Goal: Task Accomplishment & Management: Manage account settings

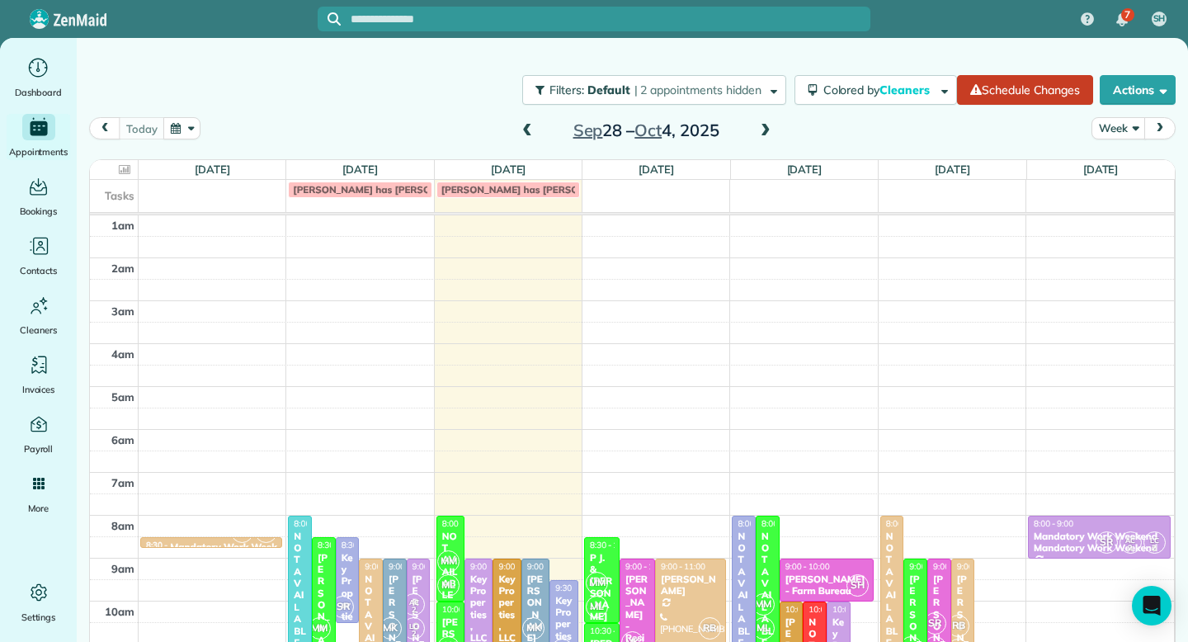
scroll to position [258, 0]
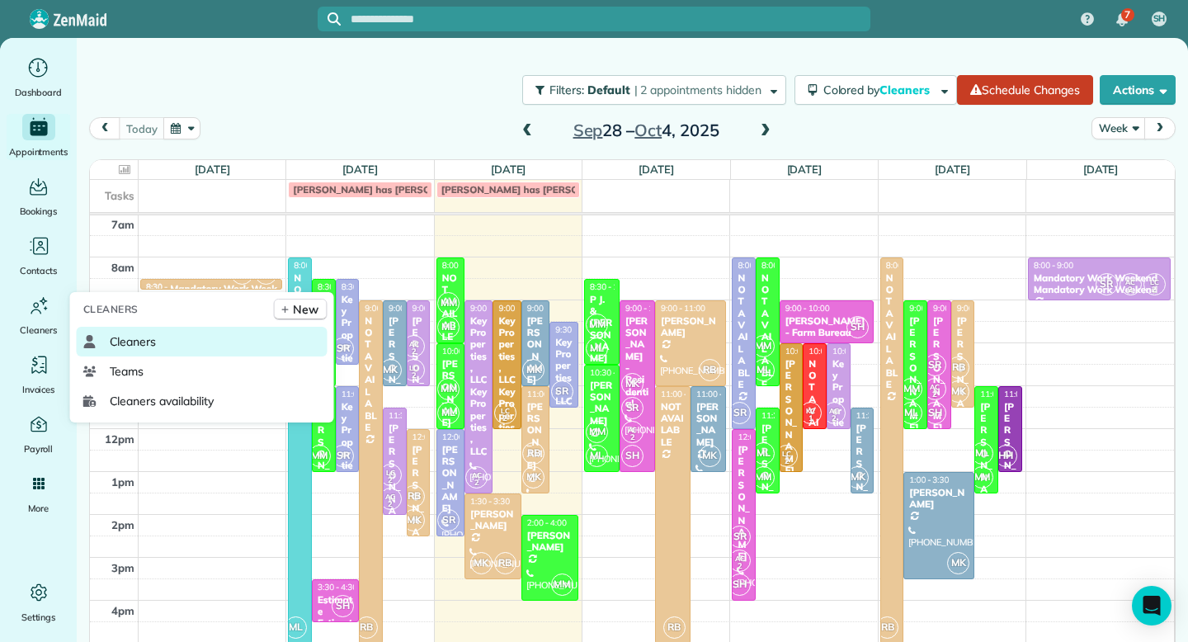
click at [134, 337] on span "Cleaners" at bounding box center [133, 341] width 47 height 16
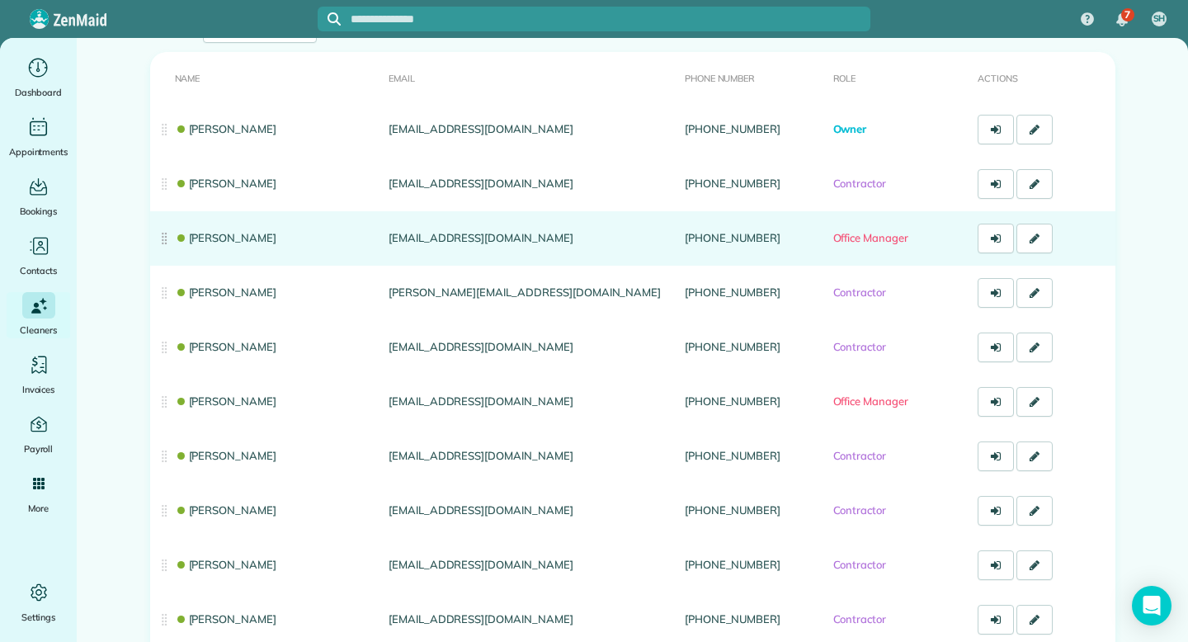
scroll to position [139, 0]
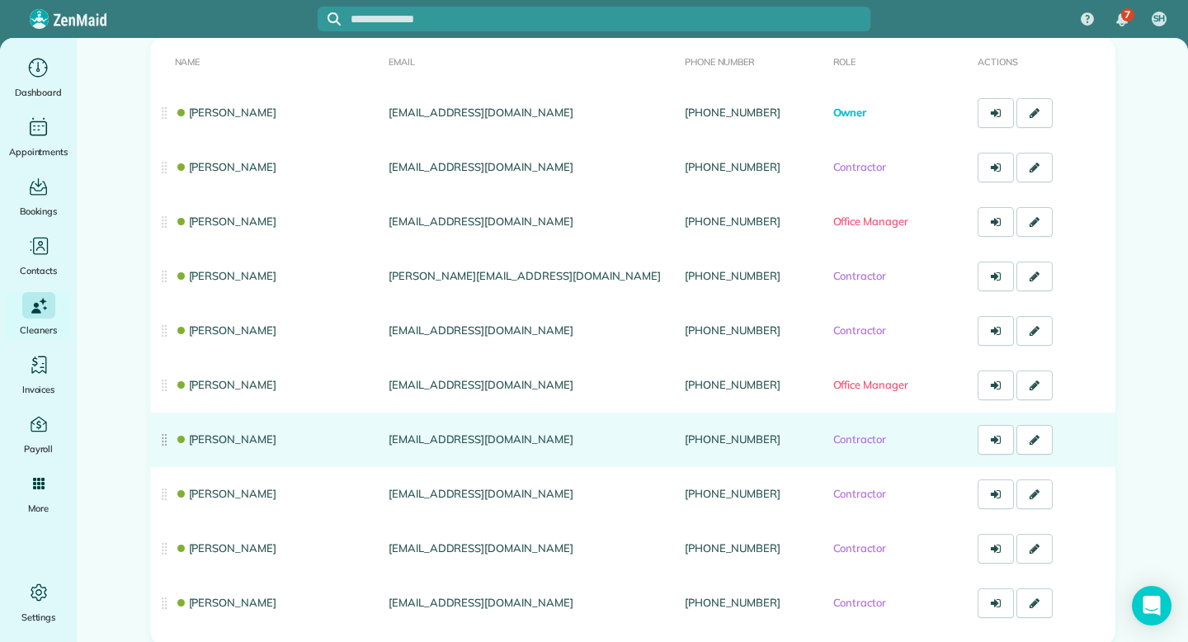
click at [224, 439] on link "Makayla Kinner" at bounding box center [226, 438] width 102 height 13
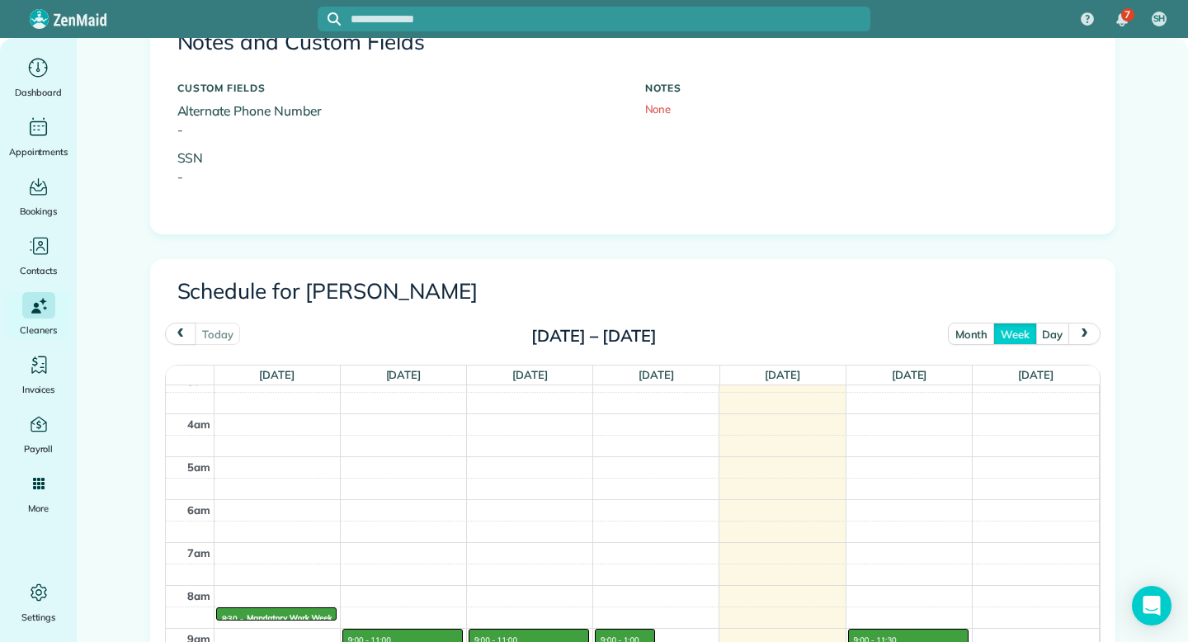
scroll to position [610, 0]
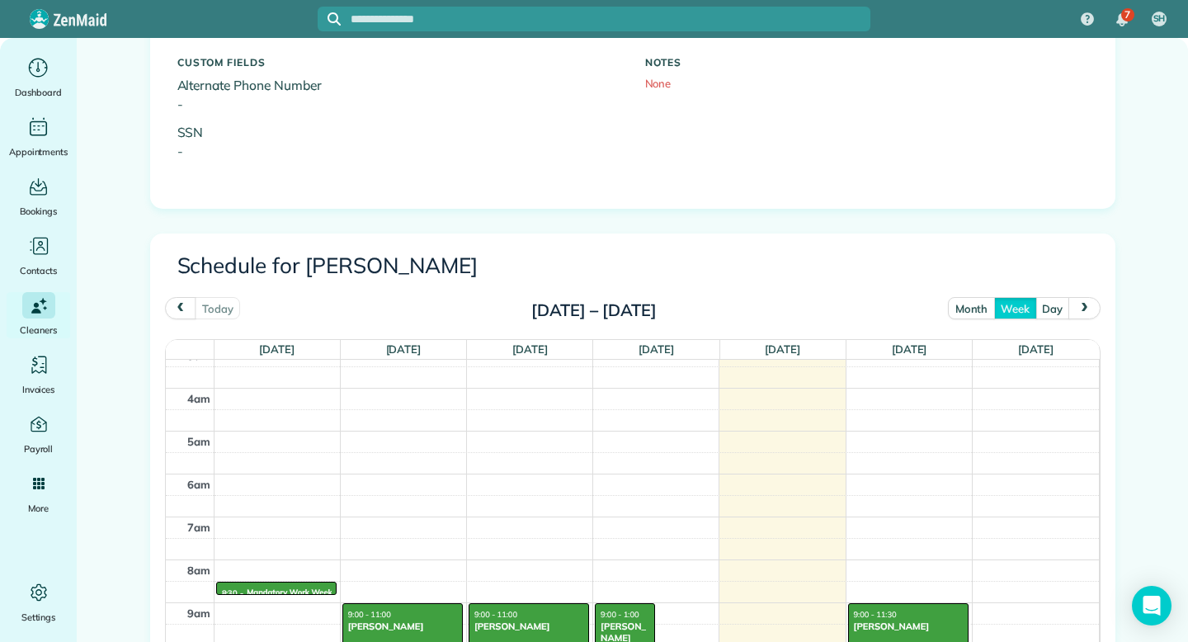
click at [970, 305] on button "month" at bounding box center [971, 308] width 47 height 22
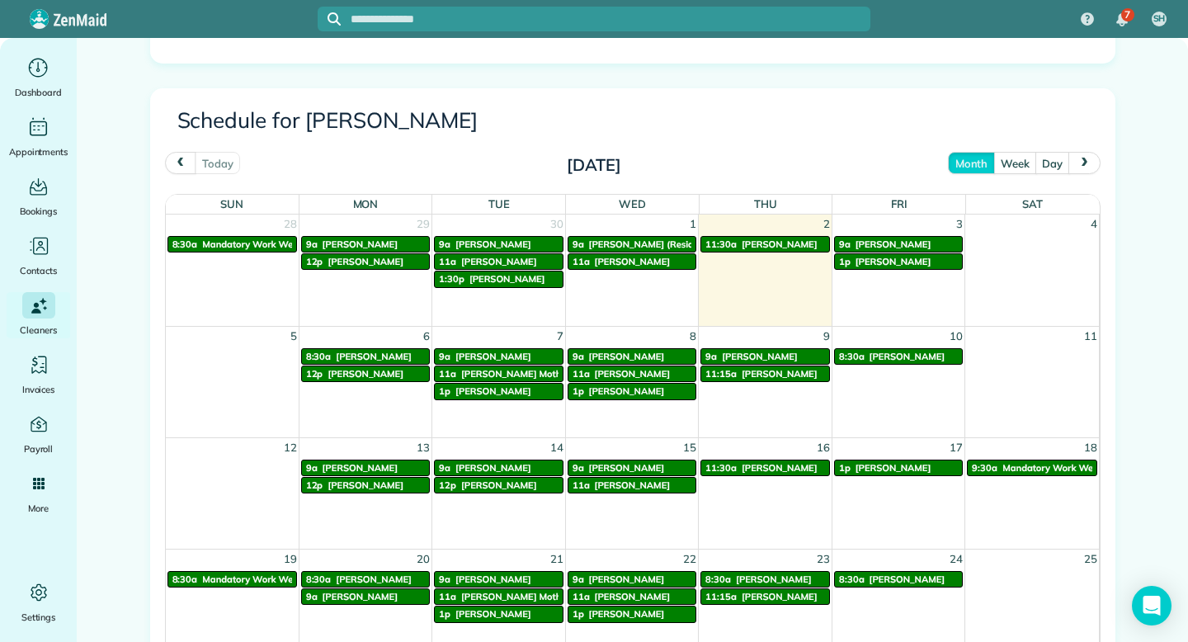
scroll to position [756, 0]
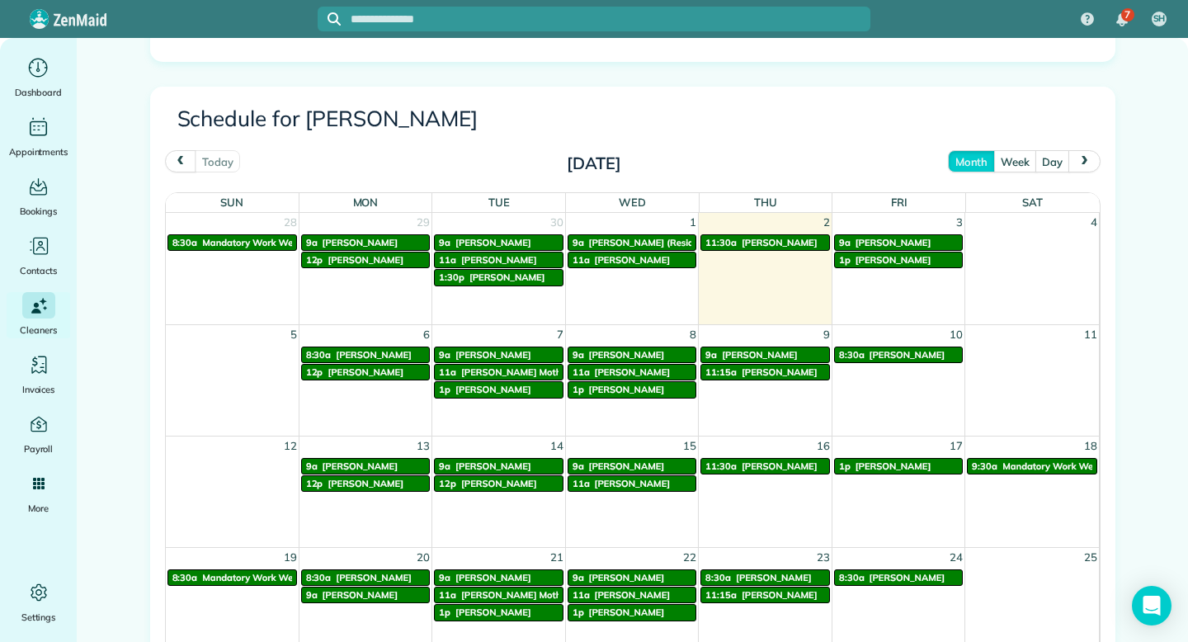
click at [899, 460] on span "Caitlyn Carpenter" at bounding box center [893, 466] width 76 height 12
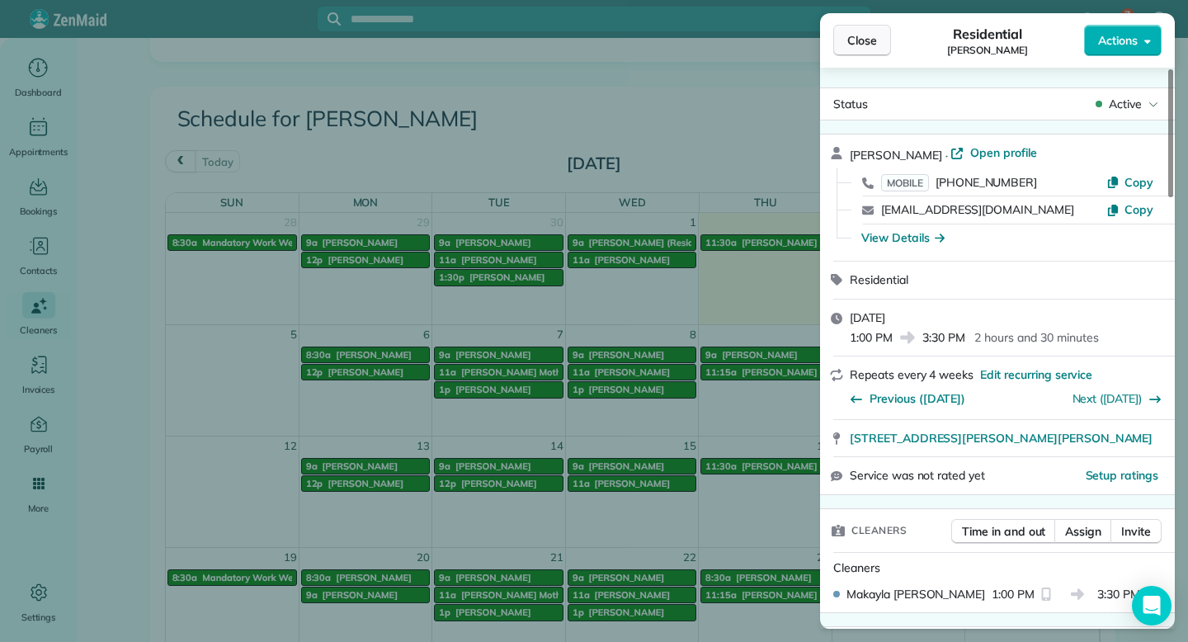
click at [872, 43] on span "Close" at bounding box center [862, 40] width 30 height 16
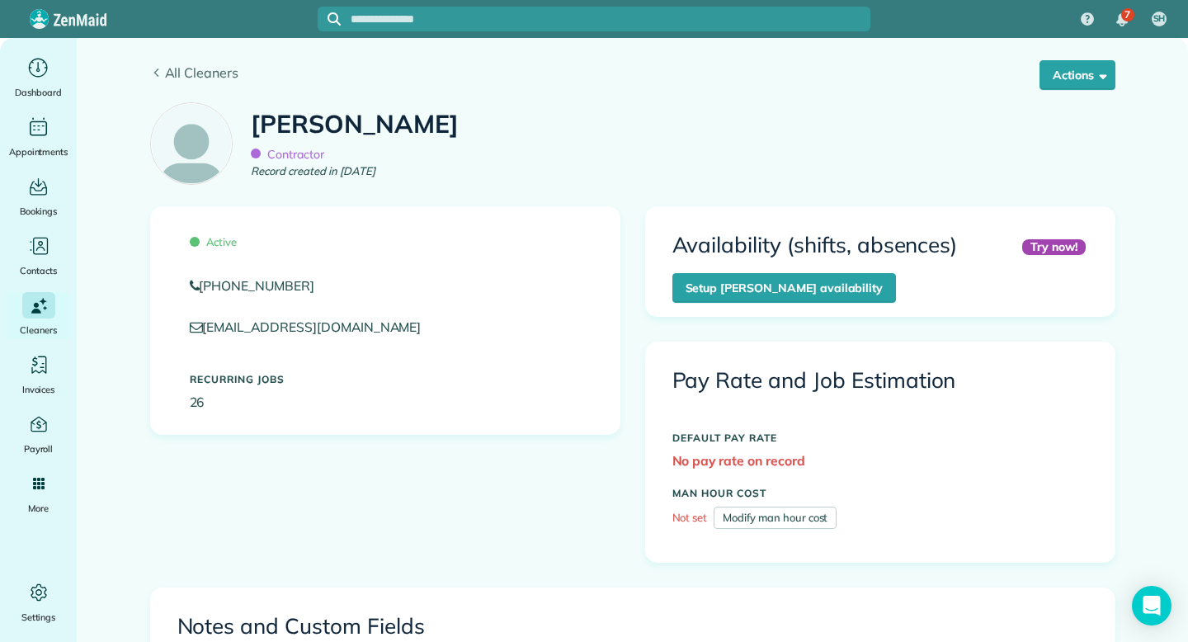
click at [156, 68] on icon at bounding box center [156, 72] width 12 height 9
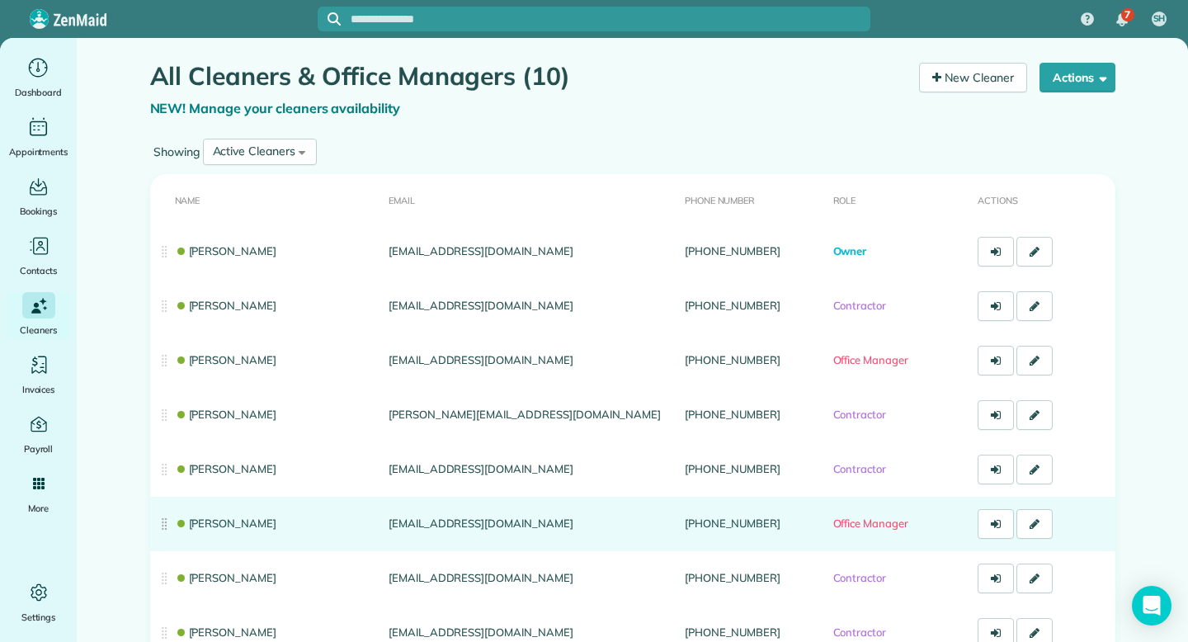
click at [256, 521] on link "Madison Medrano" at bounding box center [226, 522] width 102 height 13
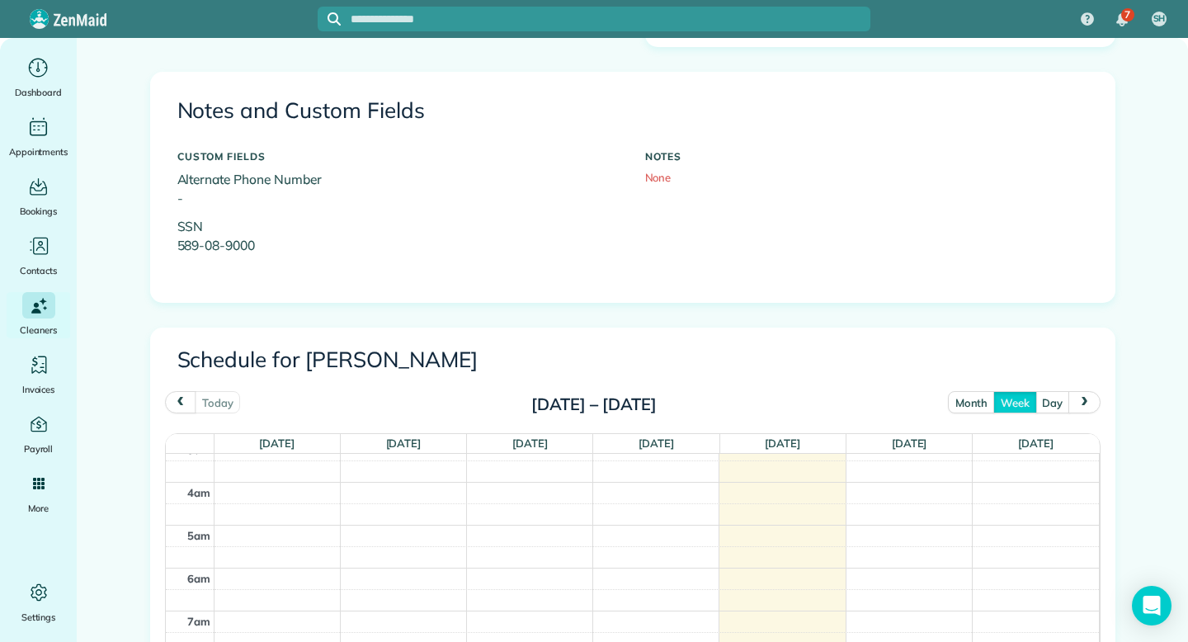
scroll to position [517, 0]
click at [974, 403] on button "month" at bounding box center [971, 400] width 47 height 22
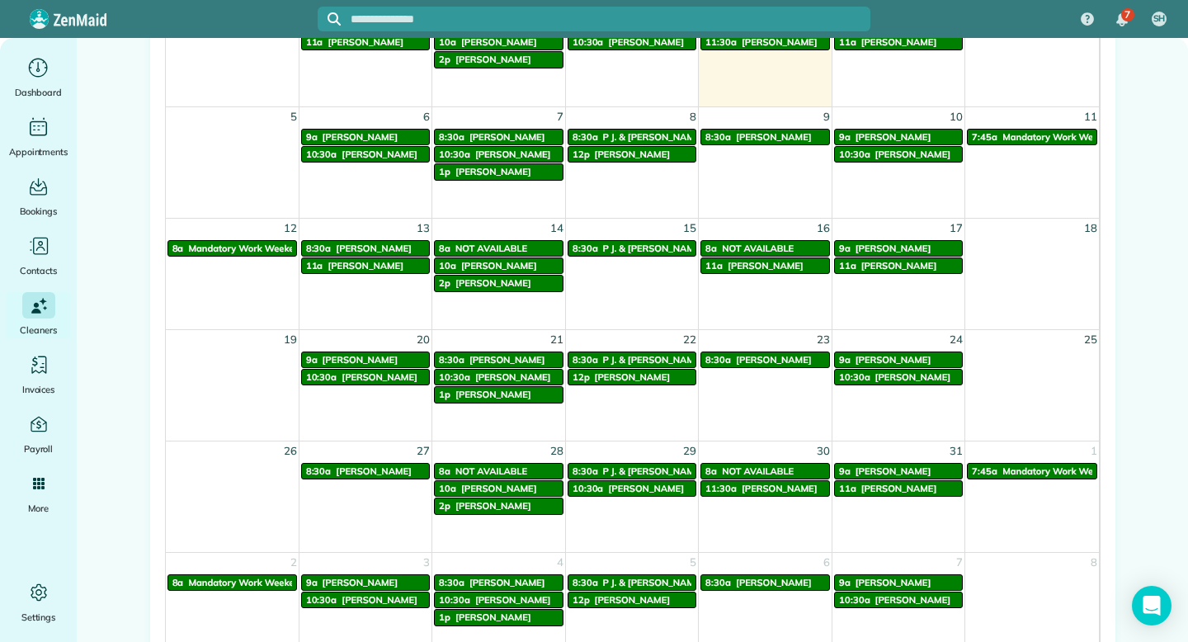
scroll to position [987, 0]
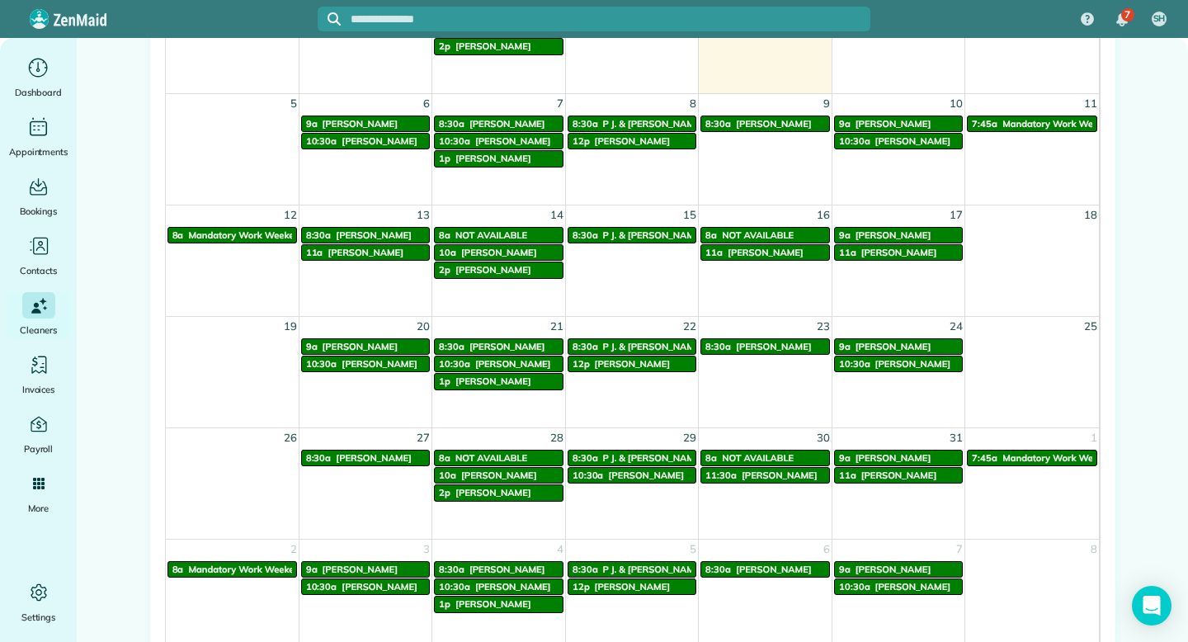
click at [786, 345] on span "Diane Newbegin" at bounding box center [774, 347] width 76 height 12
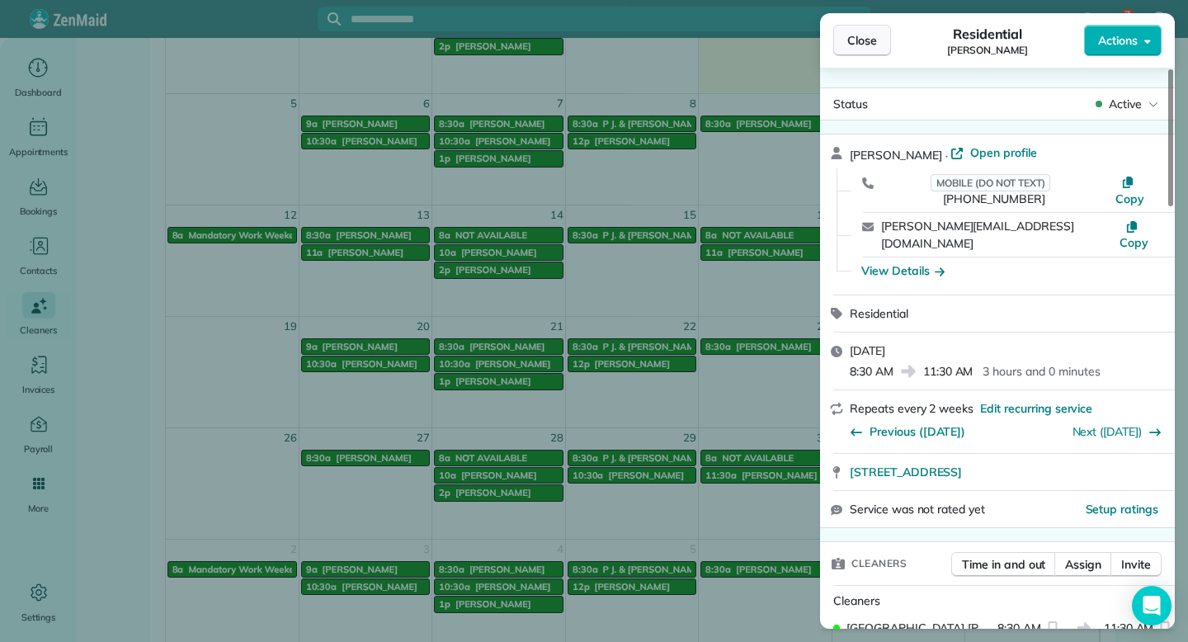
click at [869, 40] on span "Close" at bounding box center [862, 40] width 30 height 16
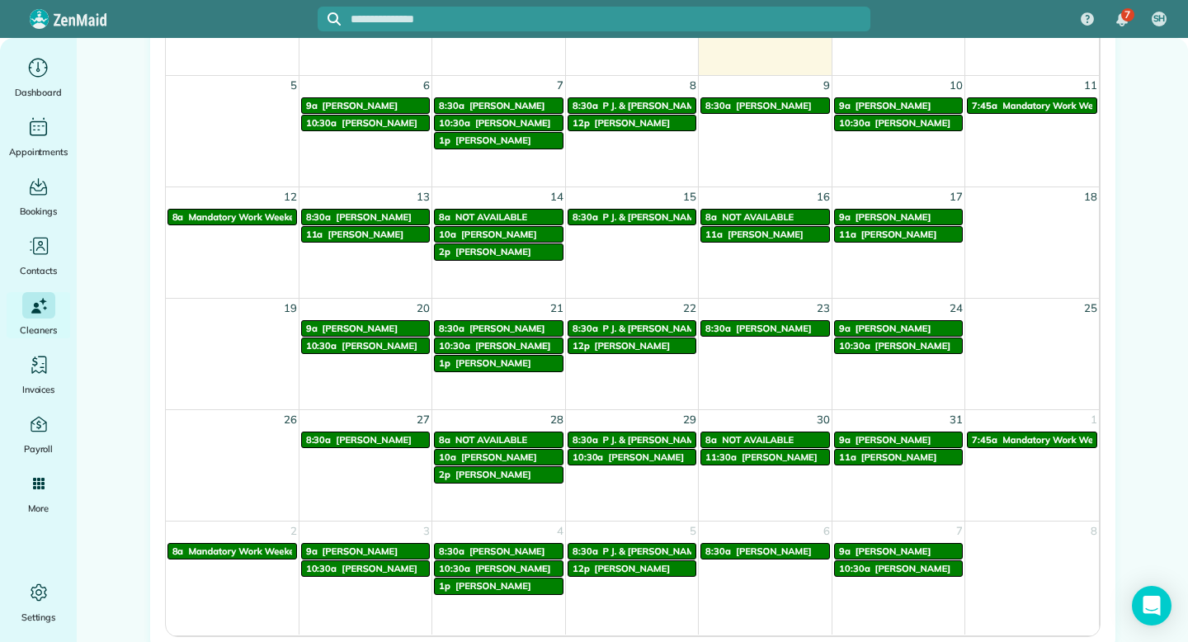
scroll to position [999, 0]
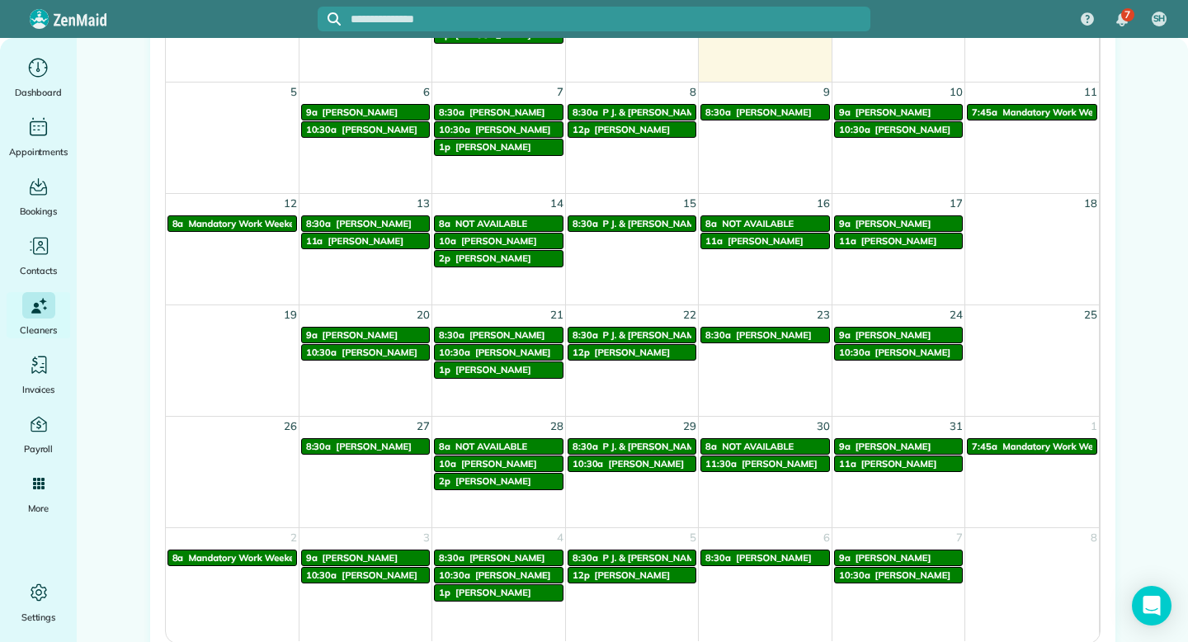
click at [638, 331] on span "P J. & Randy Halvorsen" at bounding box center [652, 335] width 101 height 12
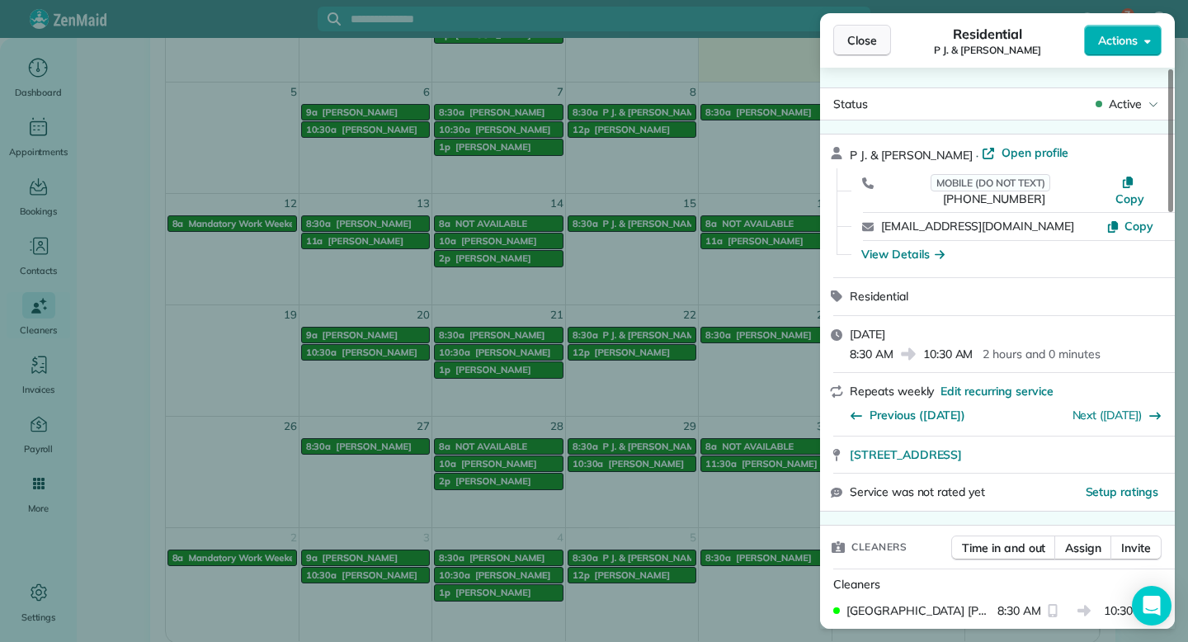
click at [870, 39] on span "Close" at bounding box center [862, 40] width 30 height 16
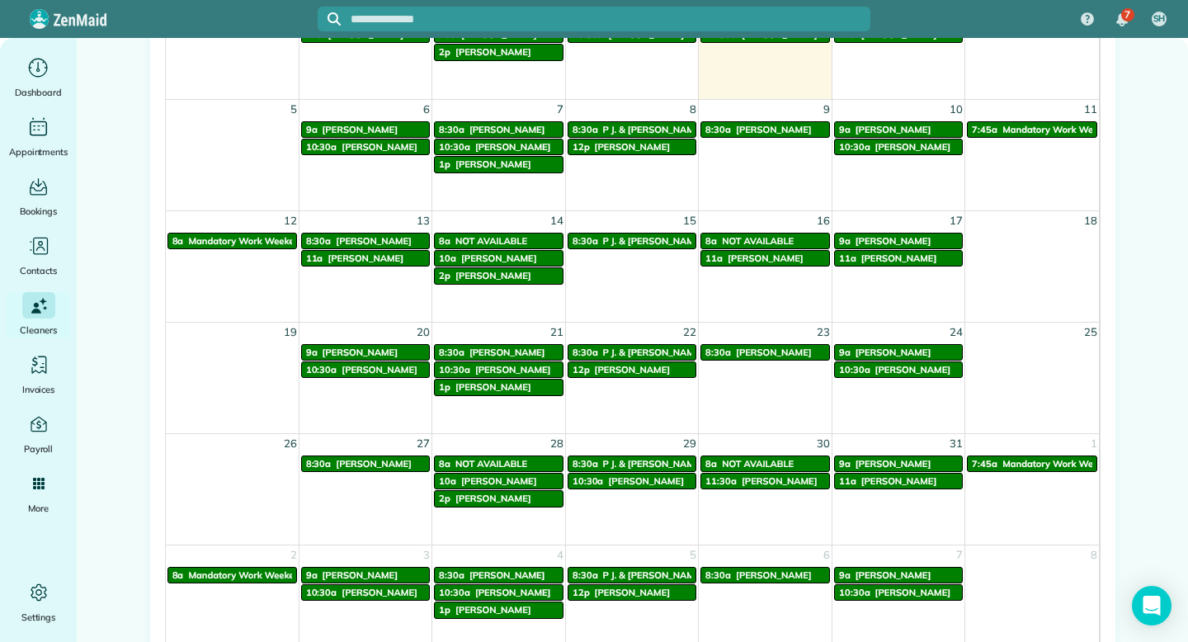
scroll to position [980, 0]
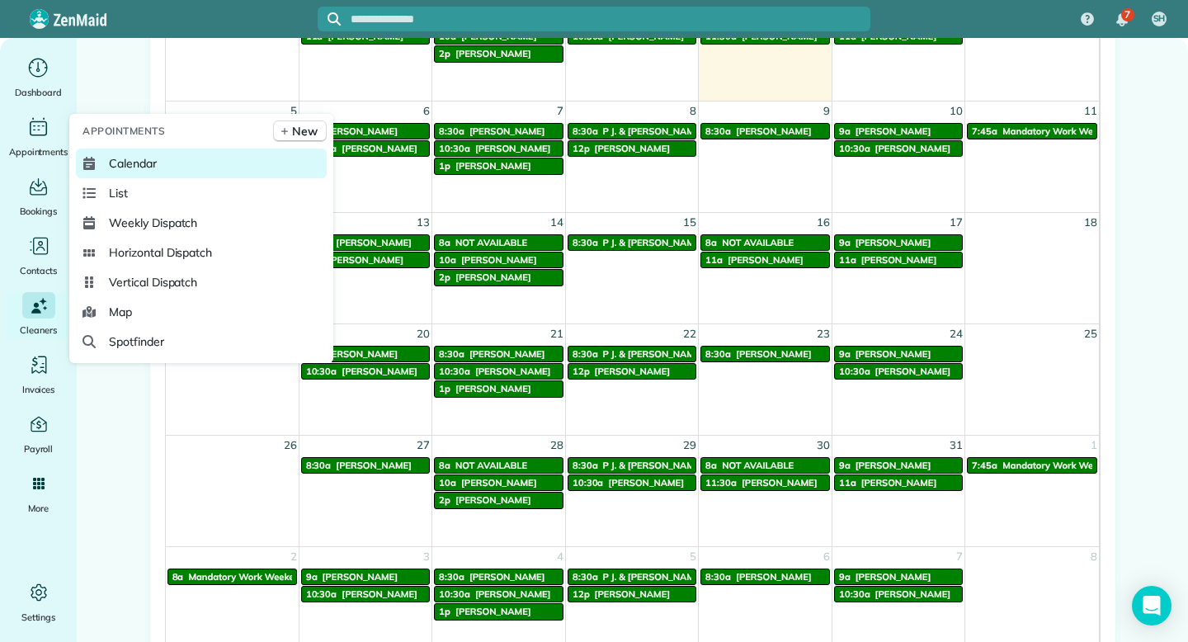
click at [130, 162] on span "Calendar" at bounding box center [133, 163] width 48 height 16
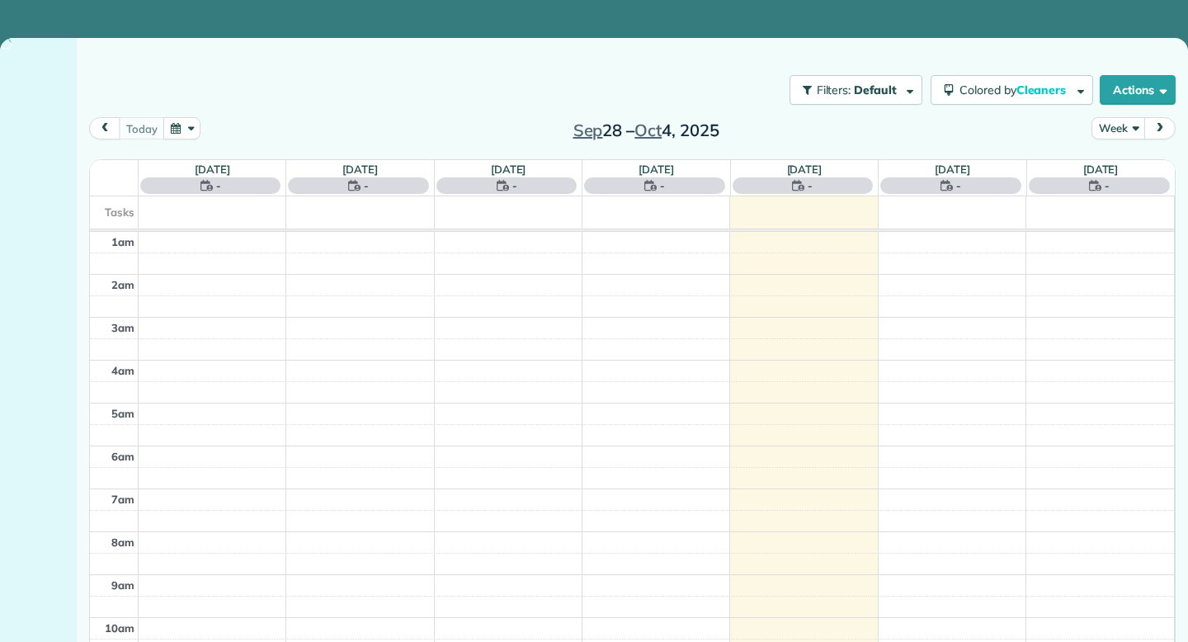
scroll to position [258, 0]
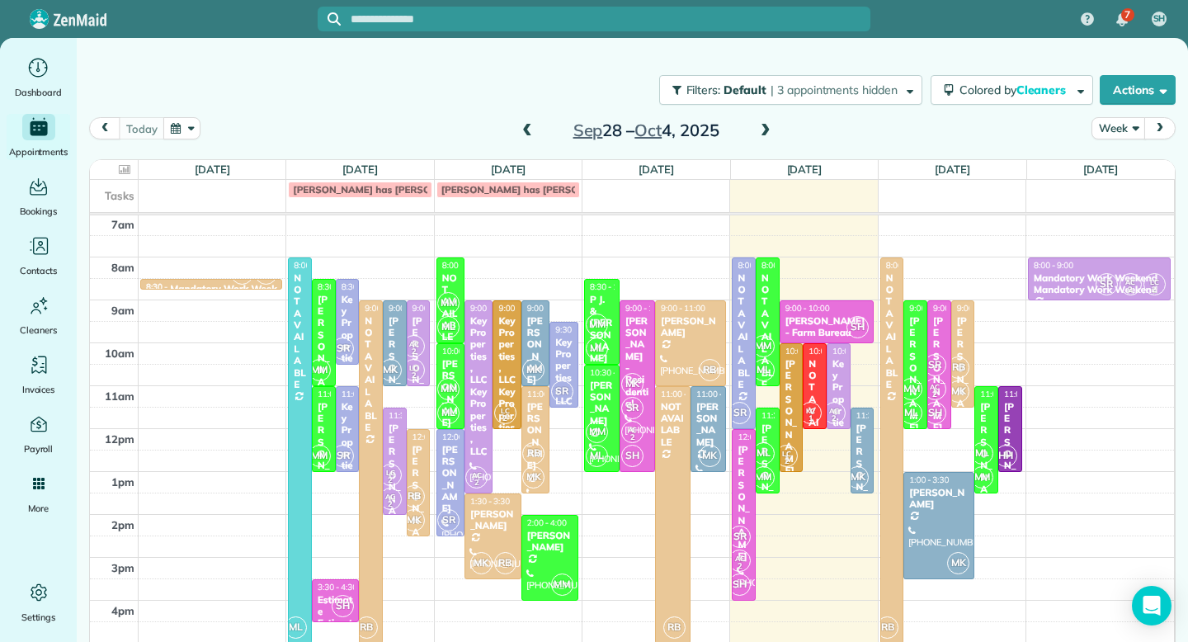
click at [762, 134] on span at bounding box center [765, 131] width 18 height 15
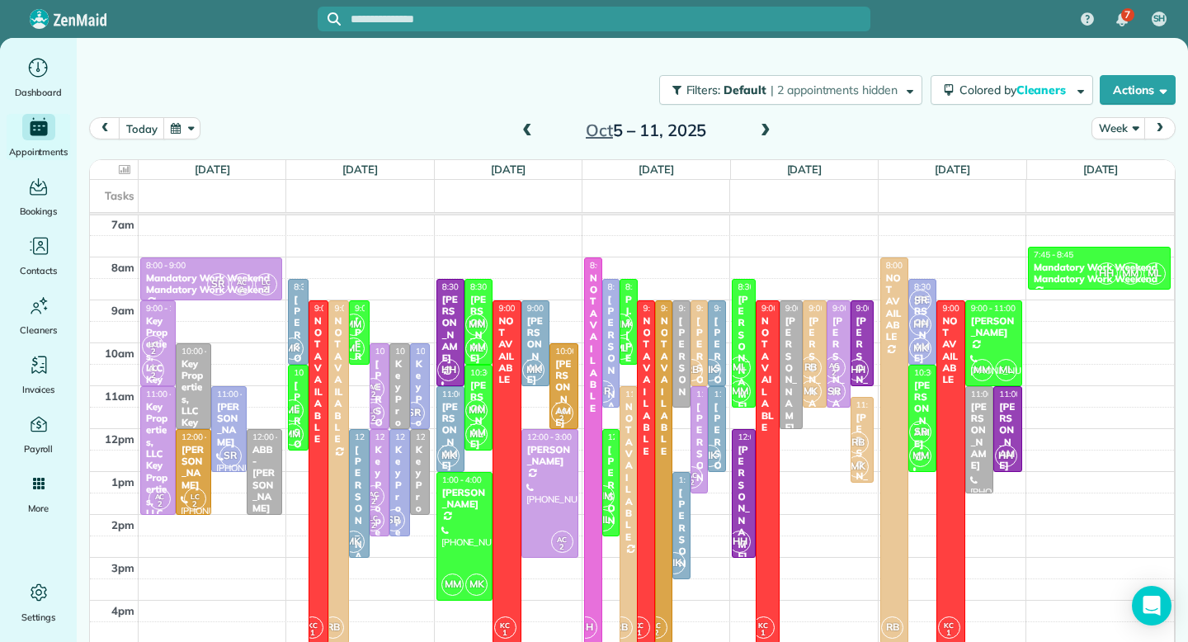
click at [762, 134] on span at bounding box center [765, 131] width 18 height 15
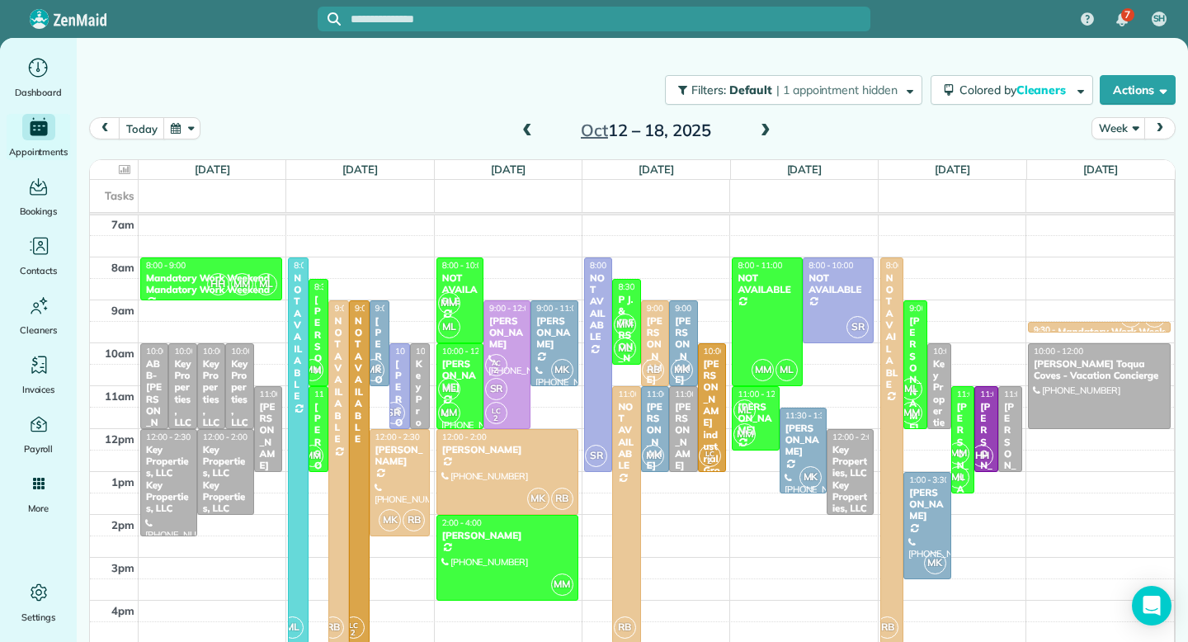
click at [766, 130] on span at bounding box center [765, 131] width 18 height 15
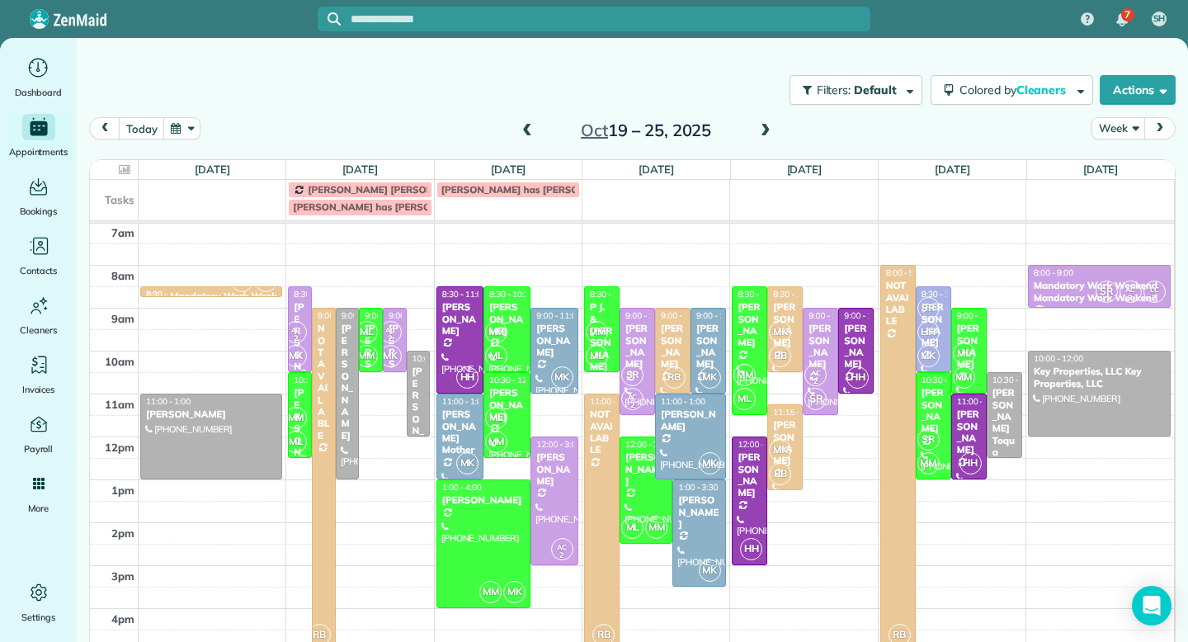
click at [766, 130] on span at bounding box center [765, 131] width 18 height 15
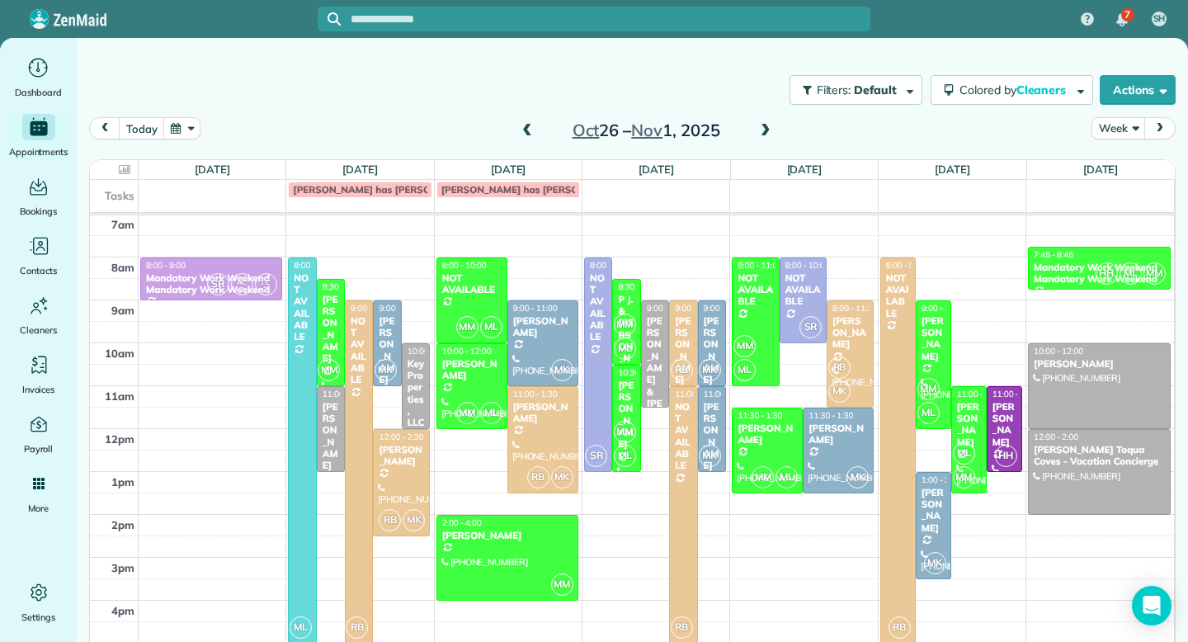
click at [766, 130] on span at bounding box center [765, 131] width 18 height 15
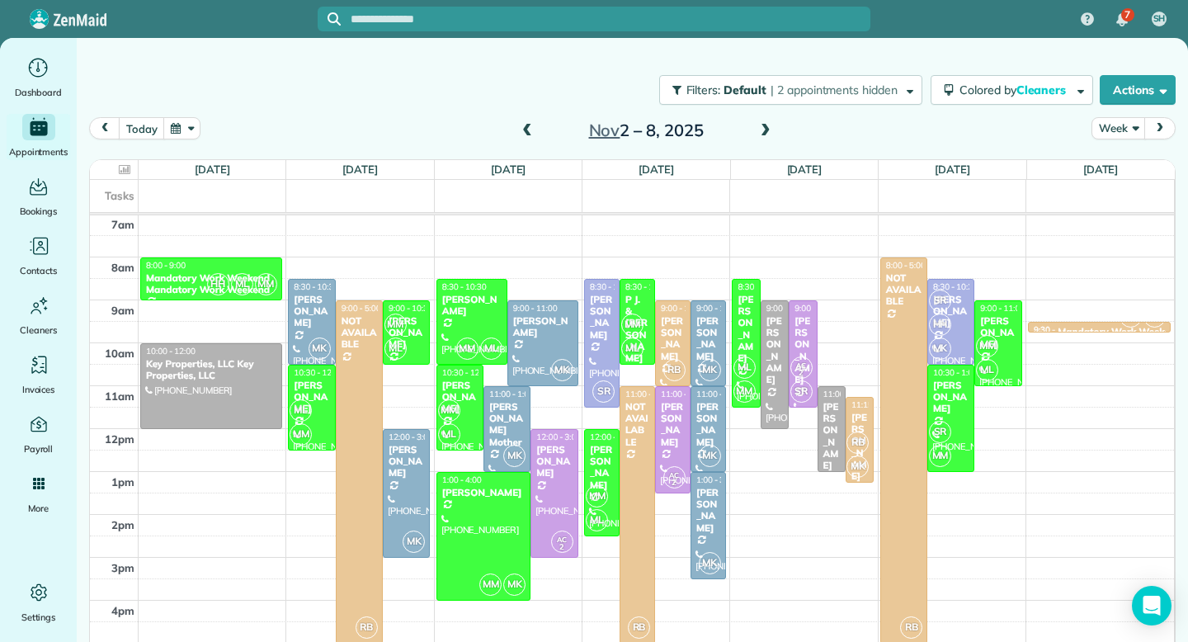
click at [527, 133] on span at bounding box center [527, 131] width 18 height 15
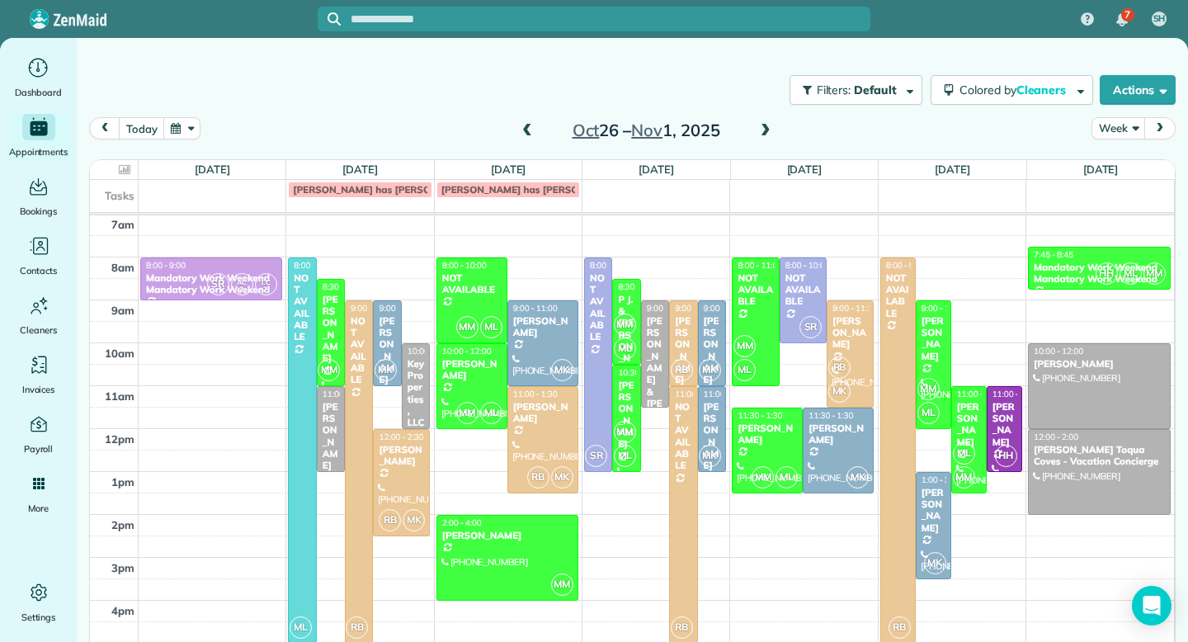
click at [527, 133] on span at bounding box center [527, 131] width 18 height 15
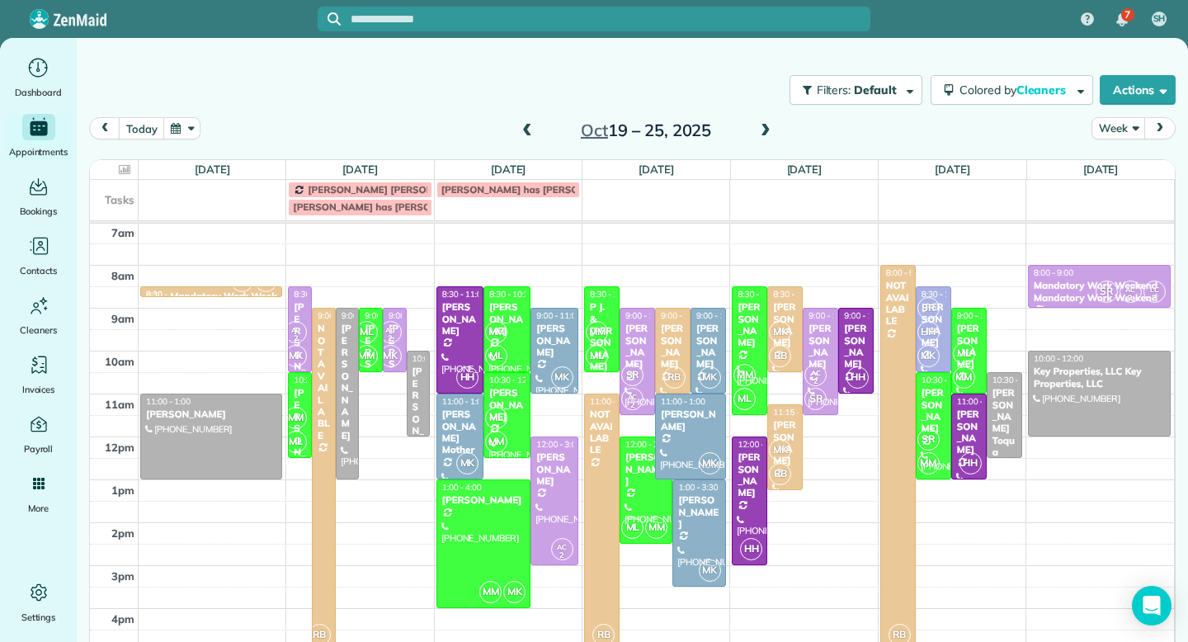
click at [527, 133] on span at bounding box center [527, 131] width 18 height 15
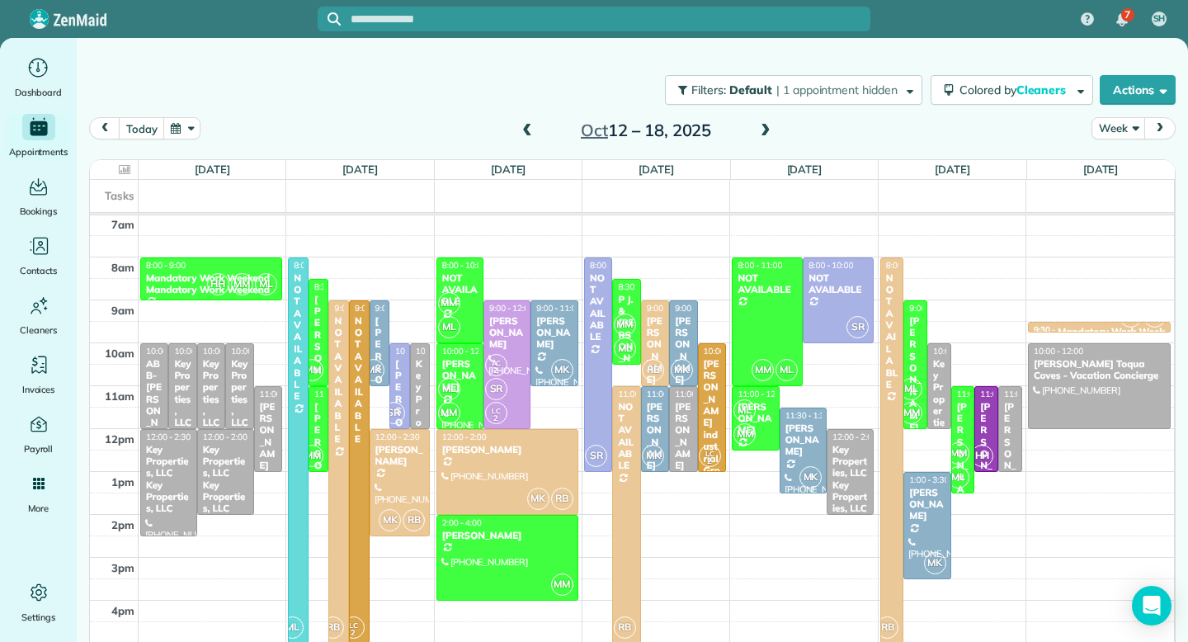
click at [527, 133] on span at bounding box center [527, 131] width 18 height 15
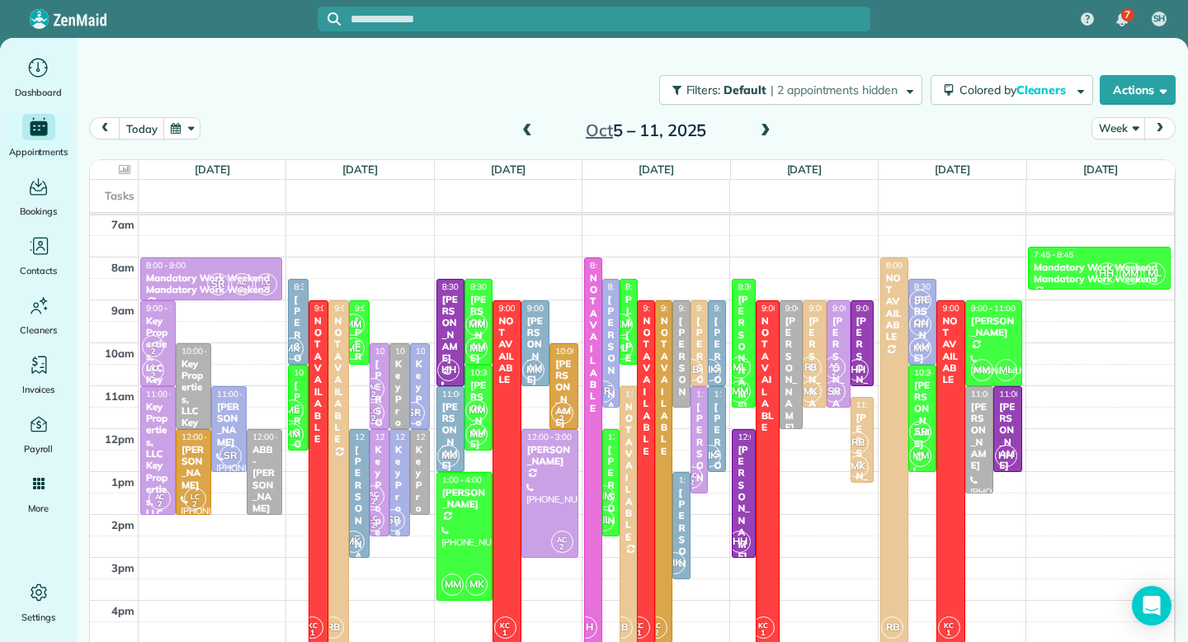
click at [767, 126] on span at bounding box center [765, 131] width 18 height 15
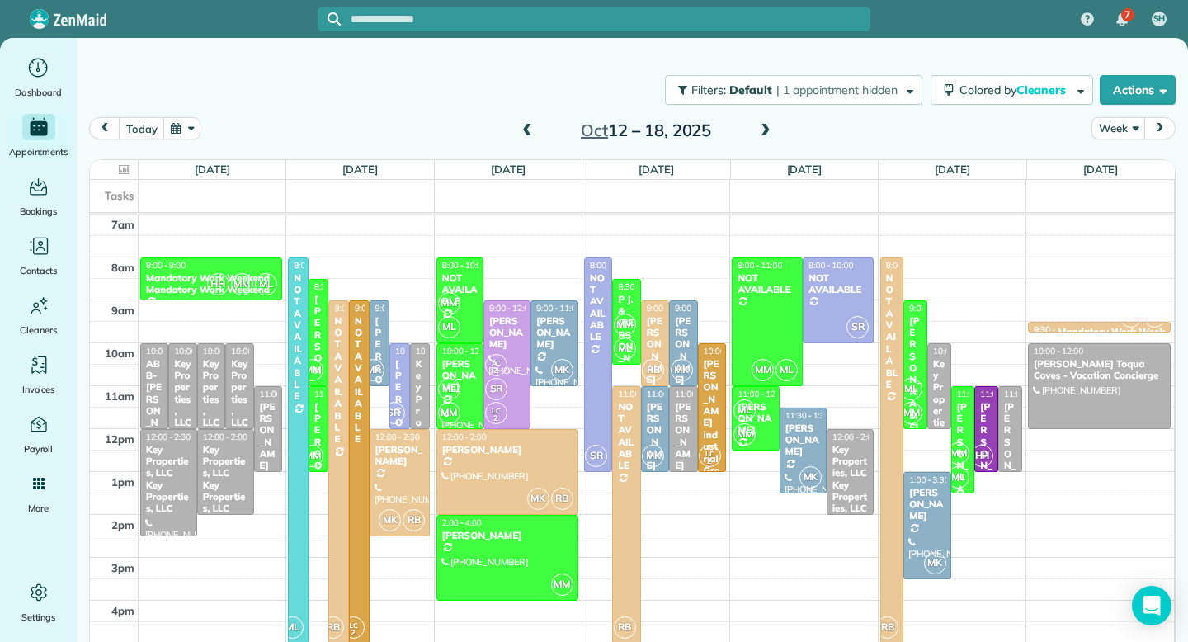
click at [767, 126] on span at bounding box center [765, 131] width 18 height 15
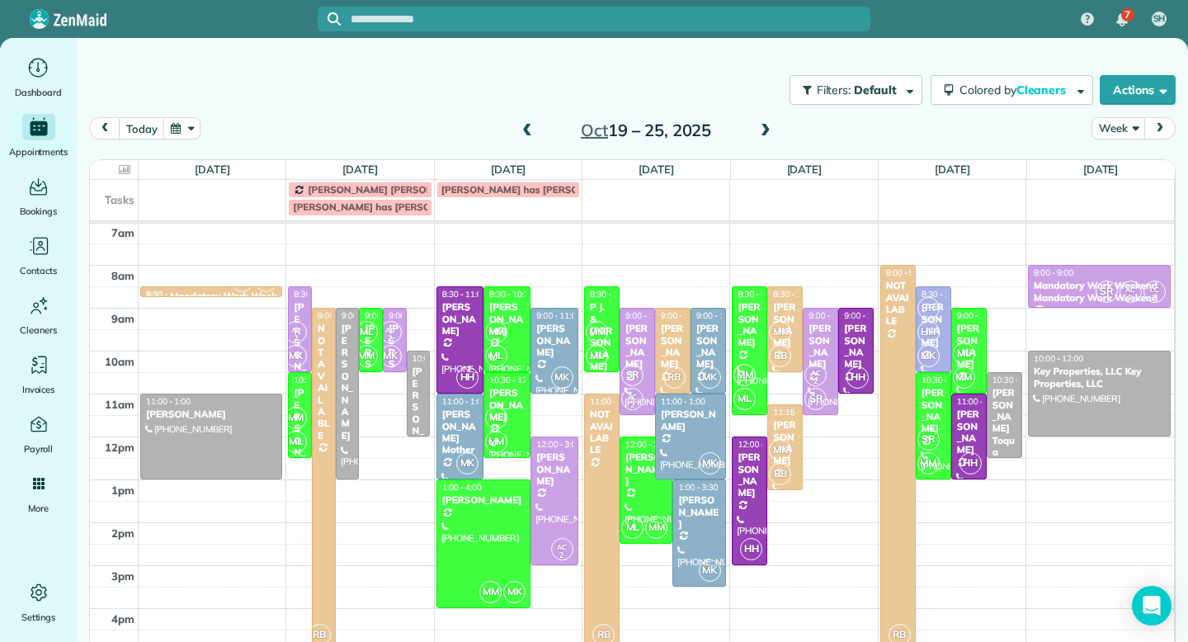
click at [767, 126] on span at bounding box center [765, 131] width 18 height 15
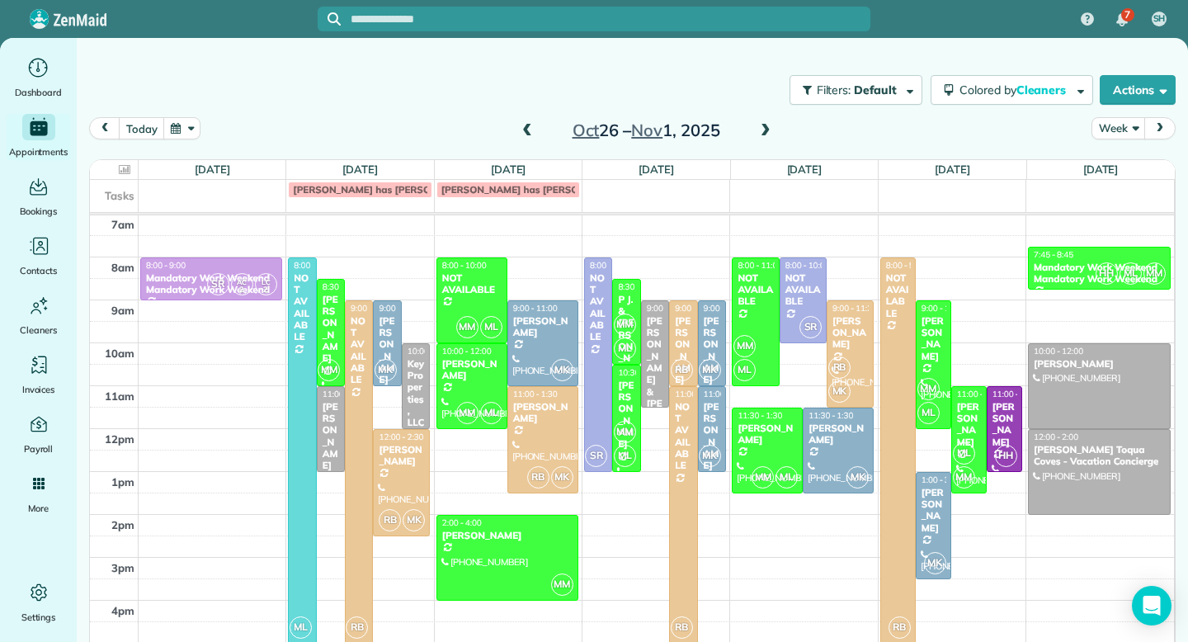
click at [526, 128] on span at bounding box center [527, 131] width 18 height 15
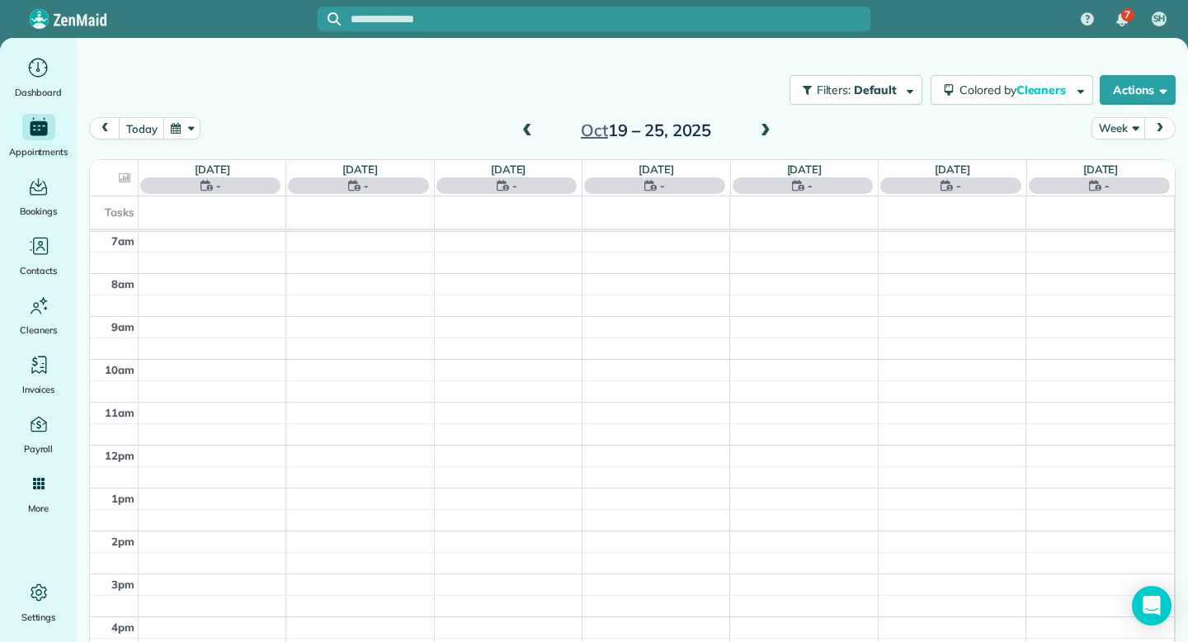
click at [526, 128] on span at bounding box center [527, 131] width 18 height 15
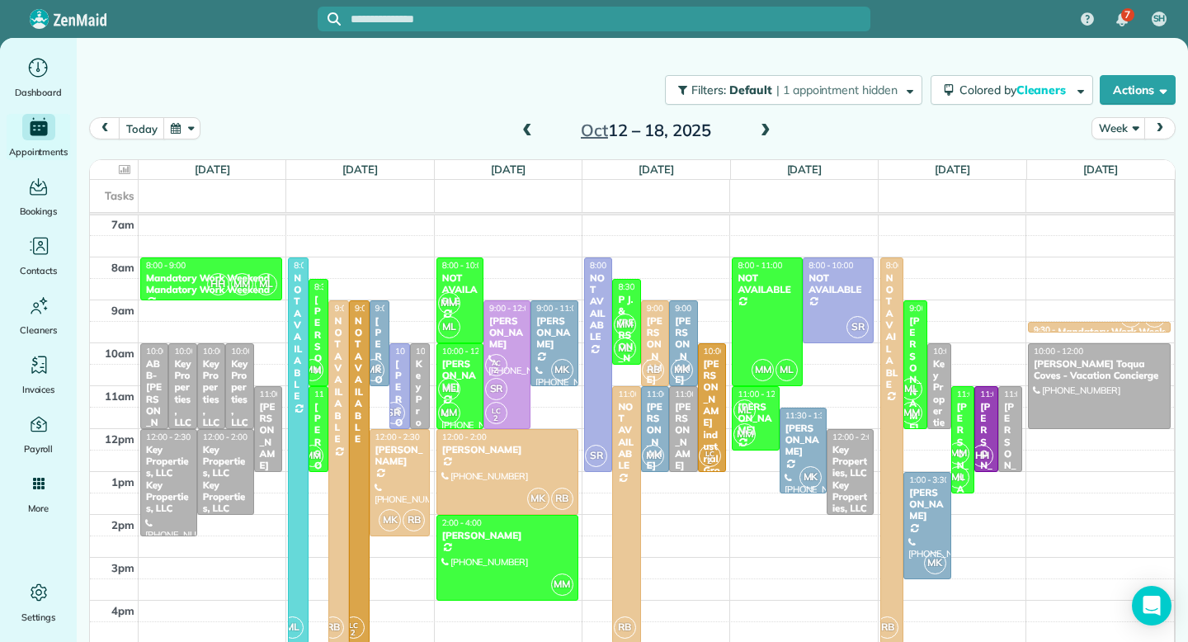
click at [765, 130] on span at bounding box center [765, 131] width 18 height 15
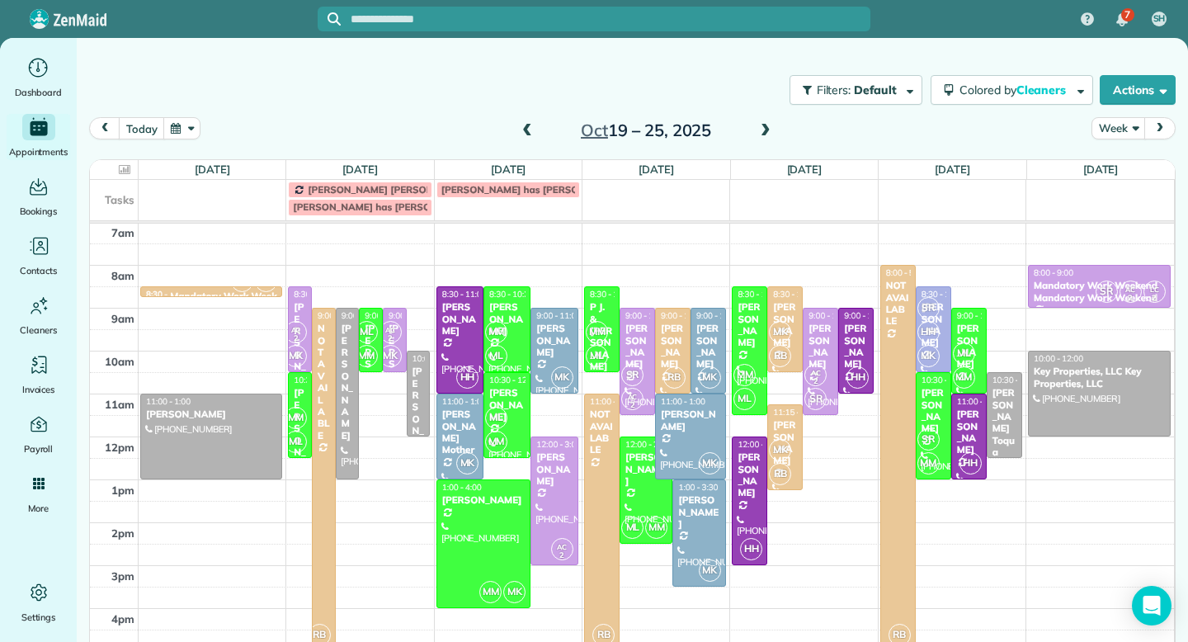
click at [765, 130] on span at bounding box center [765, 131] width 18 height 15
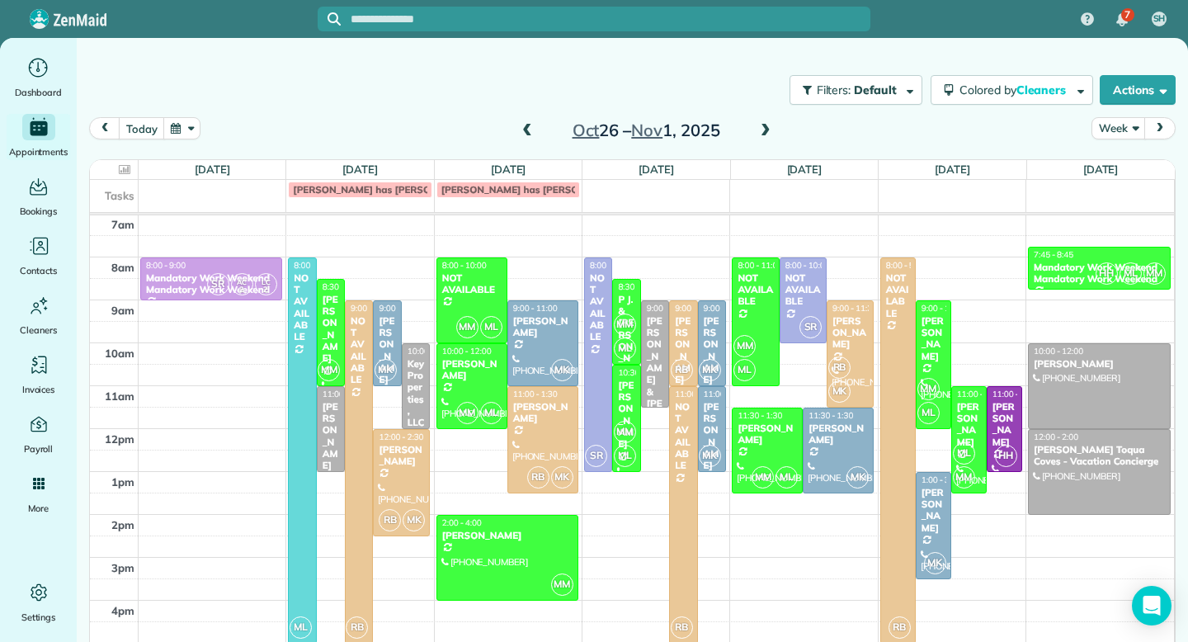
click at [765, 130] on span at bounding box center [765, 131] width 18 height 15
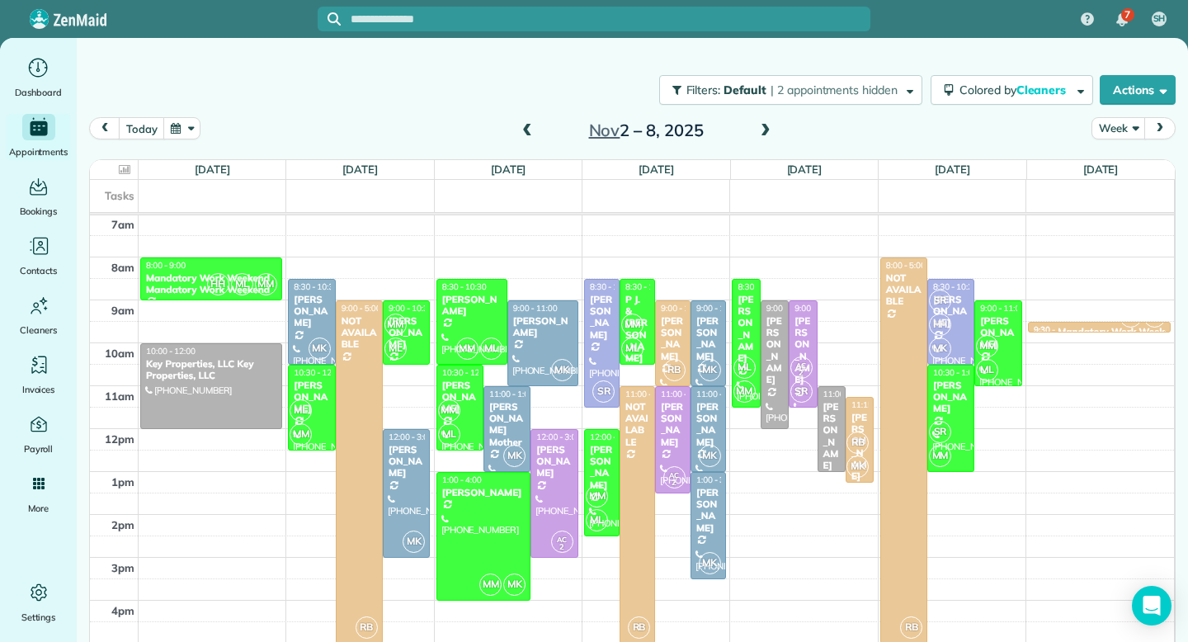
click at [765, 130] on span at bounding box center [765, 131] width 18 height 15
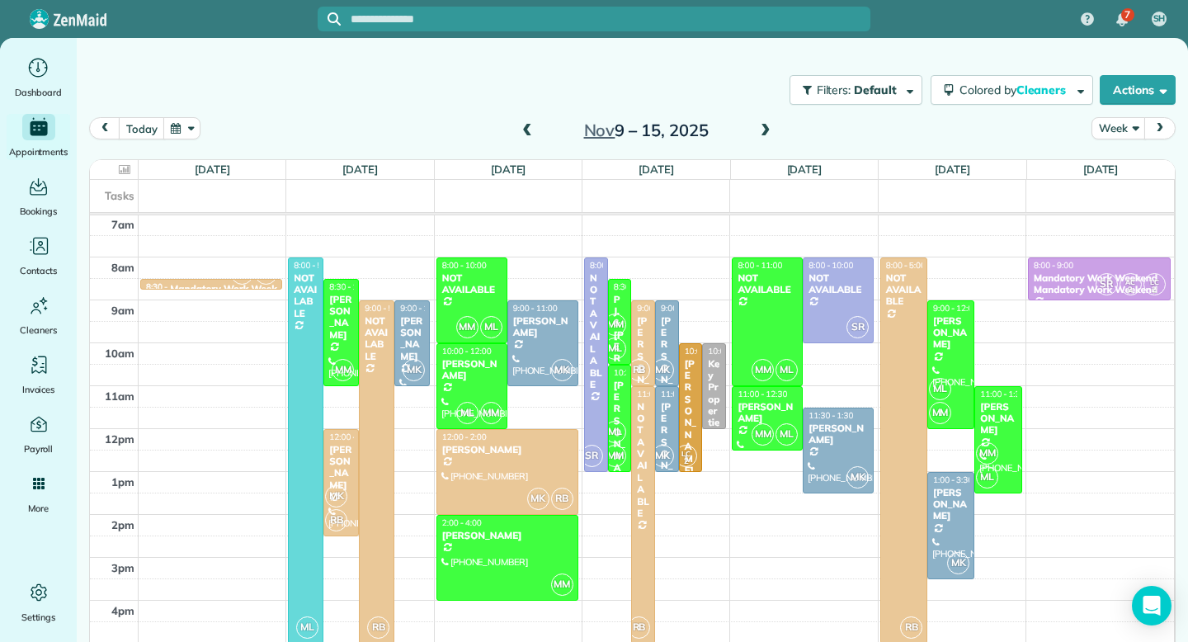
click at [765, 130] on span at bounding box center [765, 131] width 18 height 15
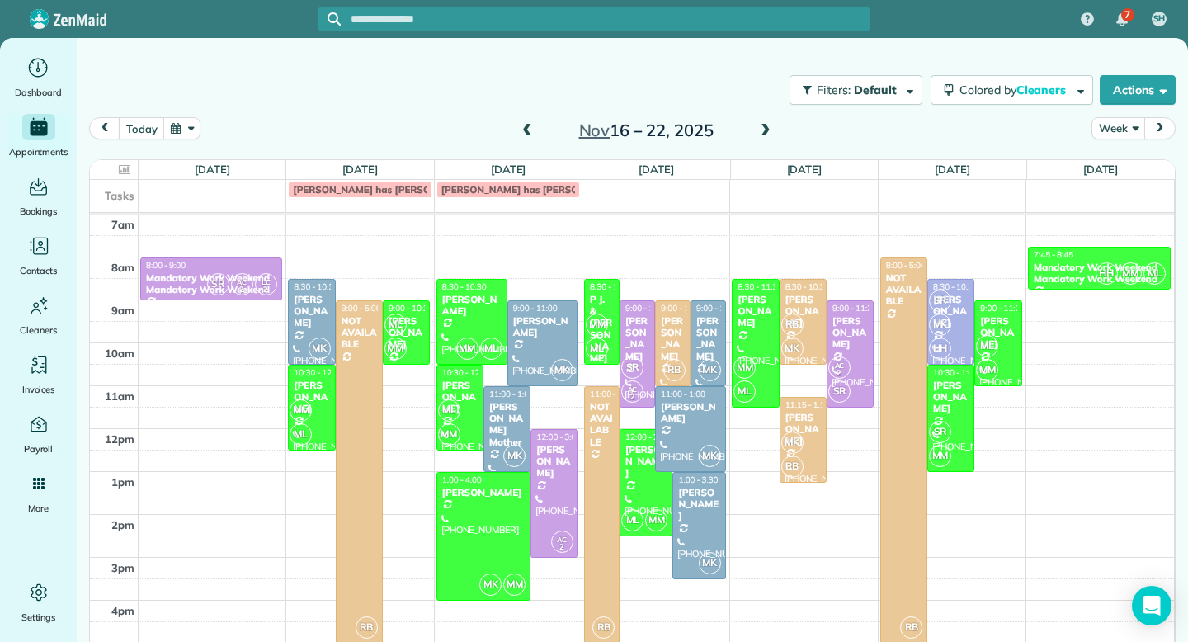
click at [765, 130] on span at bounding box center [765, 131] width 18 height 15
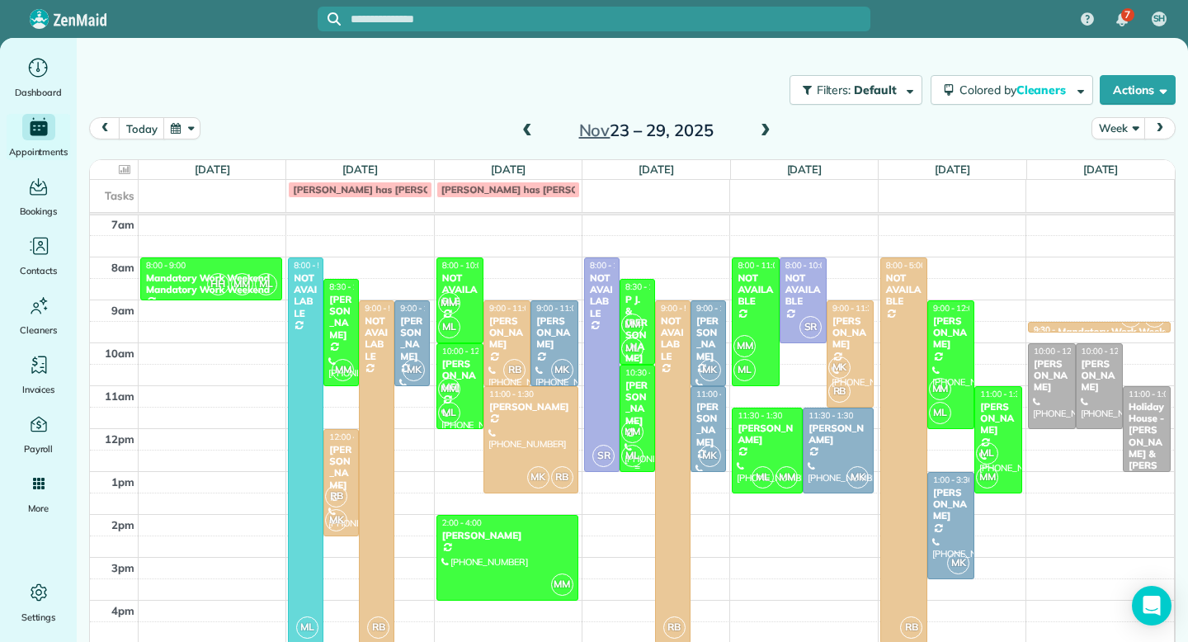
click at [636, 398] on div "[PERSON_NAME]" at bounding box center [637, 403] width 26 height 48
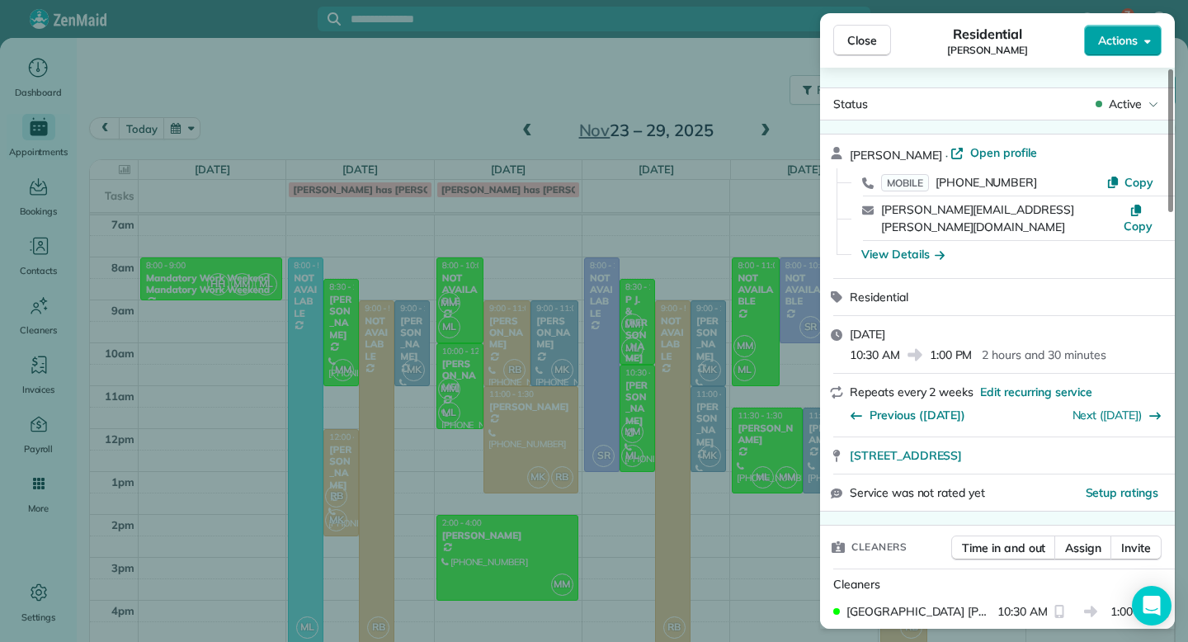
click at [1127, 40] on span "Actions" at bounding box center [1118, 40] width 40 height 16
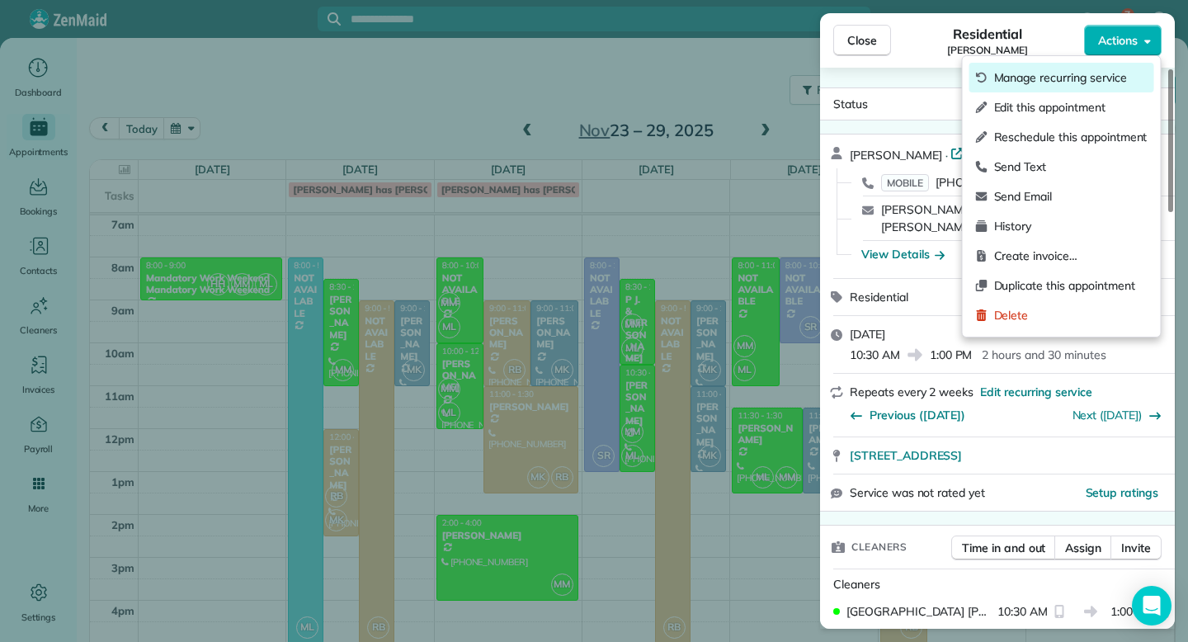
click at [1087, 83] on span "Manage recurring service" at bounding box center [1070, 77] width 153 height 16
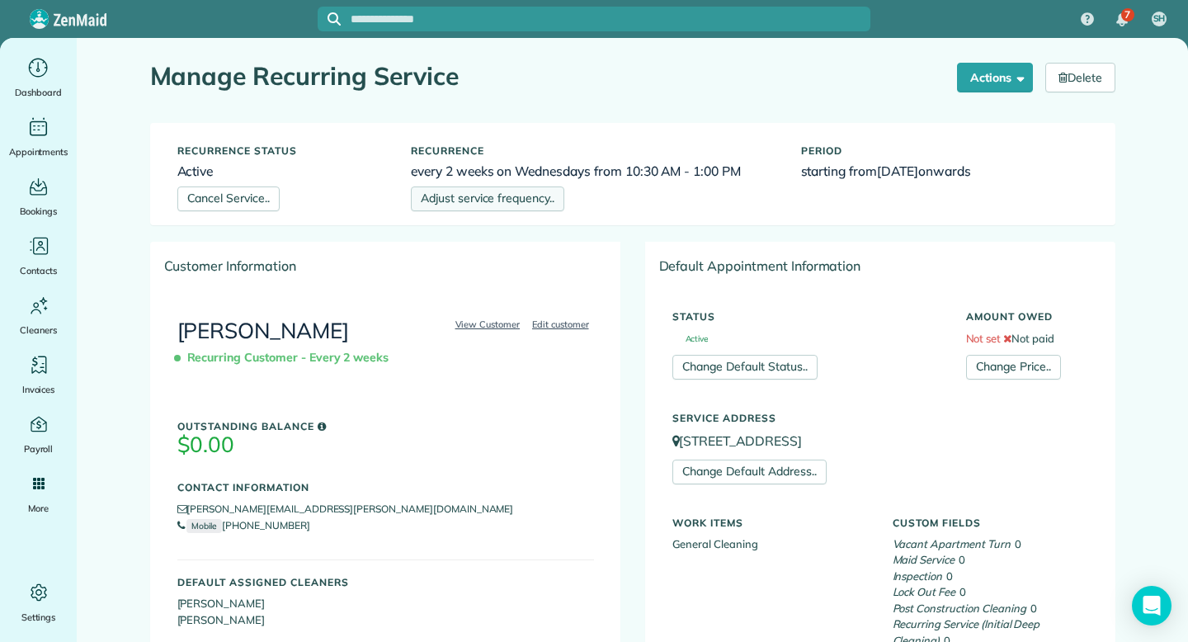
click at [502, 202] on link "Adjust service frequency.." at bounding box center [487, 198] width 153 height 25
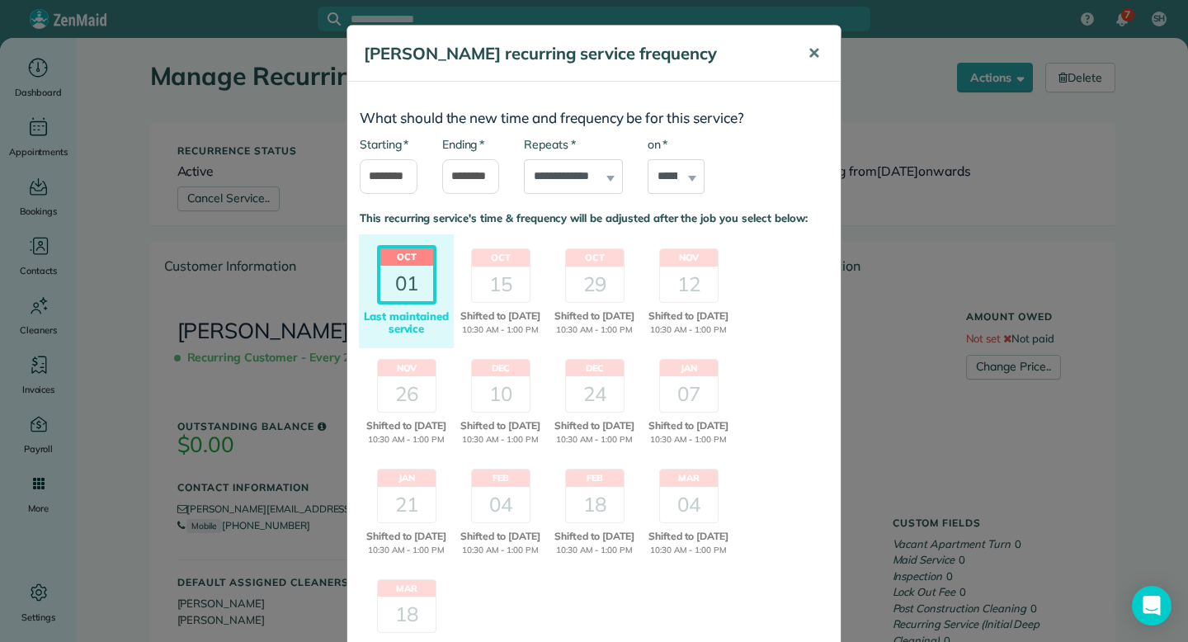
click at [813, 49] on span "✕" at bounding box center [814, 53] width 12 height 19
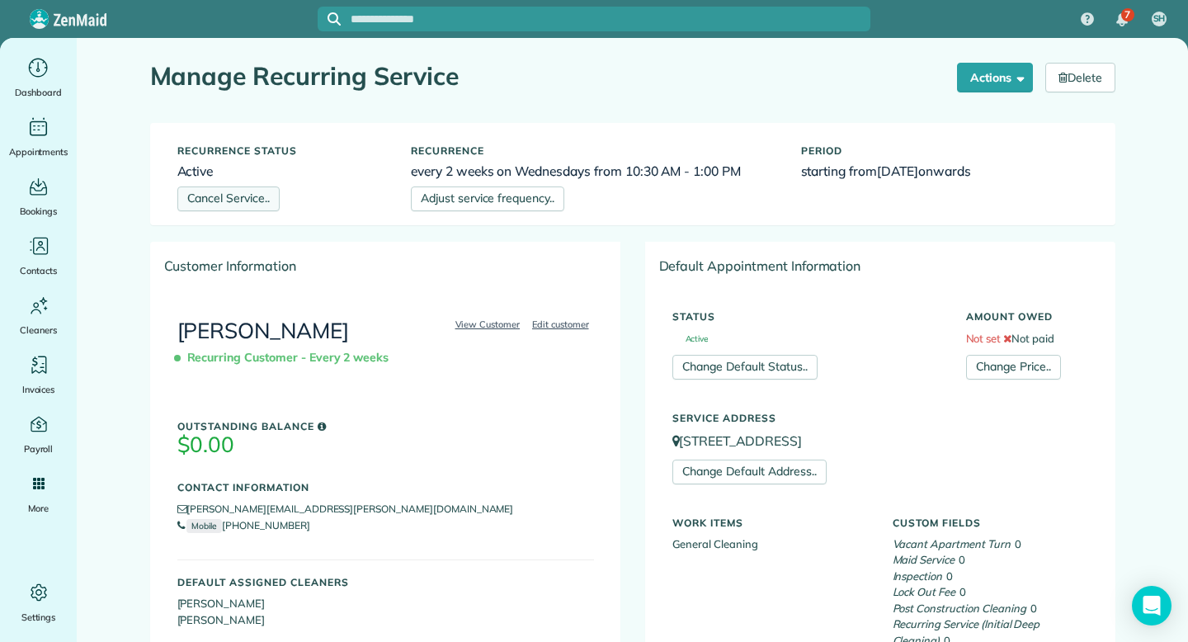
click at [258, 204] on link "Cancel Service.." at bounding box center [228, 198] width 102 height 25
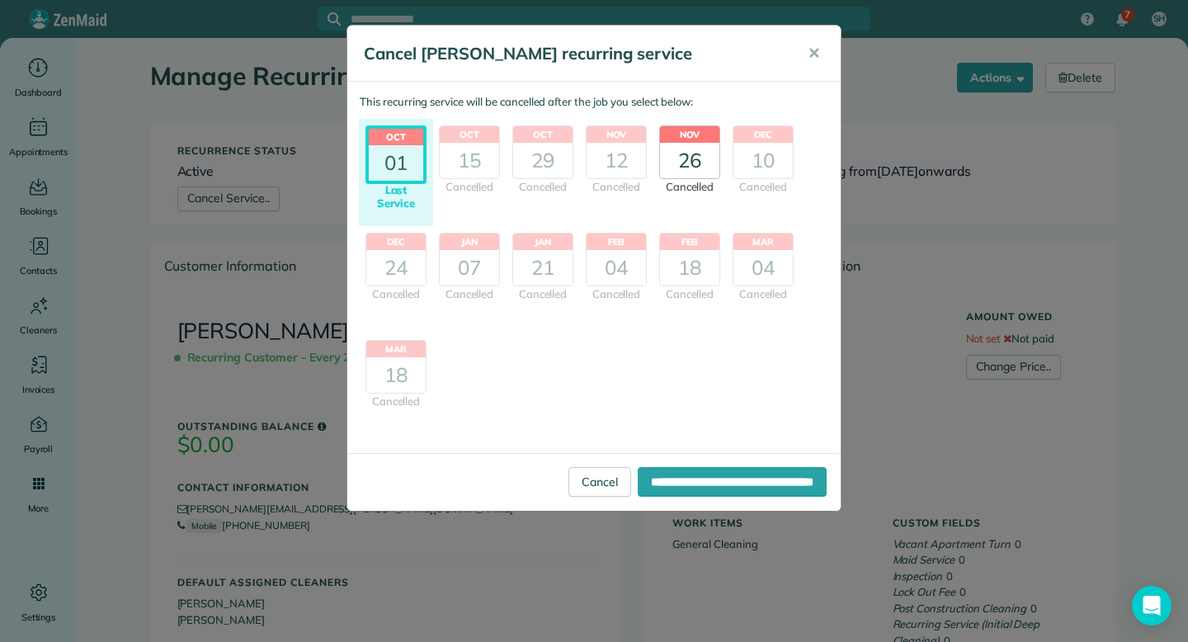
click at [690, 150] on div "26" at bounding box center [689, 160] width 59 height 35
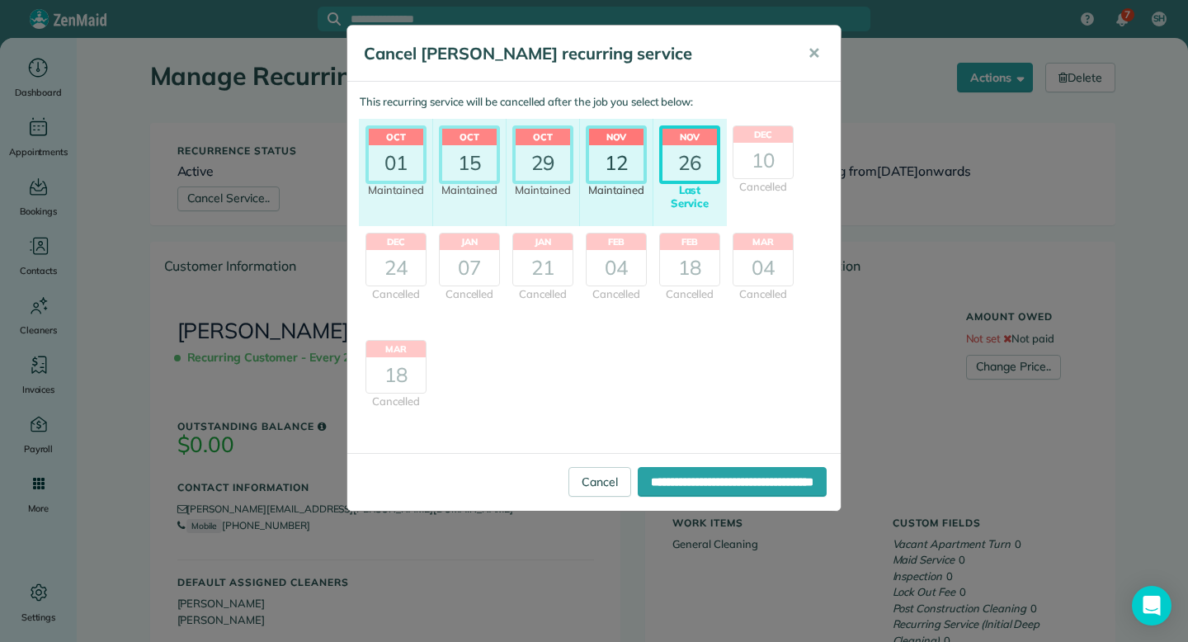
click at [619, 160] on div "12" at bounding box center [616, 162] width 54 height 35
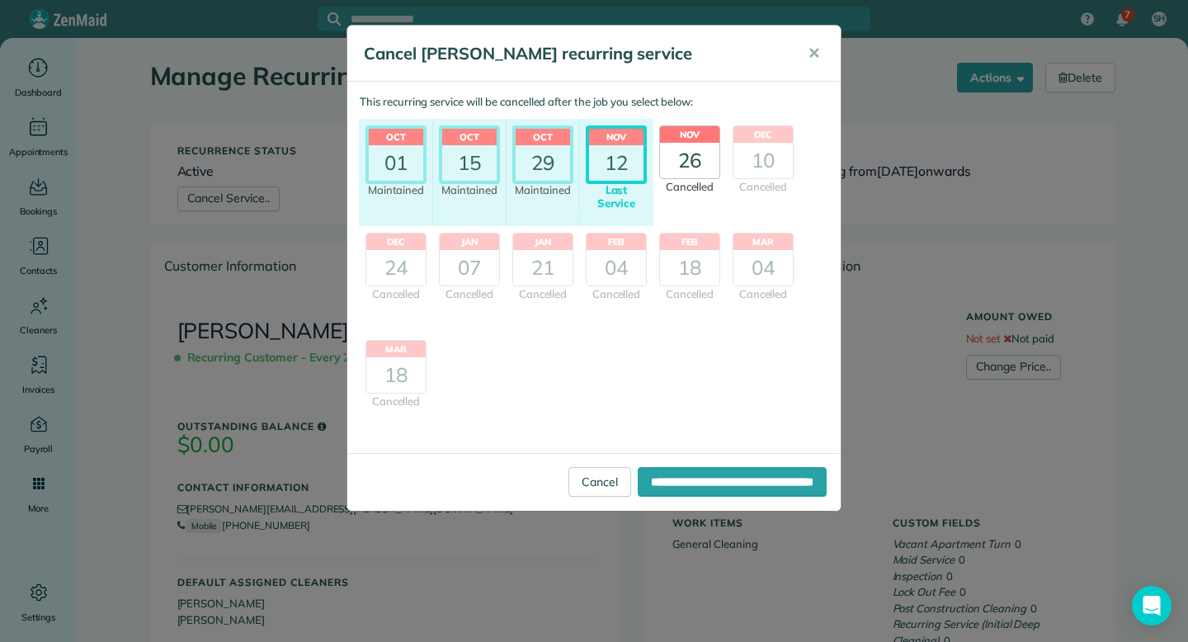
click at [677, 160] on div "26" at bounding box center [689, 160] width 59 height 35
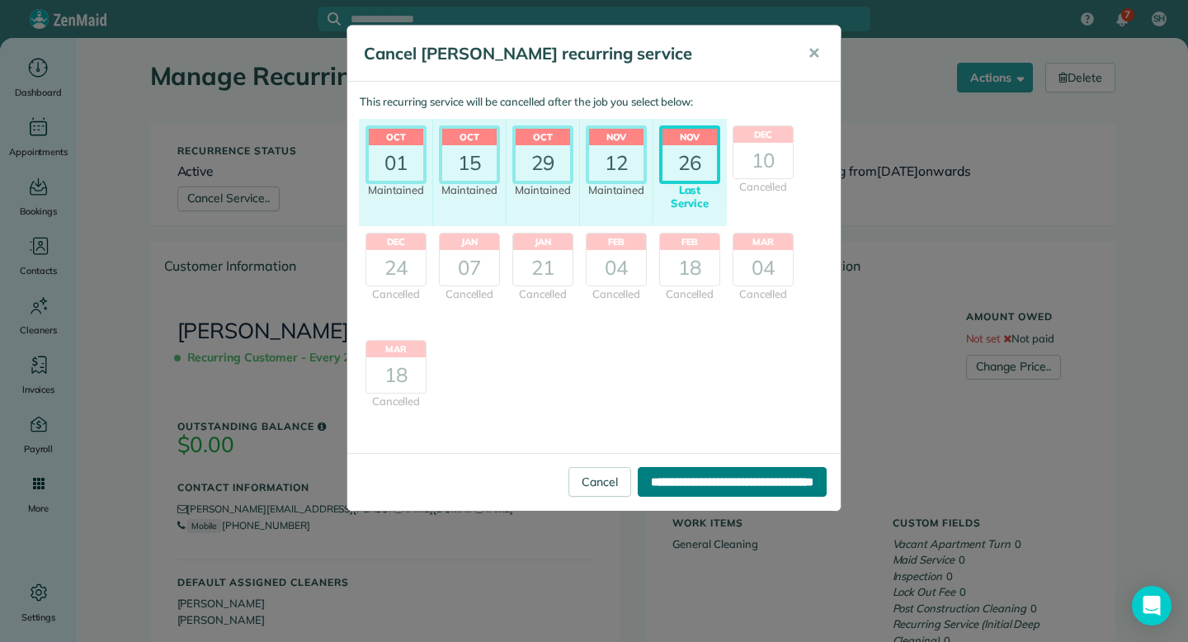
click at [708, 483] on input "**********" at bounding box center [732, 482] width 189 height 30
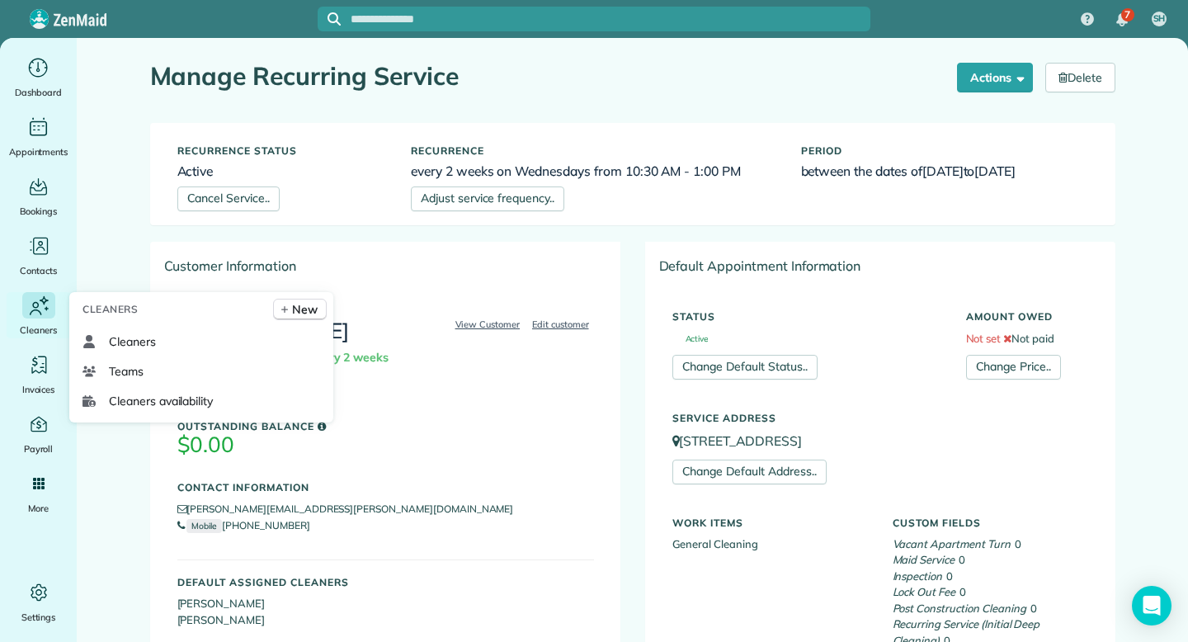
click at [33, 320] on div "Cleaners" at bounding box center [39, 315] width 66 height 46
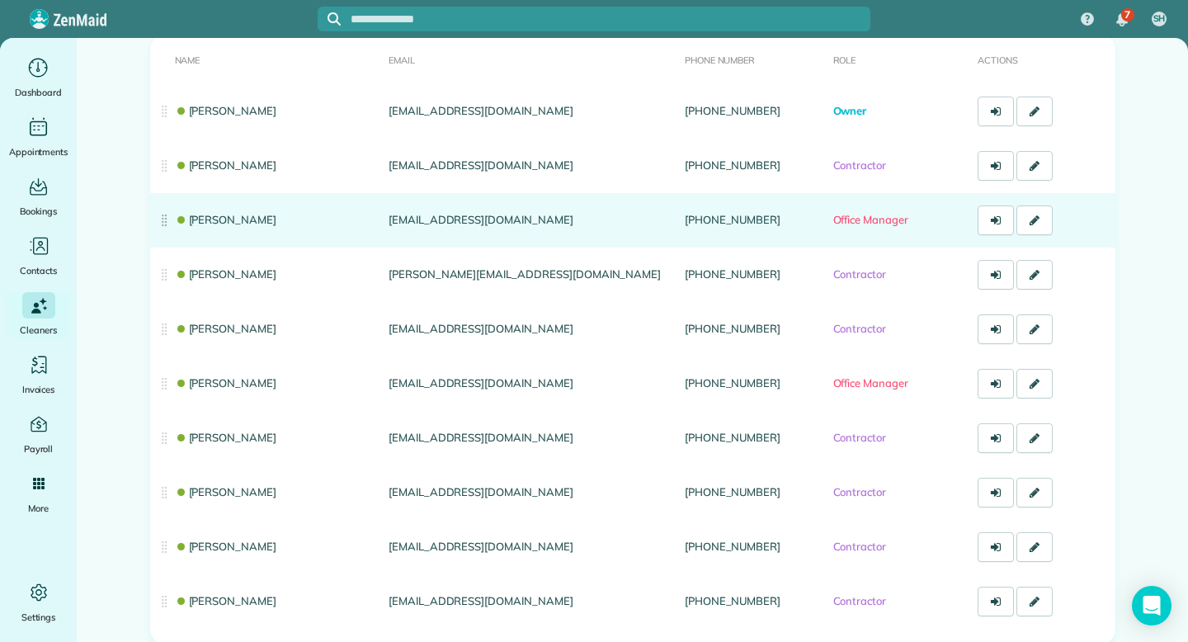
scroll to position [145, 0]
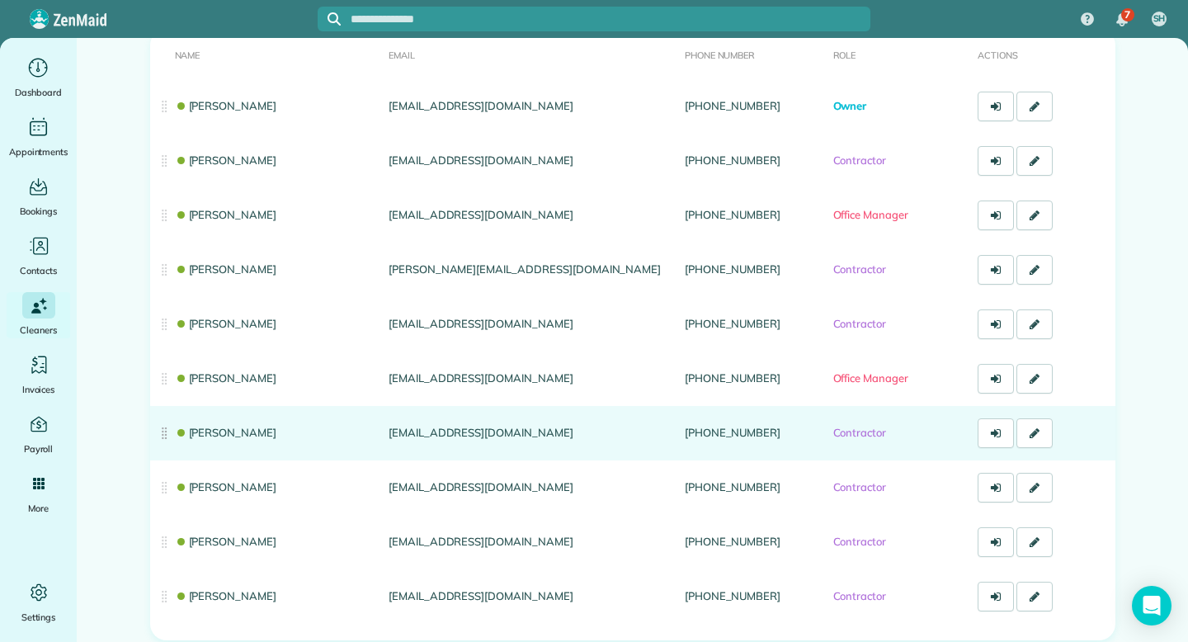
click at [231, 432] on link "[PERSON_NAME]" at bounding box center [226, 432] width 102 height 13
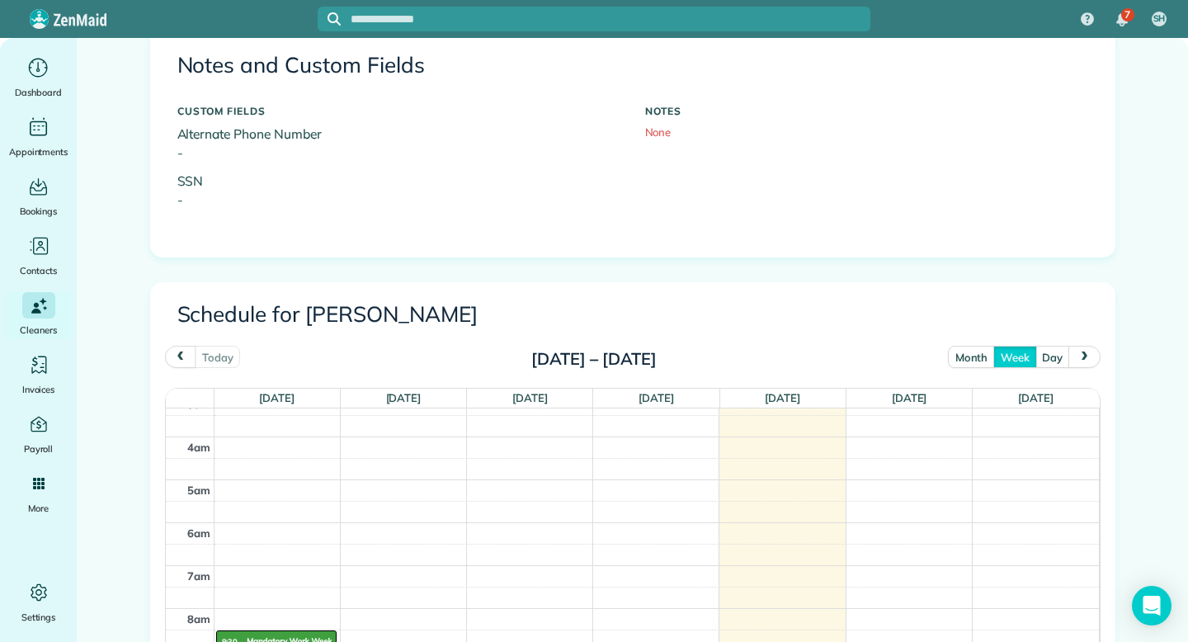
scroll to position [563, 0]
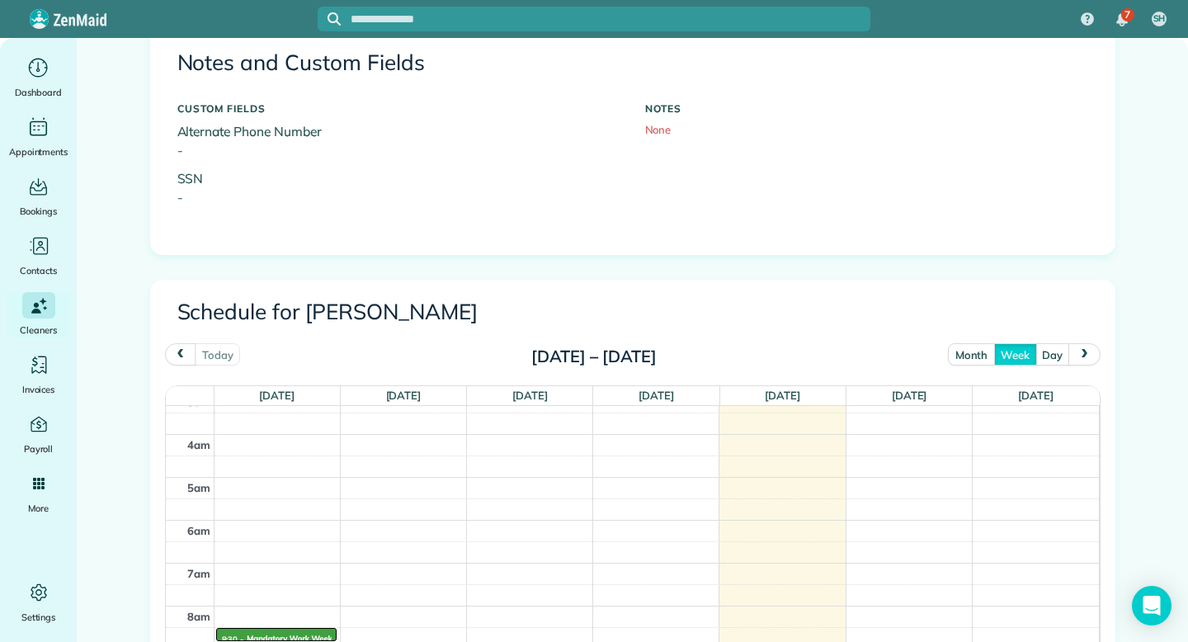
click at [973, 355] on button "month" at bounding box center [971, 354] width 47 height 22
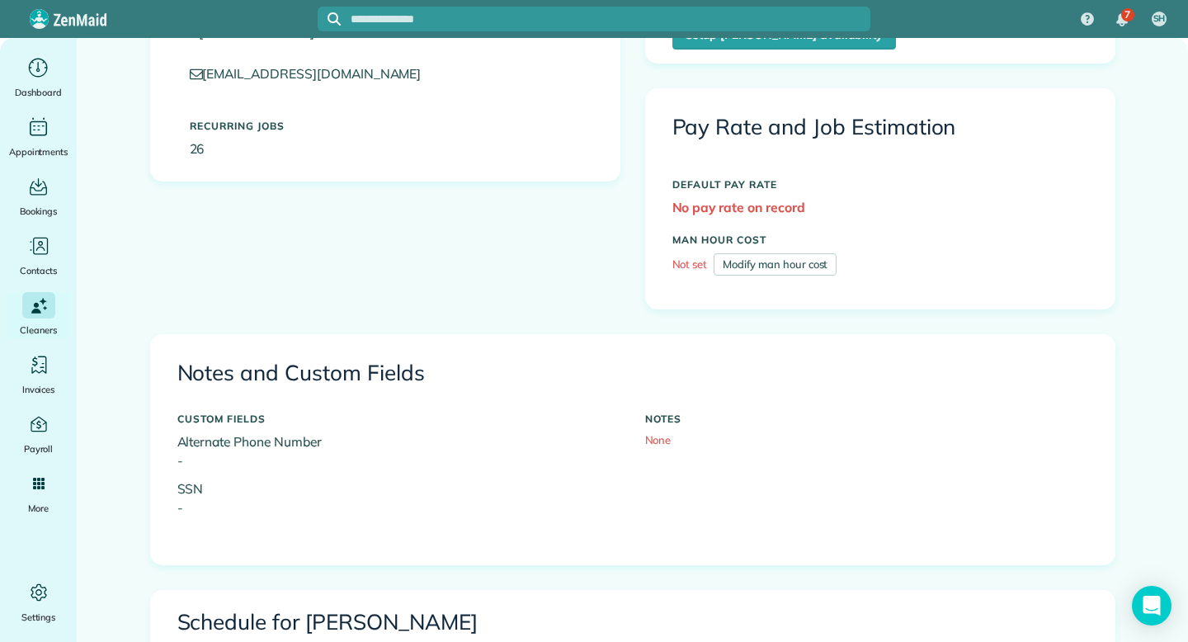
scroll to position [0, 0]
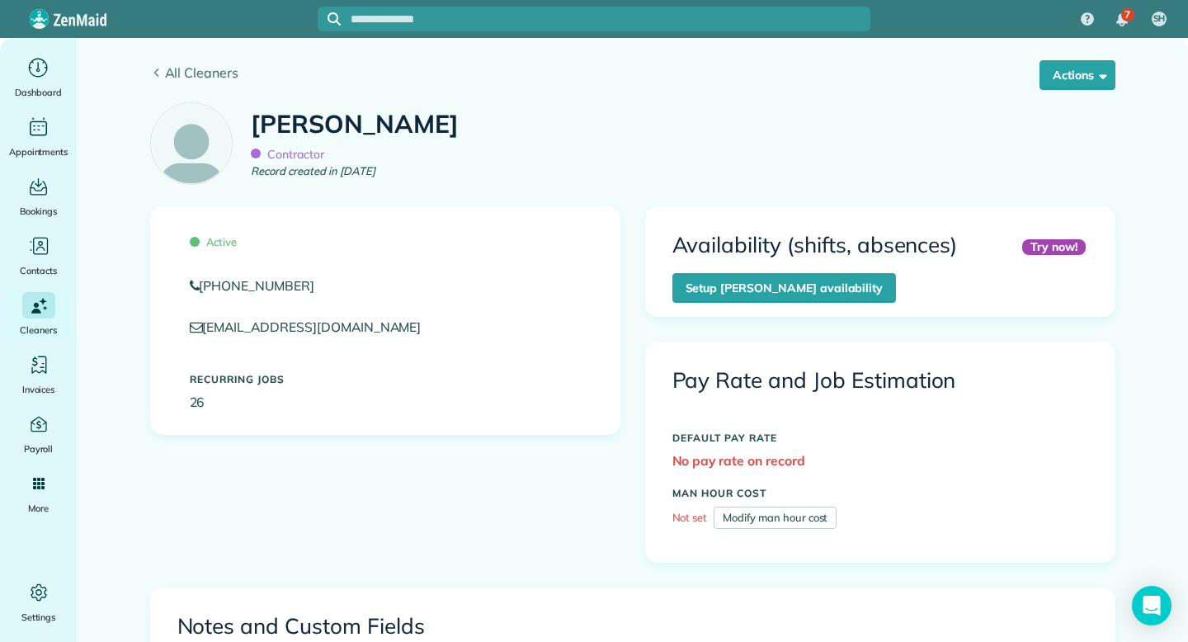
click at [153, 69] on icon at bounding box center [156, 72] width 12 height 9
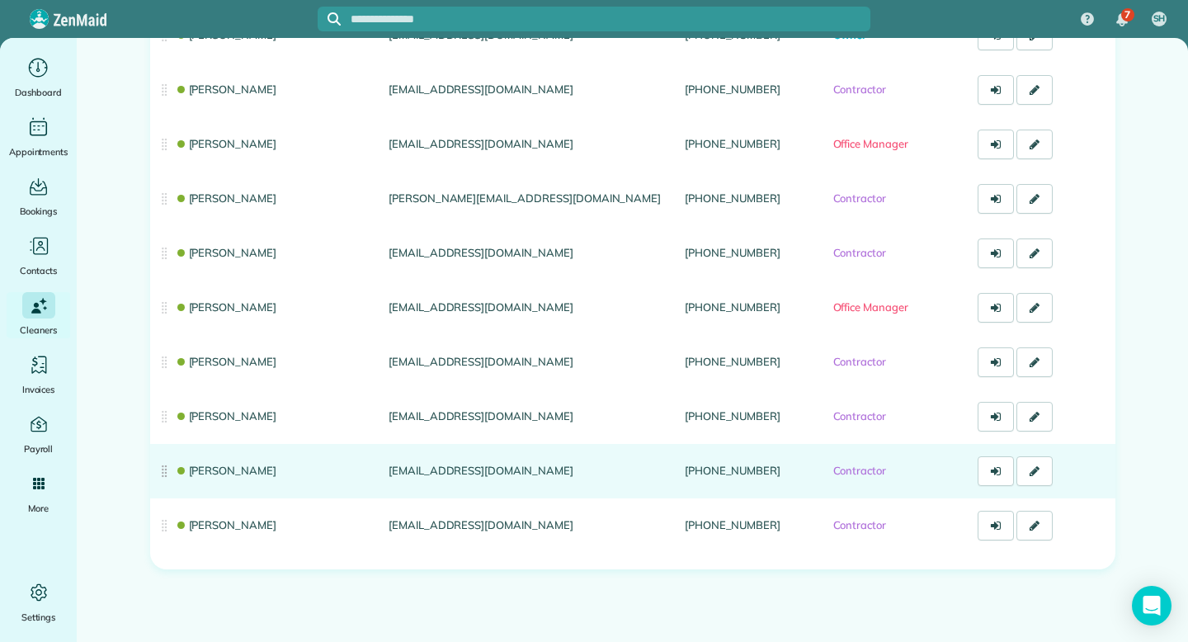
scroll to position [226, 0]
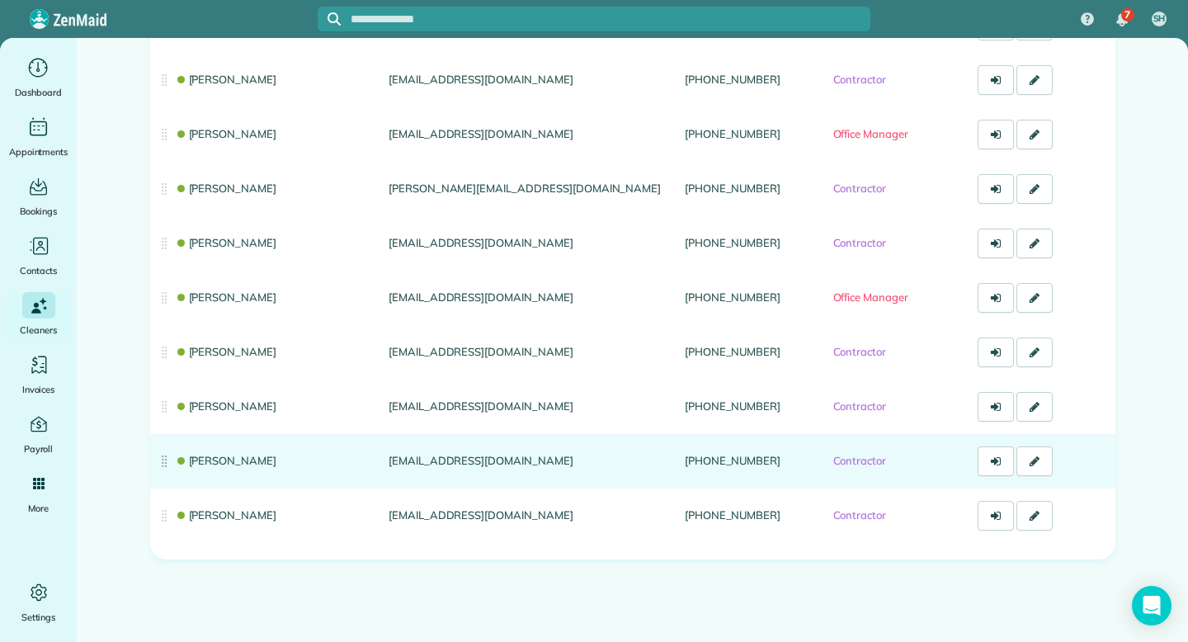
click at [227, 463] on link "[PERSON_NAME]" at bounding box center [226, 460] width 102 height 13
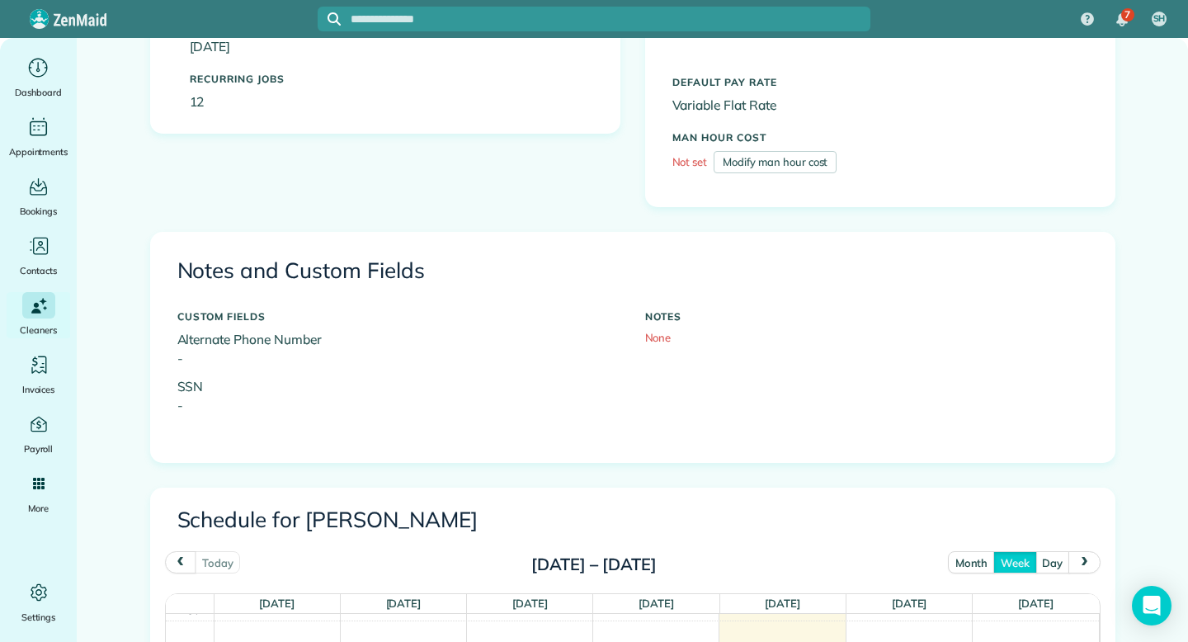
scroll to position [441, 0]
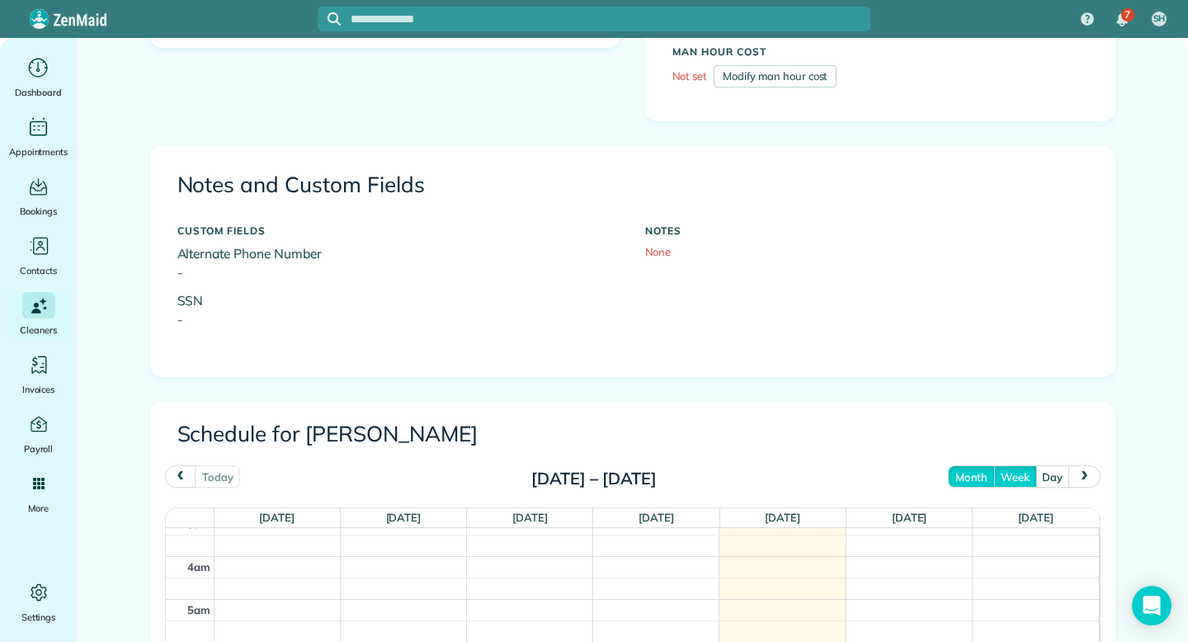
click at [971, 476] on button "month" at bounding box center [971, 476] width 47 height 22
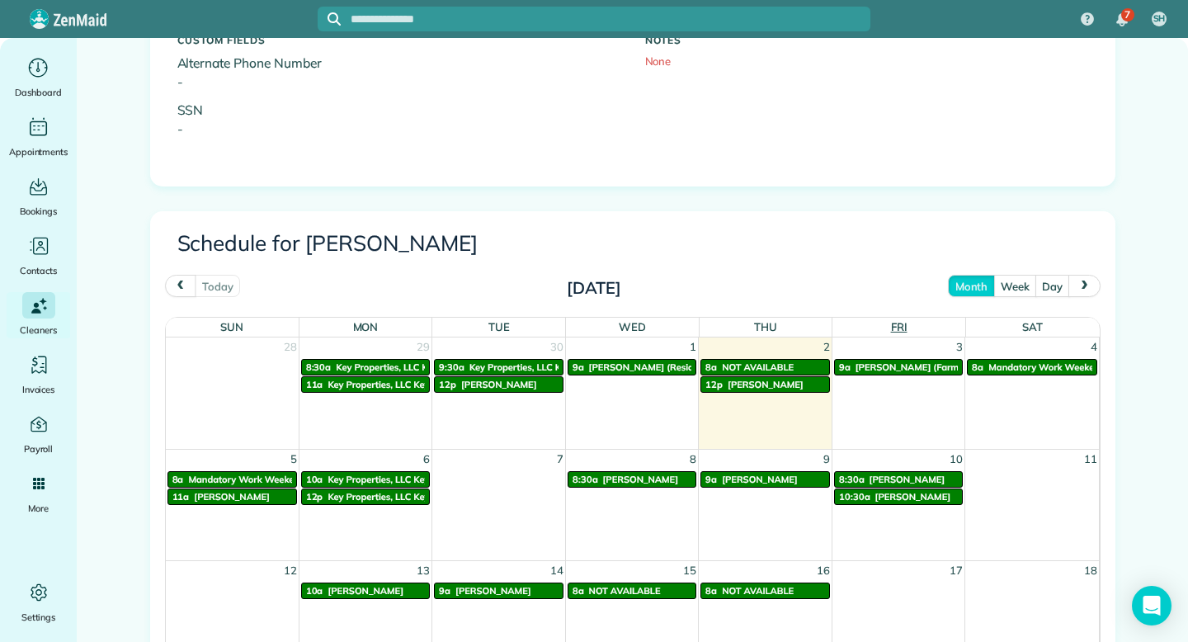
scroll to position [633, 0]
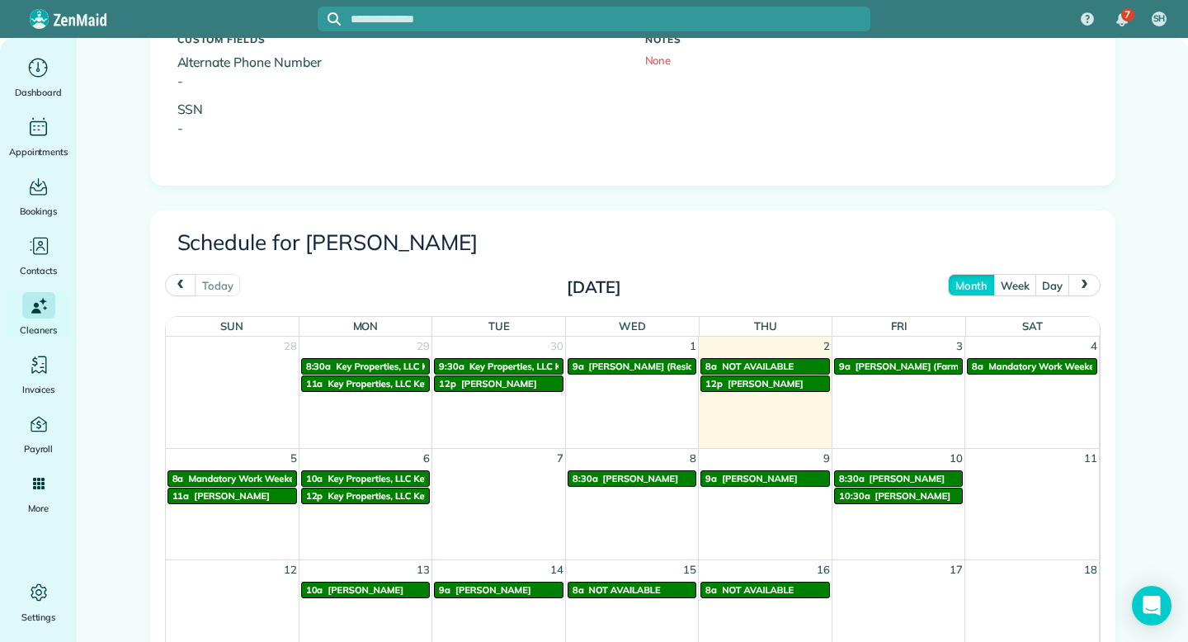
click at [888, 495] on span "[PERSON_NAME]" at bounding box center [913, 496] width 76 height 12
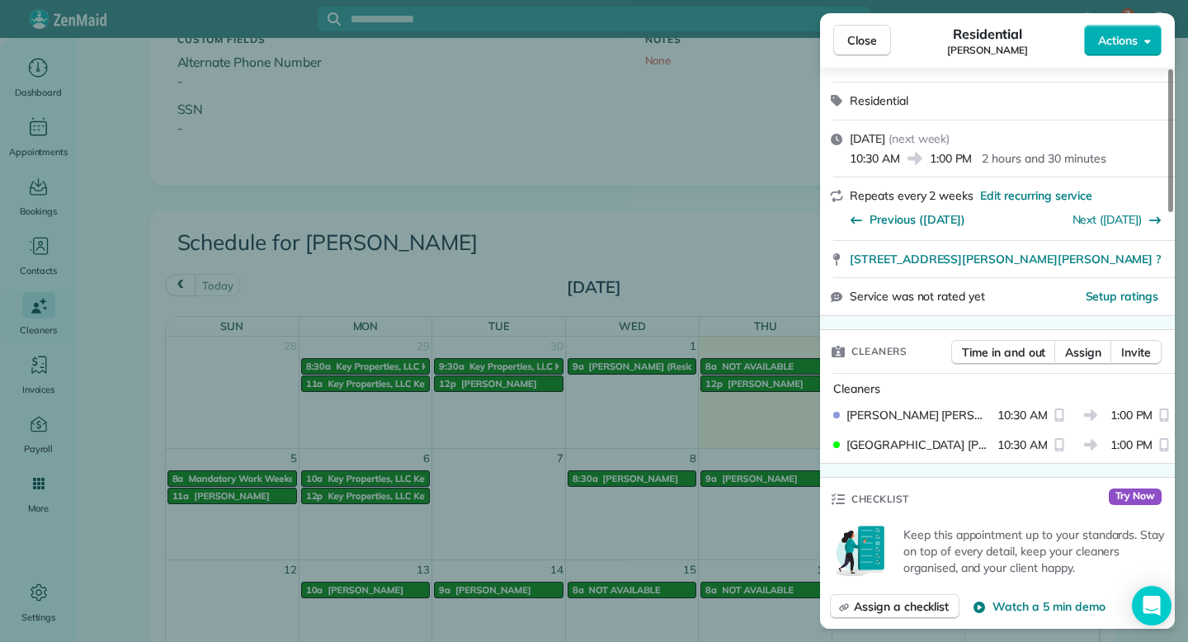
scroll to position [195, 0]
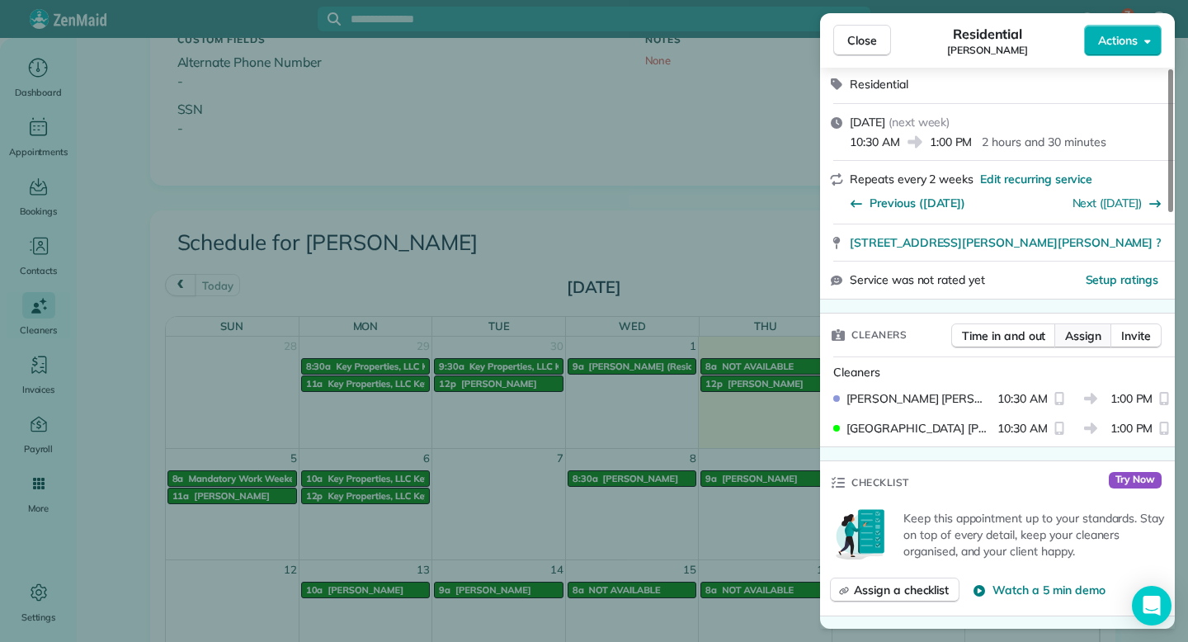
click at [1081, 332] on span "Assign" at bounding box center [1083, 335] width 36 height 16
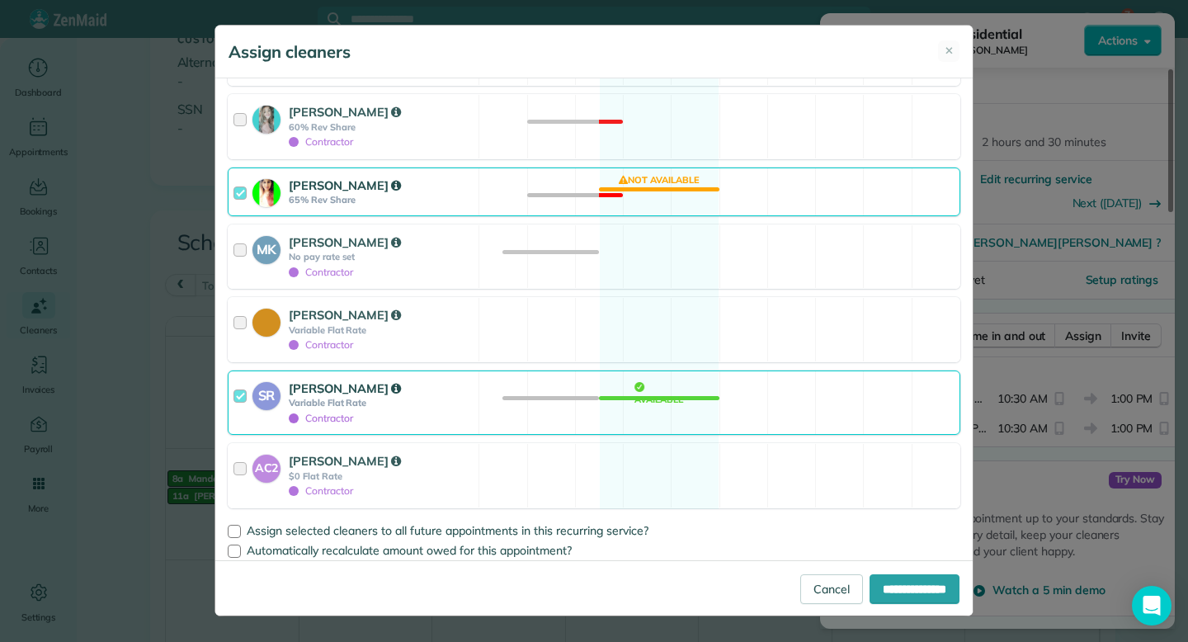
scroll to position [464, 0]
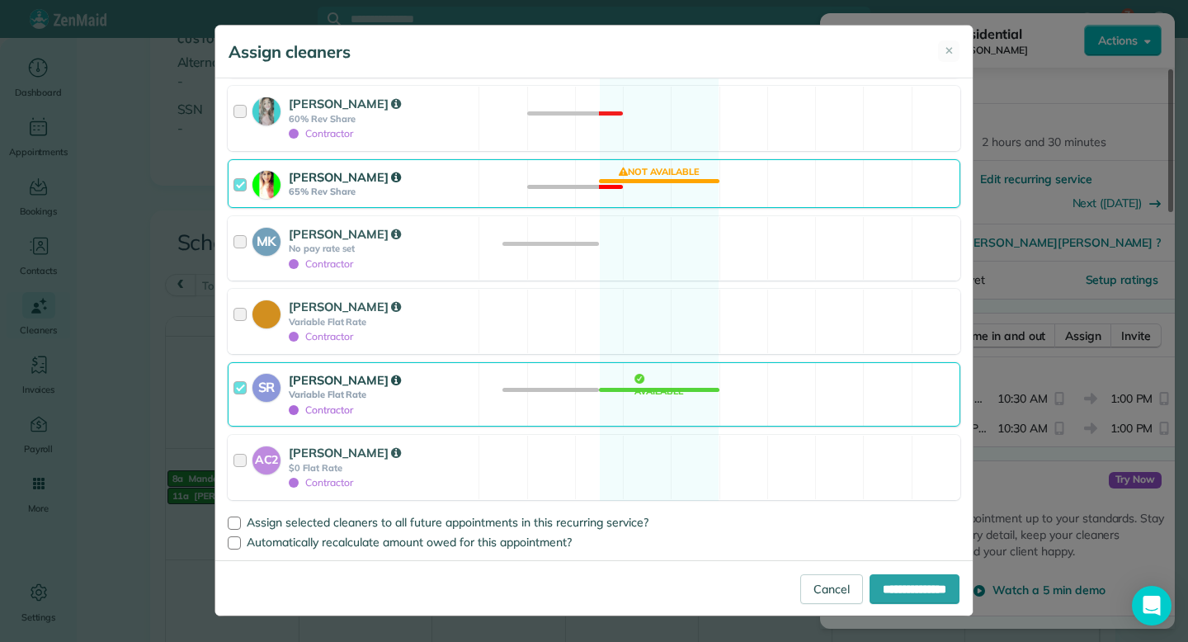
click at [240, 380] on div at bounding box center [242, 394] width 19 height 47
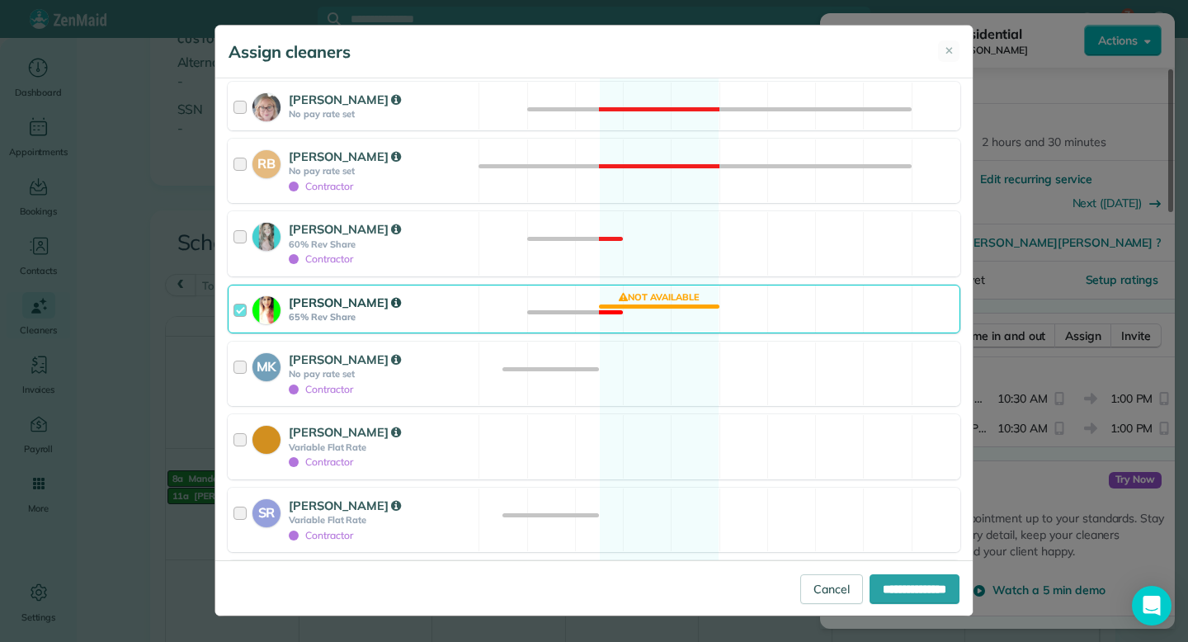
scroll to position [360, 0]
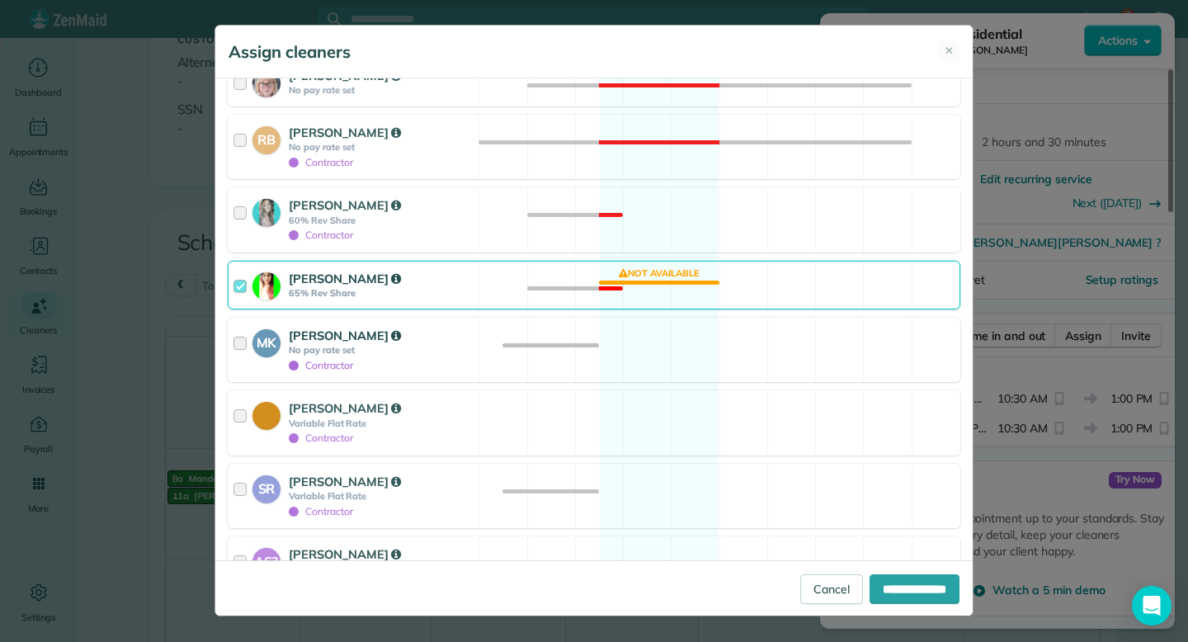
click at [242, 342] on div at bounding box center [242, 350] width 19 height 47
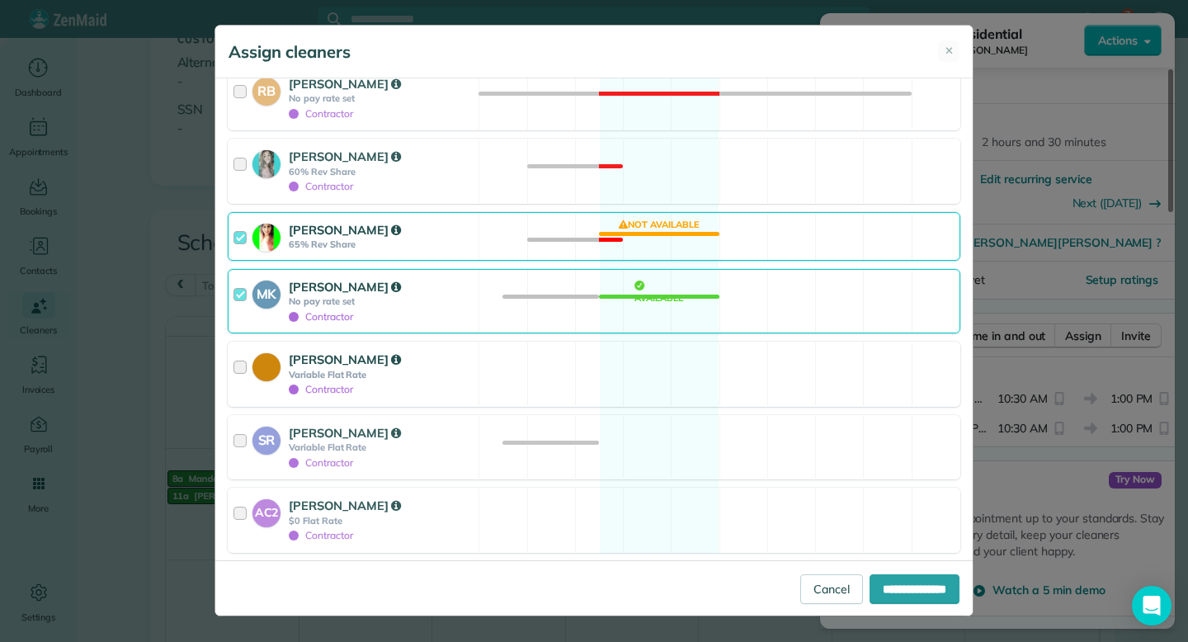
scroll to position [464, 0]
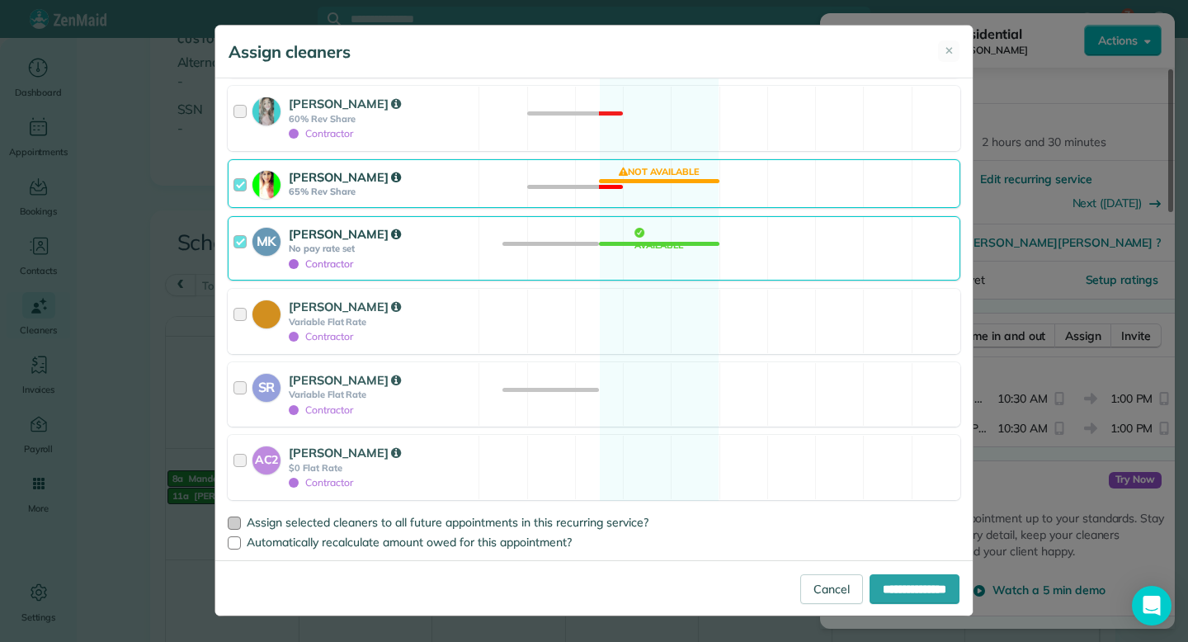
click at [233, 517] on div at bounding box center [234, 522] width 13 height 13
click at [906, 591] on input "**********" at bounding box center [914, 589] width 90 height 30
type input "**********"
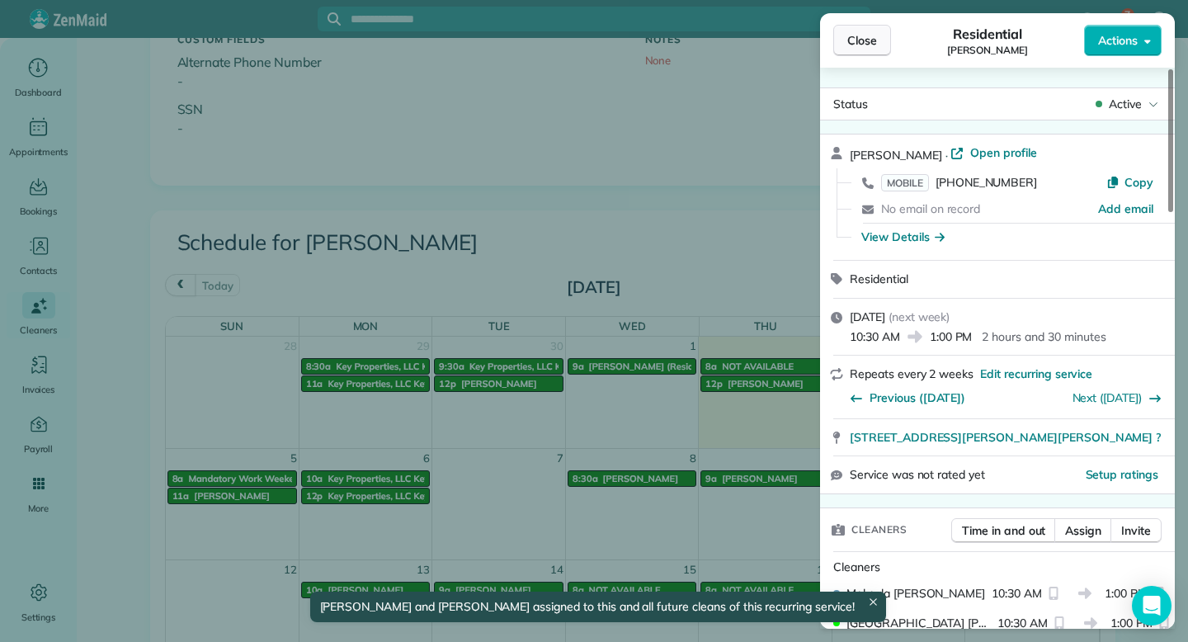
click at [864, 38] on span "Close" at bounding box center [862, 40] width 30 height 16
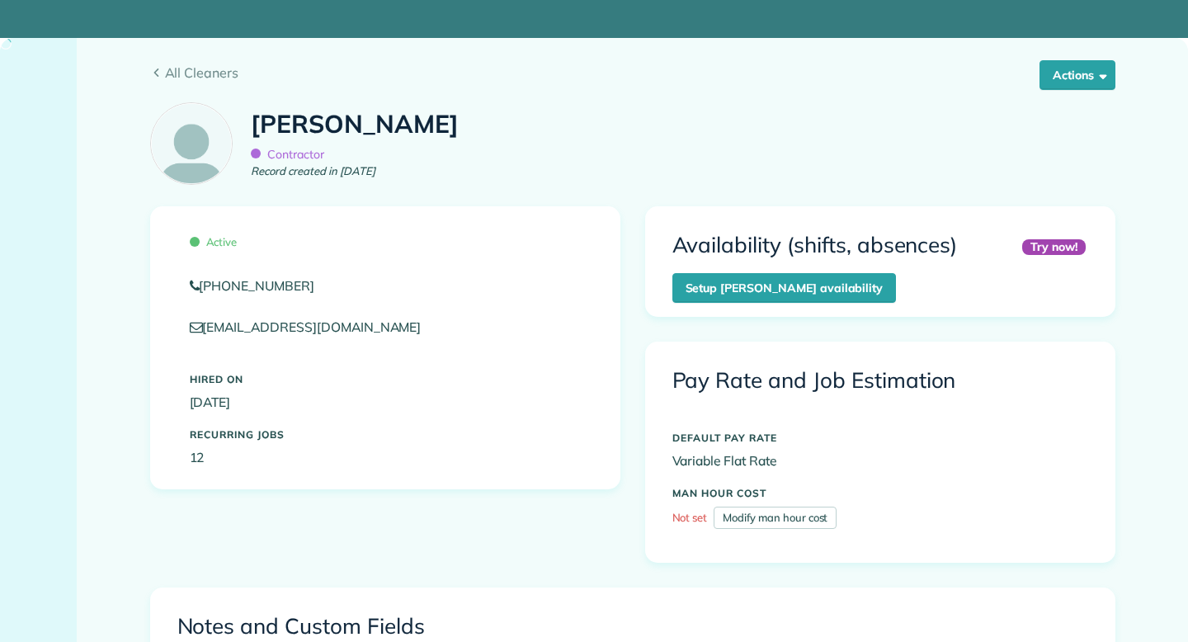
scroll to position [100, 0]
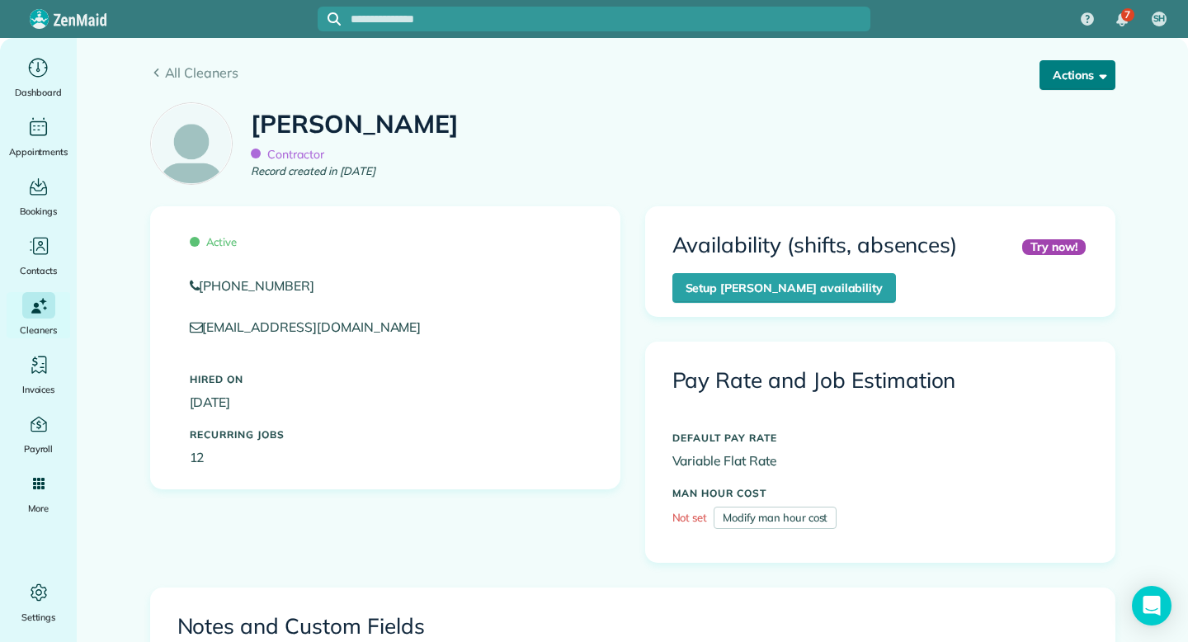
click at [1064, 78] on button "Actions" at bounding box center [1077, 75] width 76 height 30
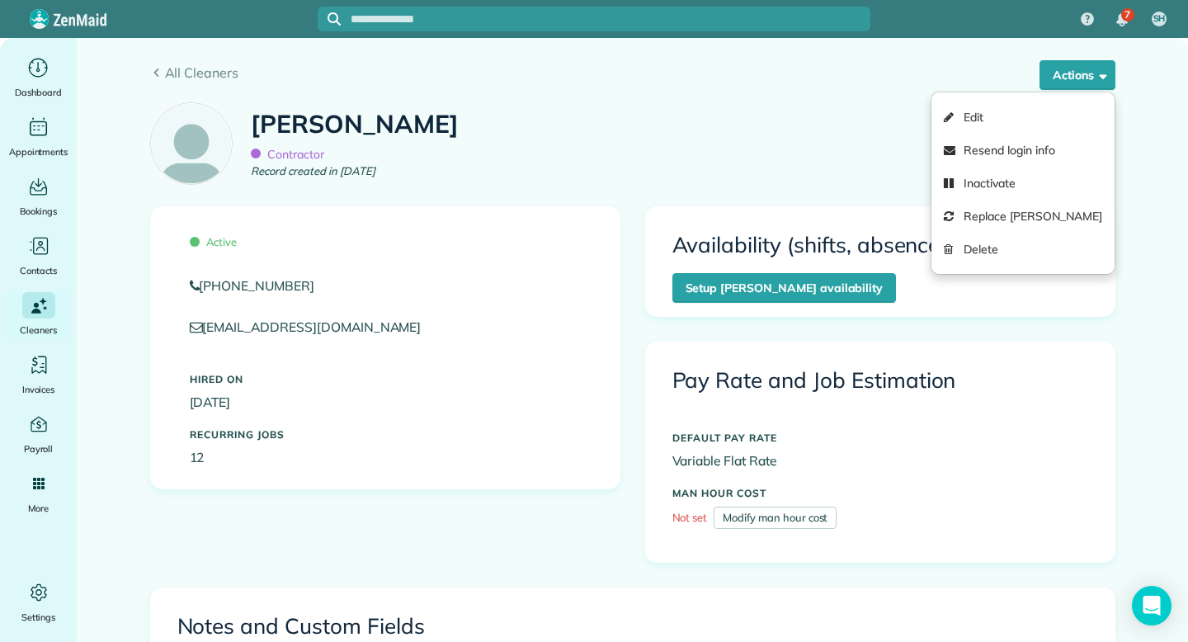
click at [847, 120] on div "[PERSON_NAME] Contractor Record created in [DATE]" at bounding box center [633, 150] width 990 height 112
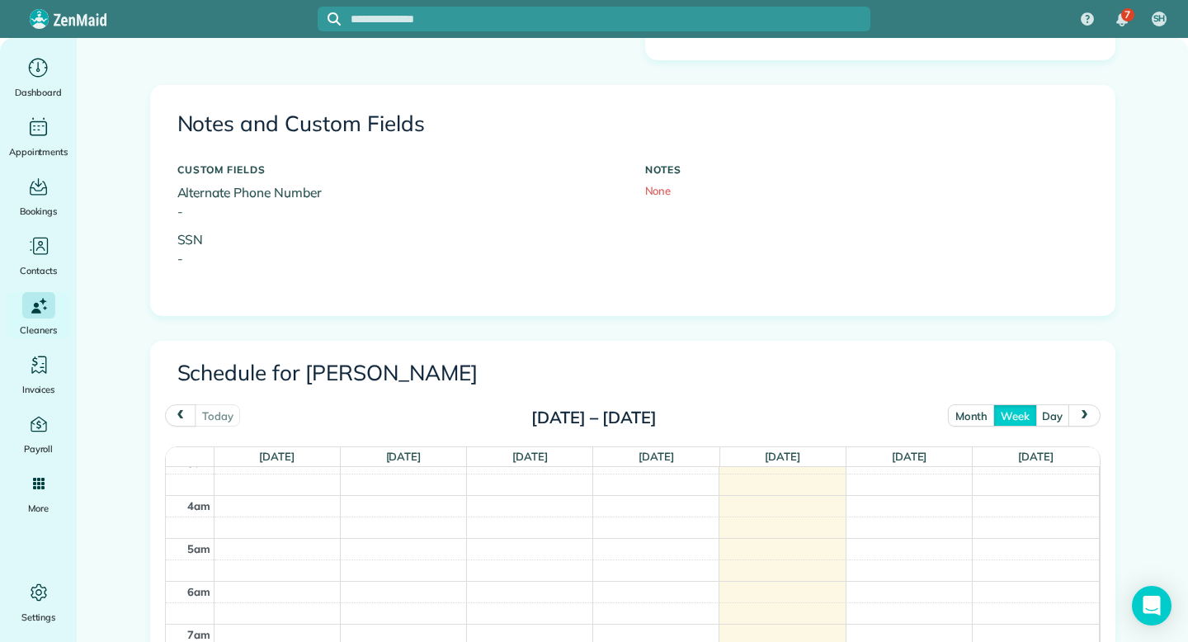
scroll to position [526, 0]
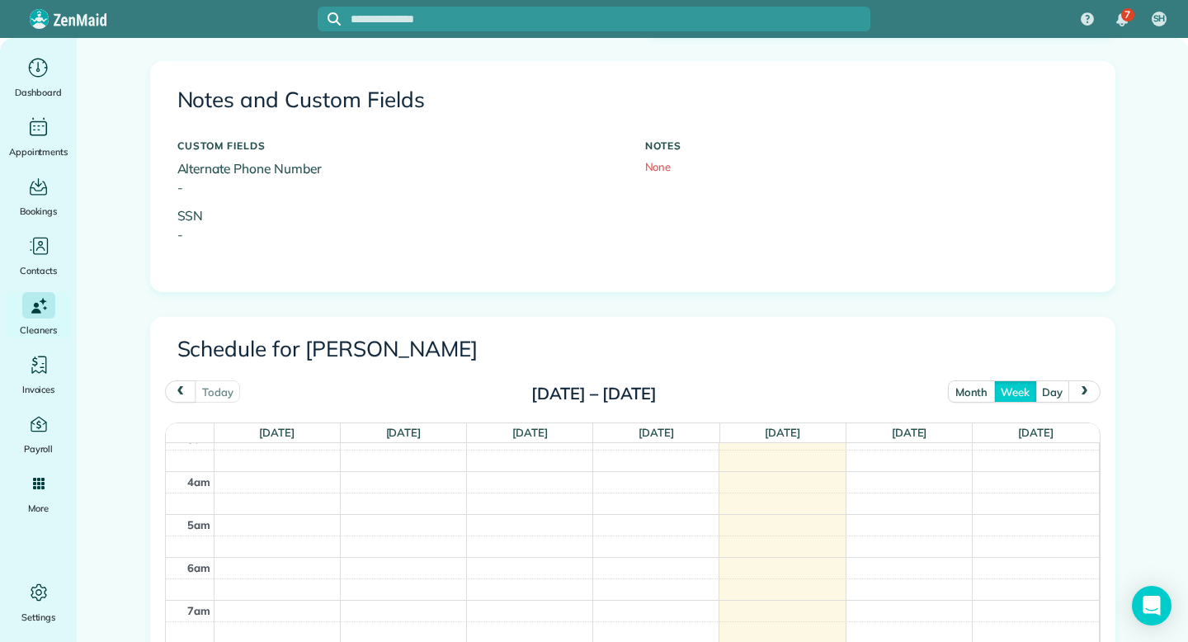
click at [976, 389] on button "month" at bounding box center [971, 391] width 47 height 22
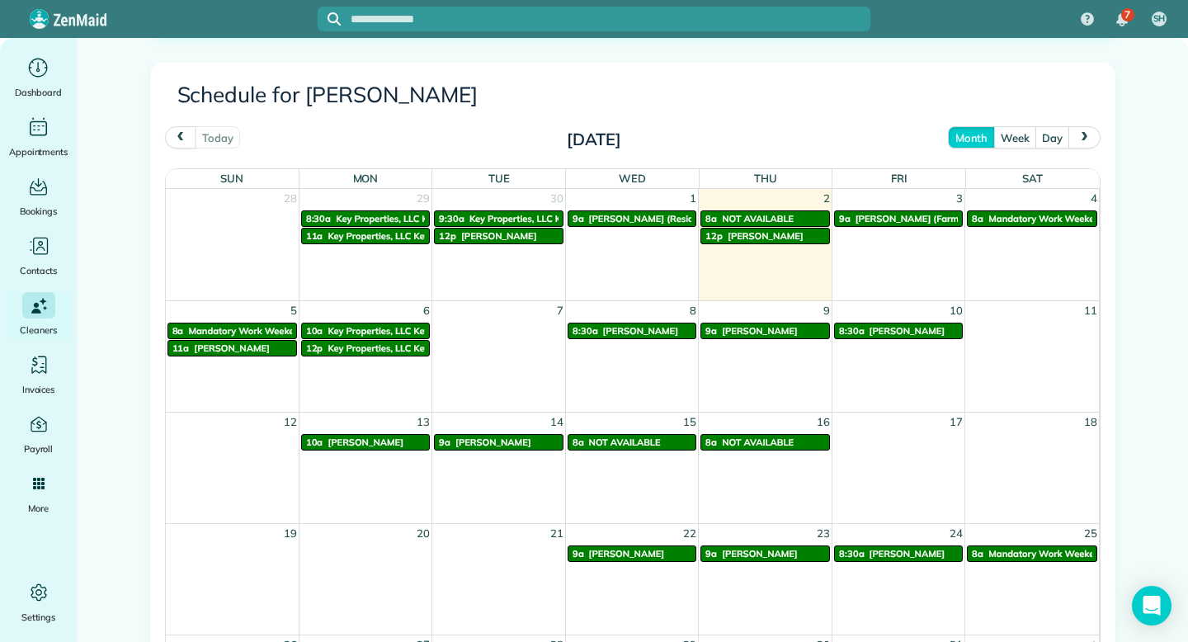
scroll to position [775, 0]
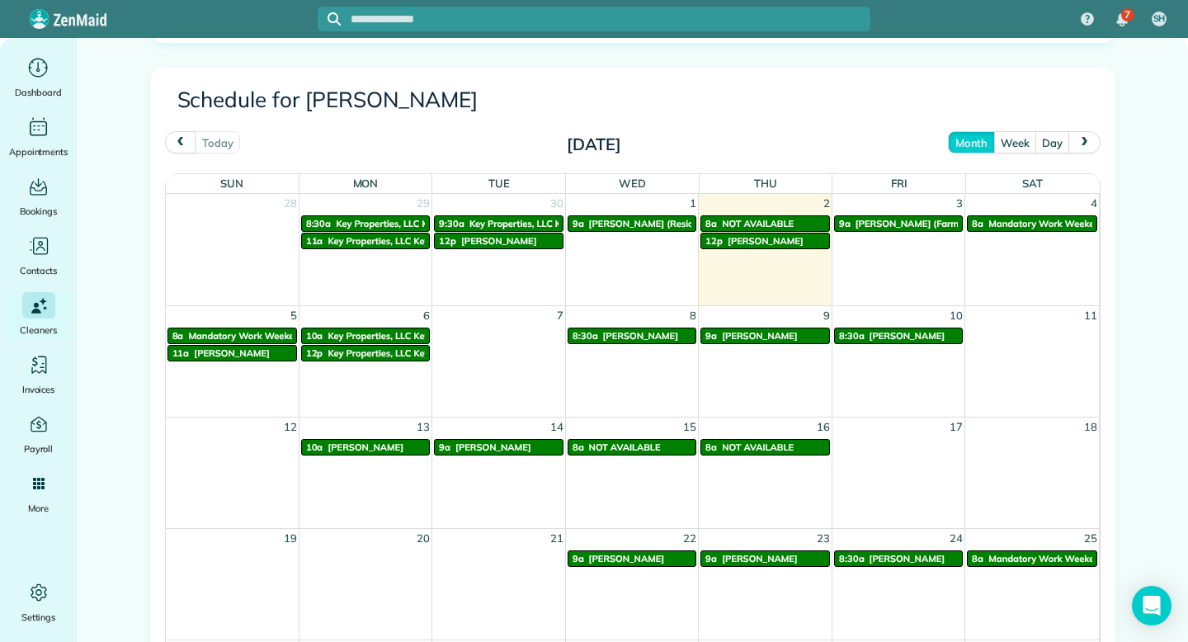
click at [1082, 145] on span "next" at bounding box center [1084, 142] width 13 height 11
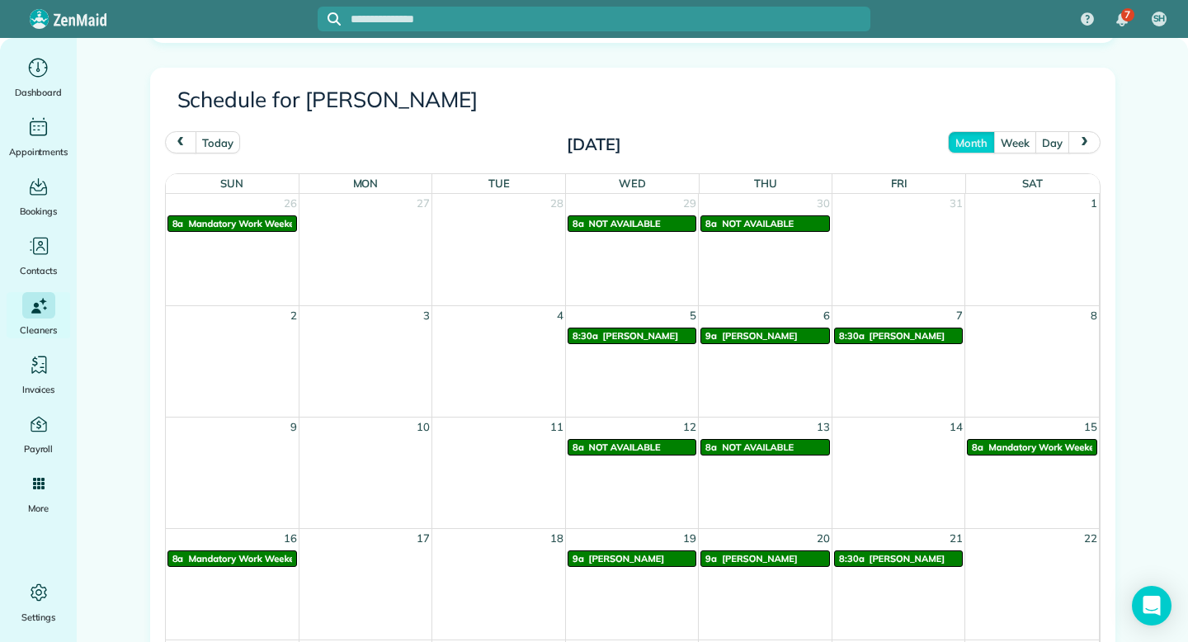
click at [181, 141] on span "prev" at bounding box center [180, 142] width 13 height 11
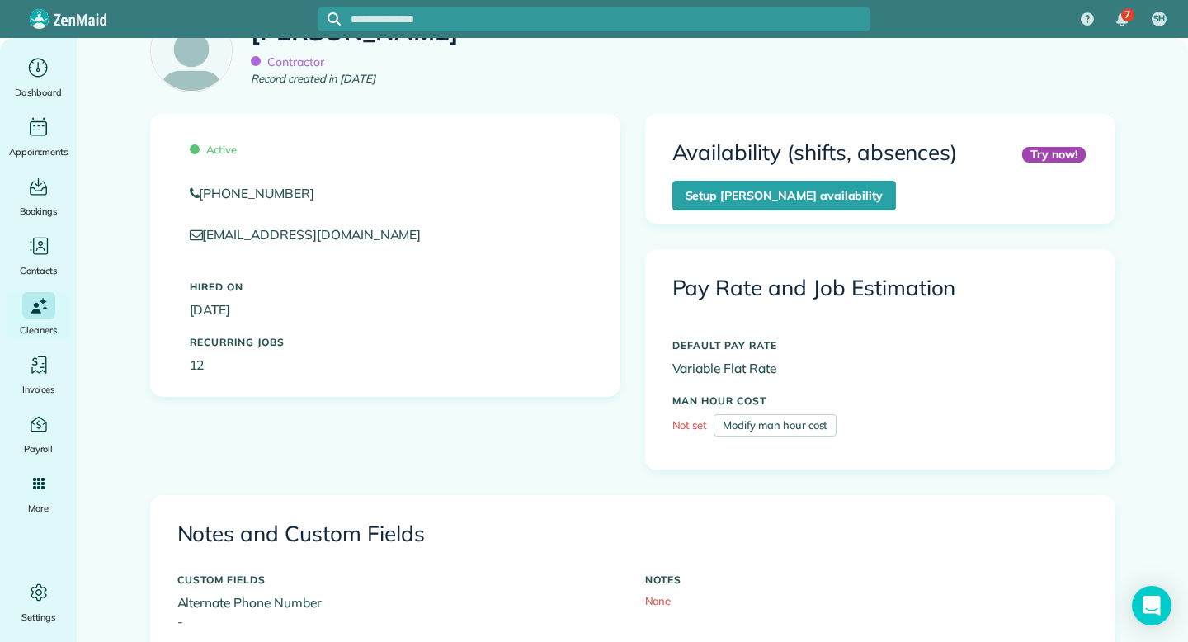
scroll to position [0, 0]
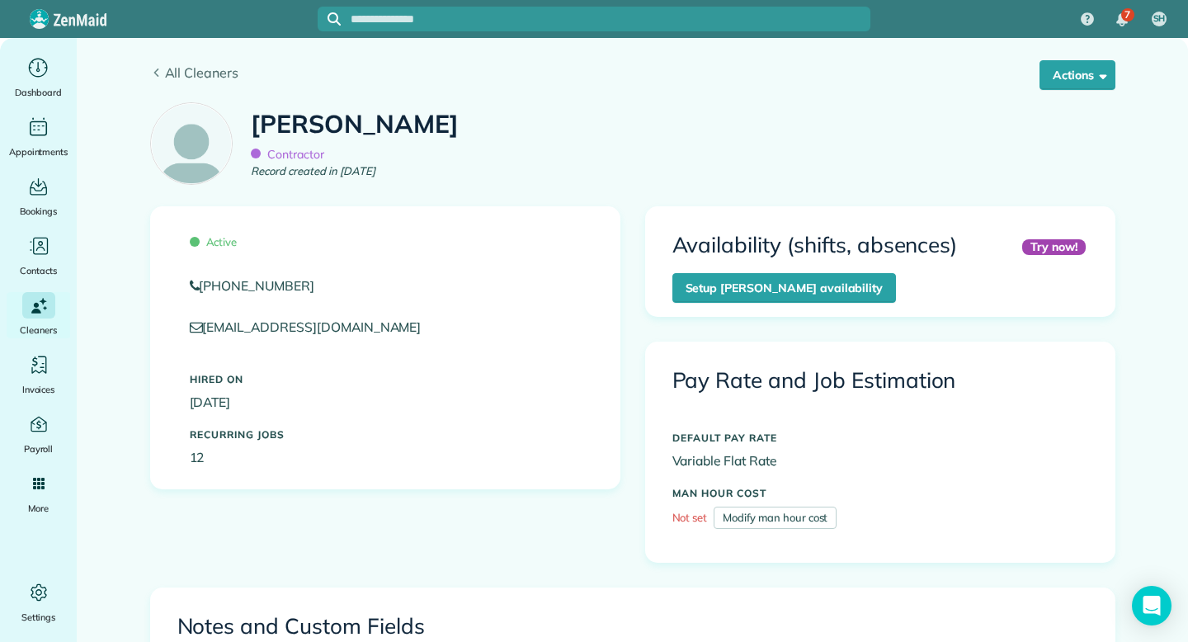
click at [156, 73] on icon at bounding box center [156, 72] width 12 height 9
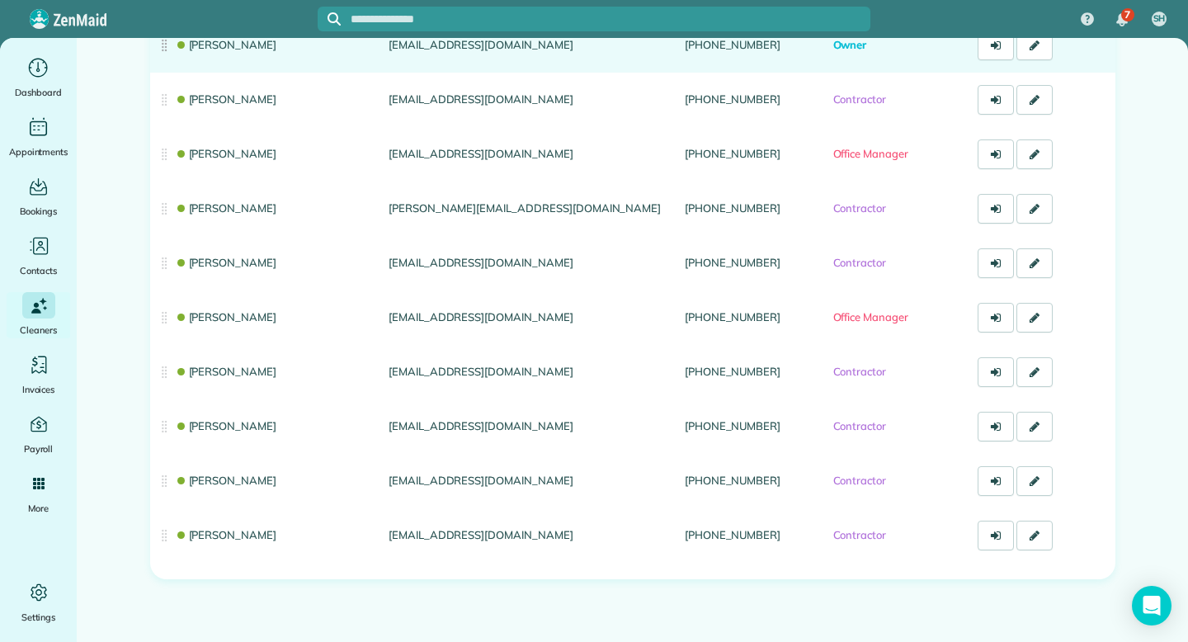
scroll to position [210, 0]
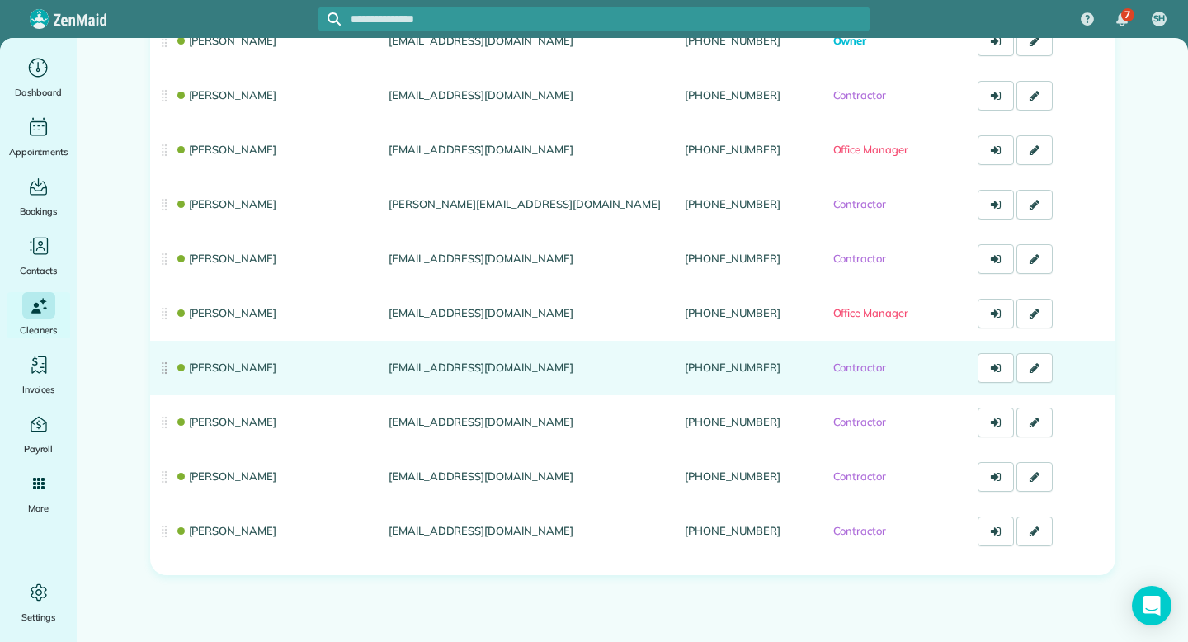
click at [235, 364] on link "[PERSON_NAME]" at bounding box center [226, 366] width 102 height 13
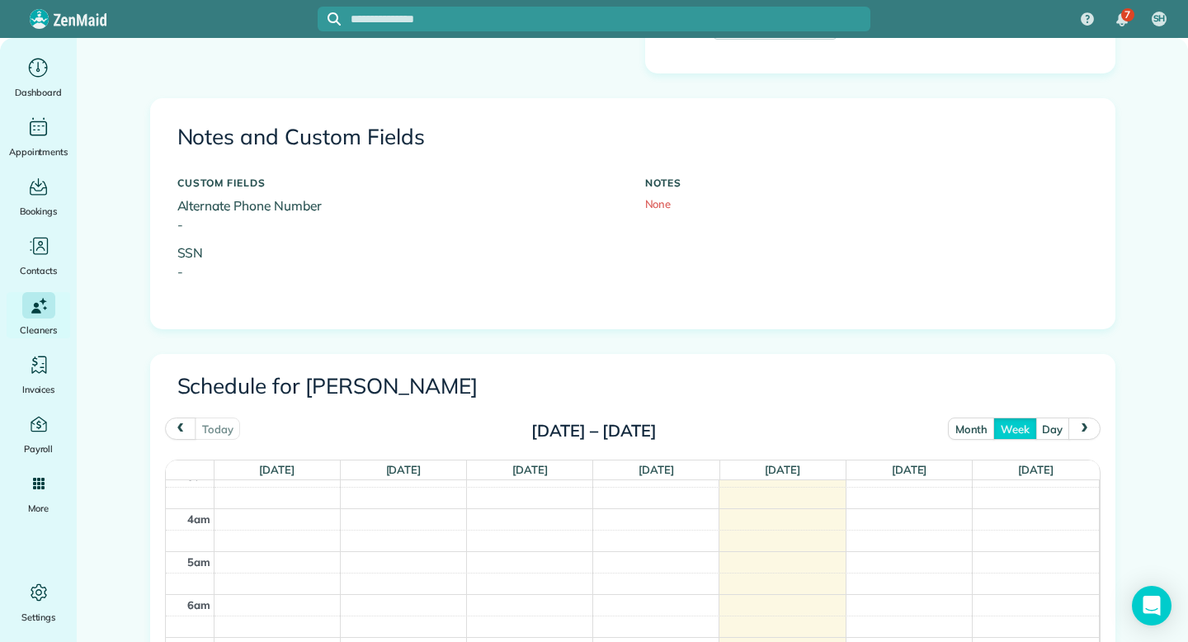
scroll to position [519, 0]
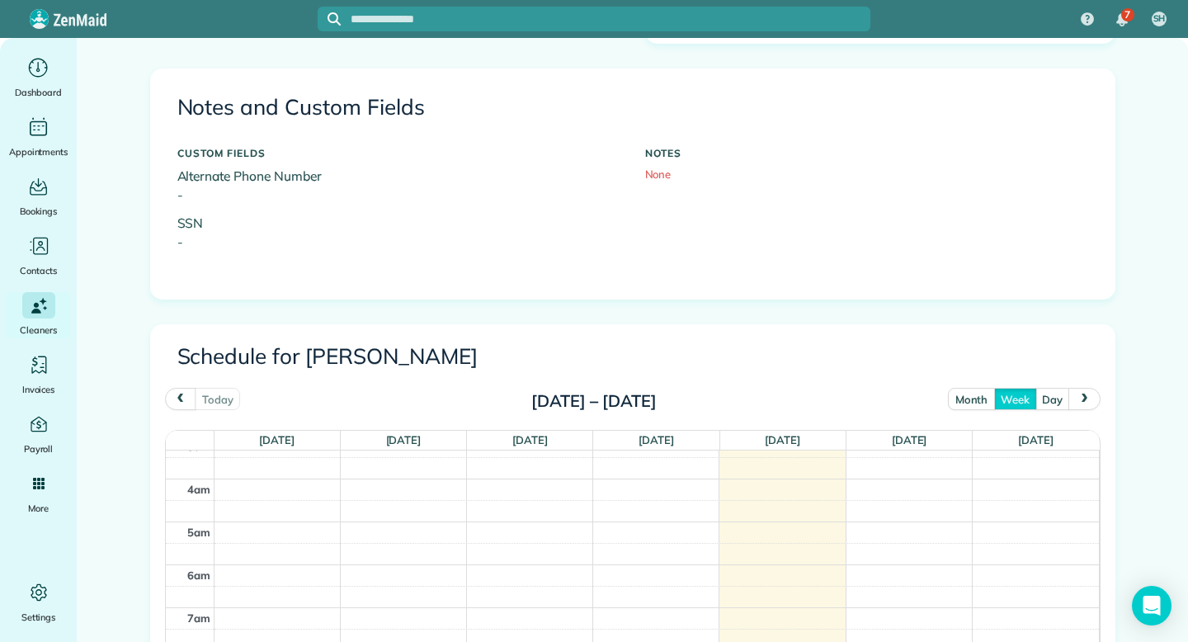
click at [973, 398] on button "month" at bounding box center [971, 399] width 47 height 22
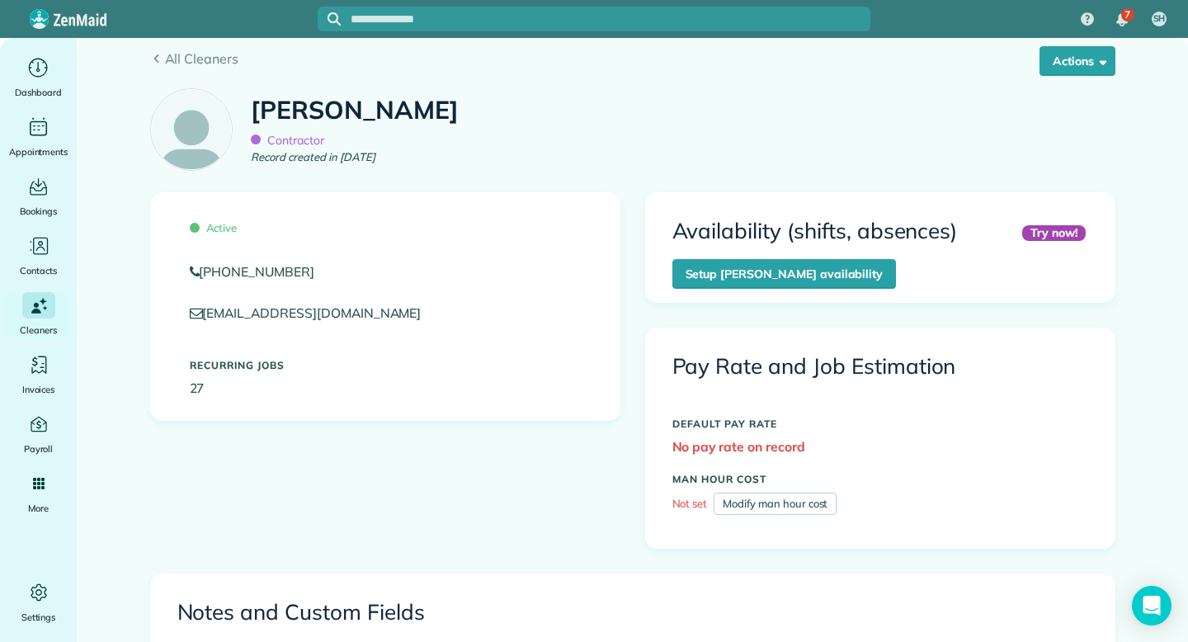
scroll to position [0, 0]
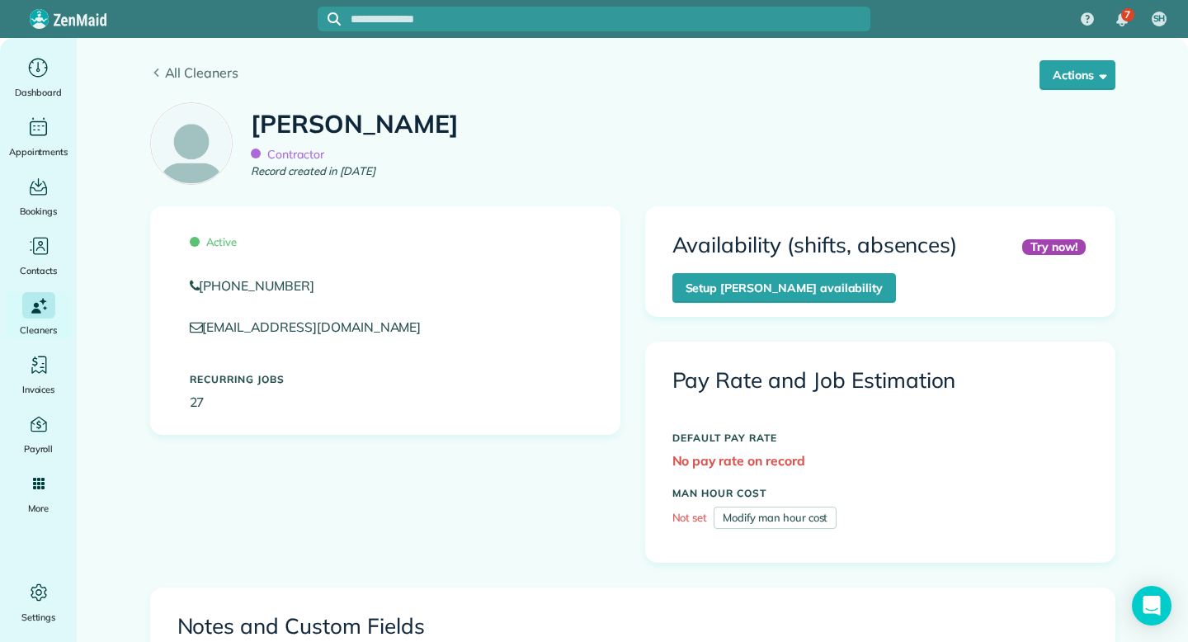
click at [158, 73] on icon at bounding box center [156, 72] width 12 height 9
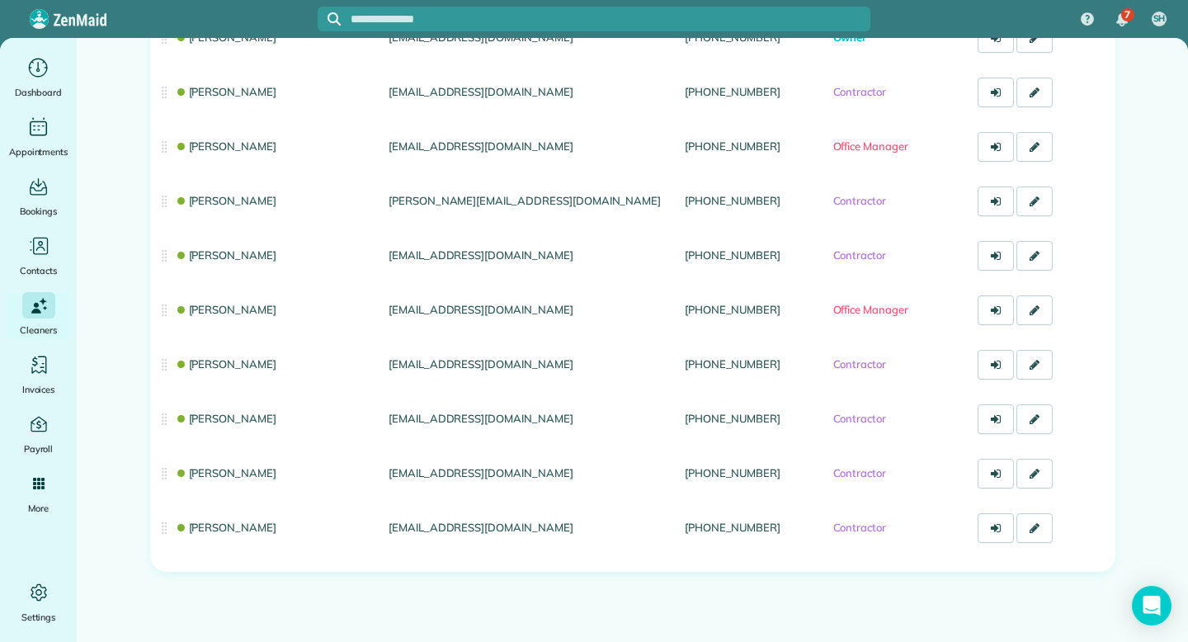
scroll to position [226, 0]
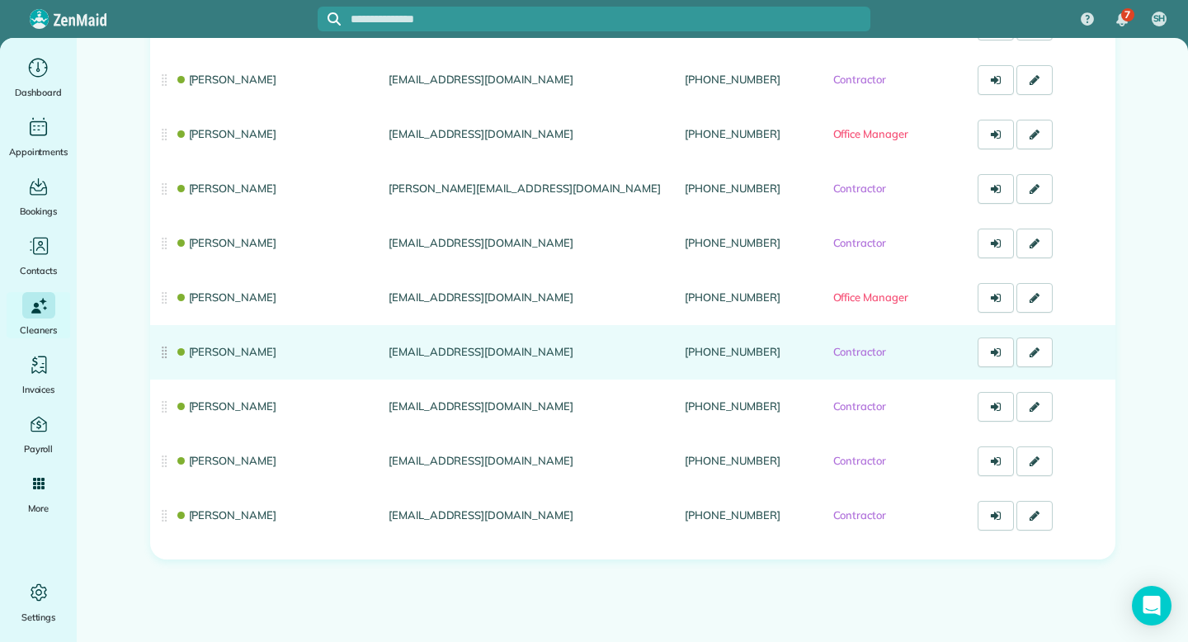
click at [221, 350] on link "[PERSON_NAME]" at bounding box center [226, 351] width 102 height 13
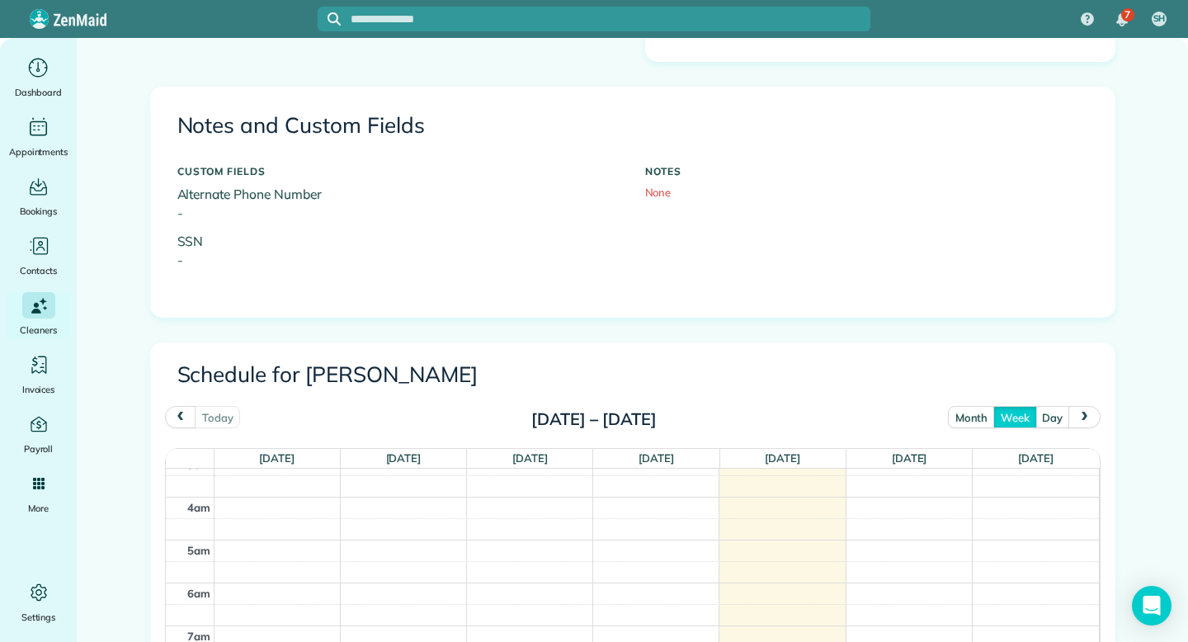
scroll to position [511, 0]
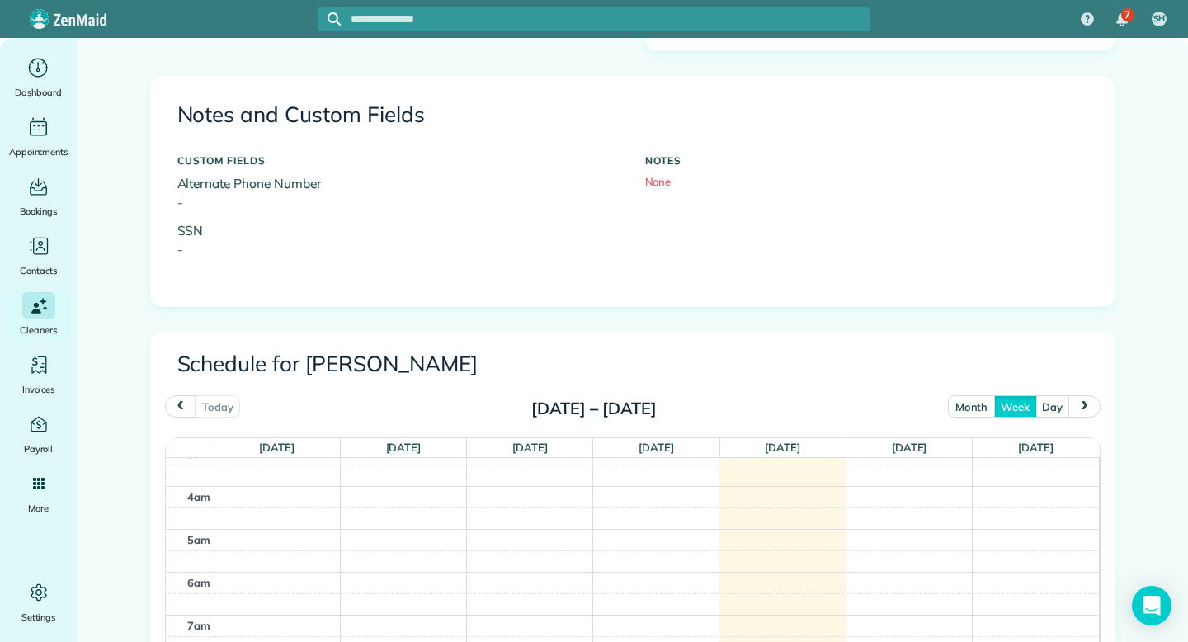
click at [969, 407] on button "month" at bounding box center [971, 406] width 47 height 22
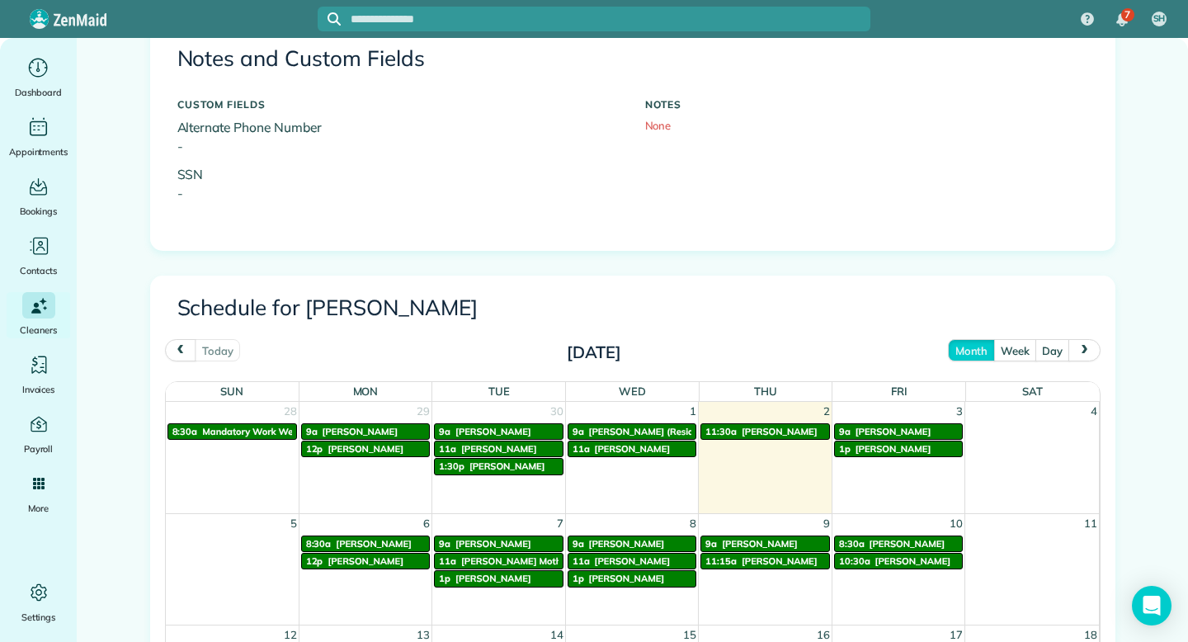
scroll to position [566, 0]
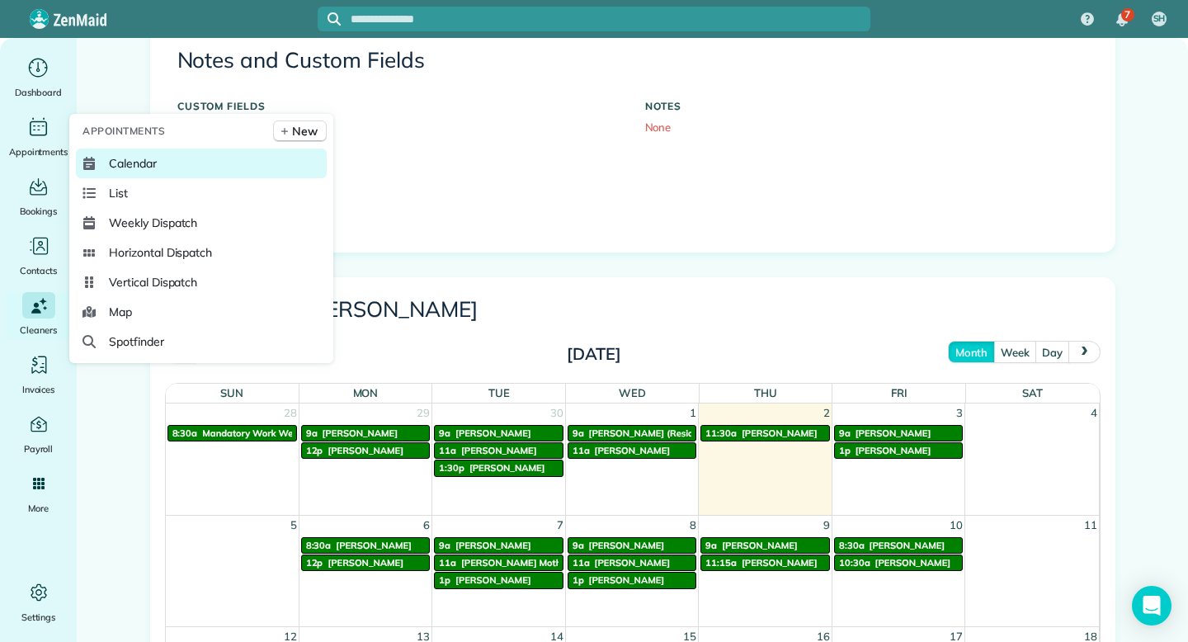
click at [157, 159] on link "Calendar" at bounding box center [201, 163] width 251 height 30
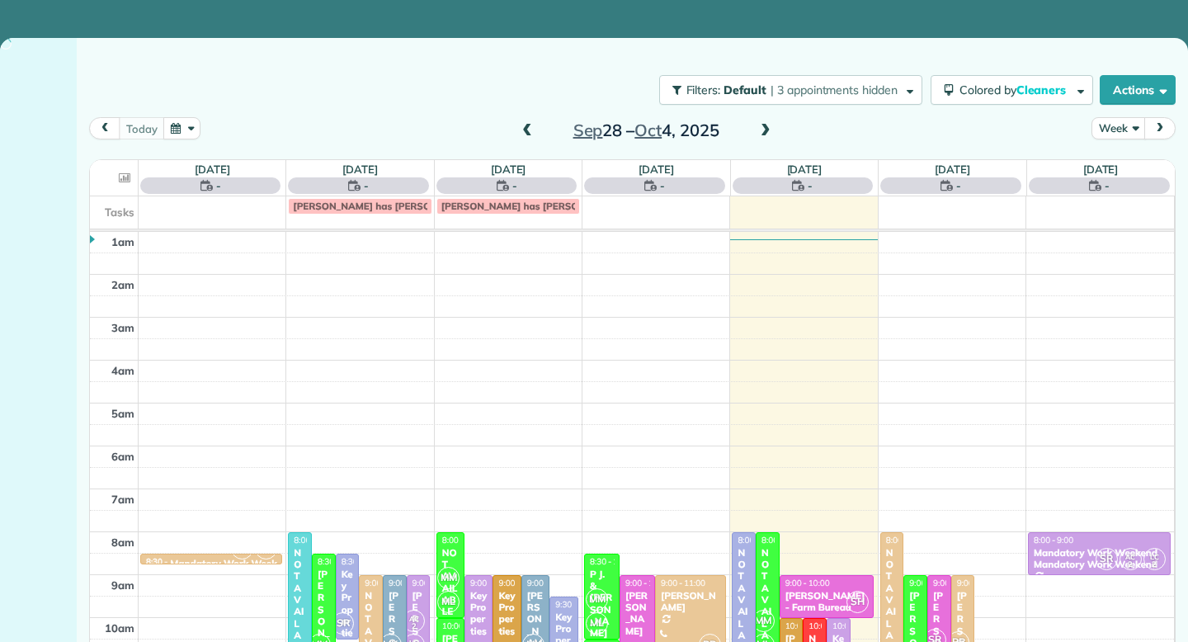
scroll to position [258, 0]
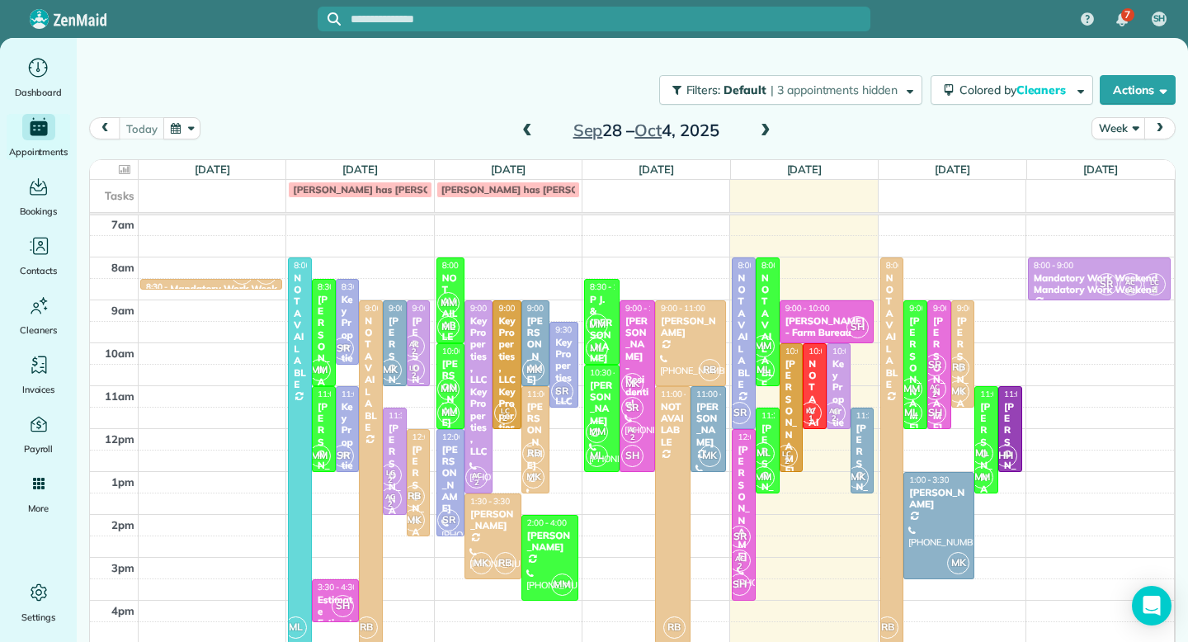
click at [522, 130] on span at bounding box center [527, 131] width 18 height 15
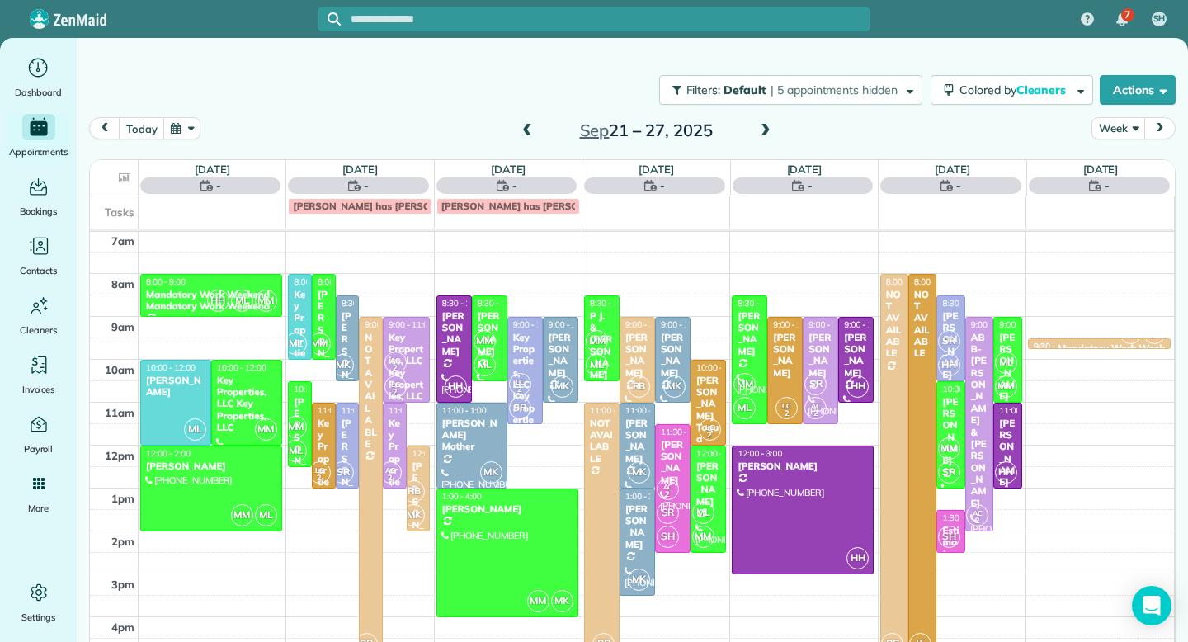
click at [522, 130] on span at bounding box center [527, 131] width 18 height 15
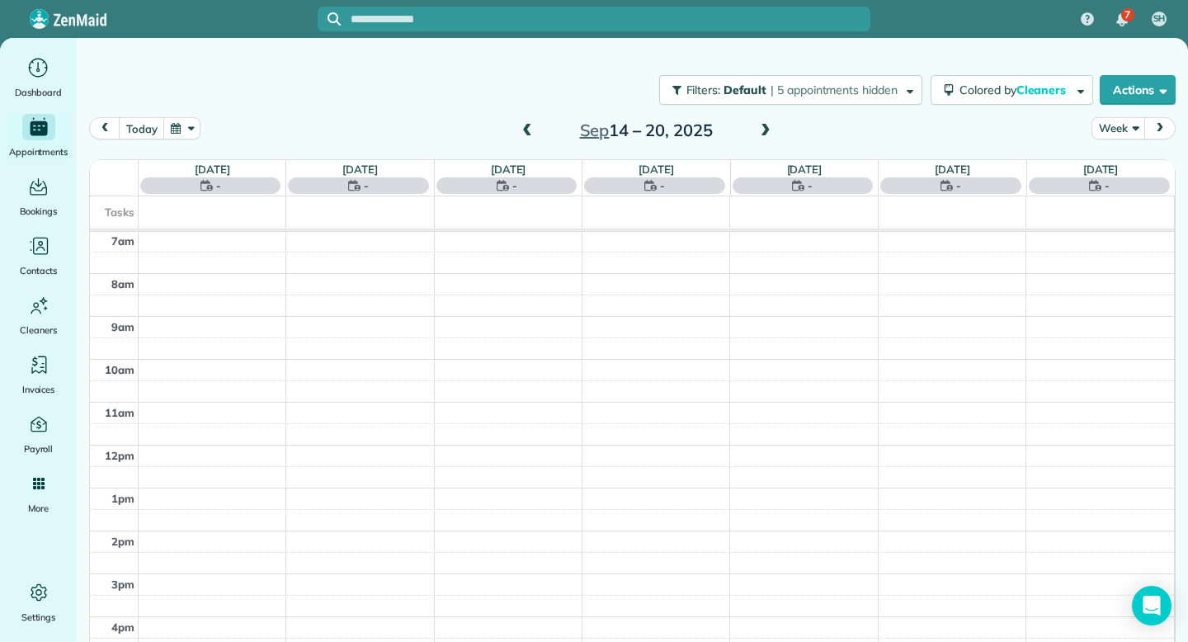
click at [522, 130] on span at bounding box center [527, 131] width 18 height 15
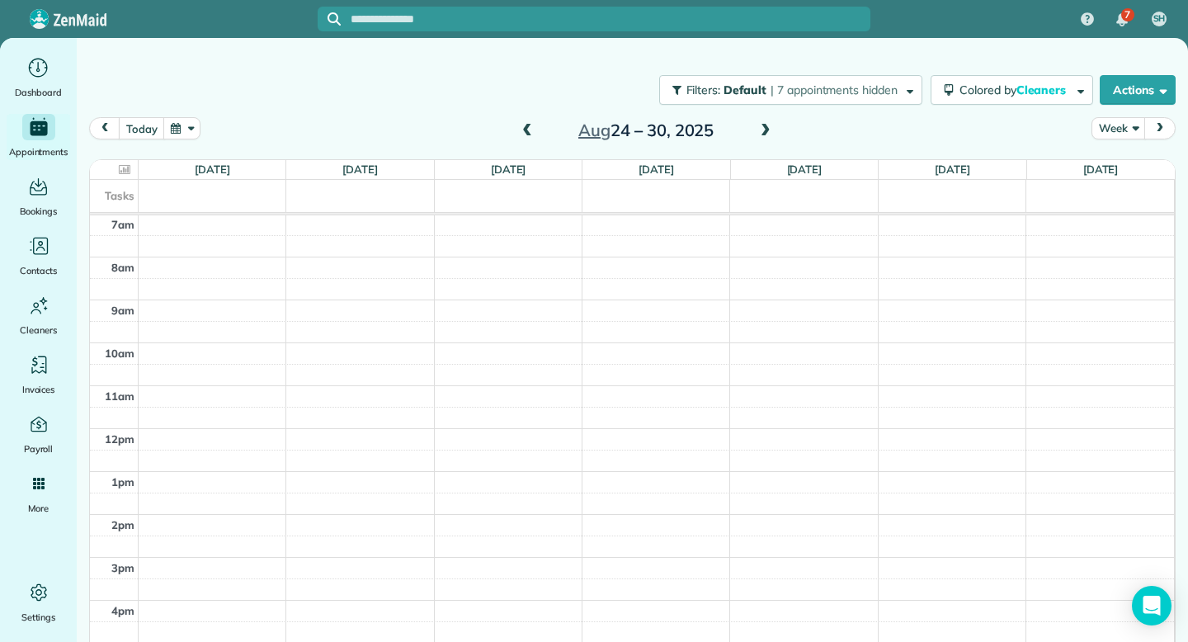
click at [522, 130] on span at bounding box center [527, 131] width 18 height 15
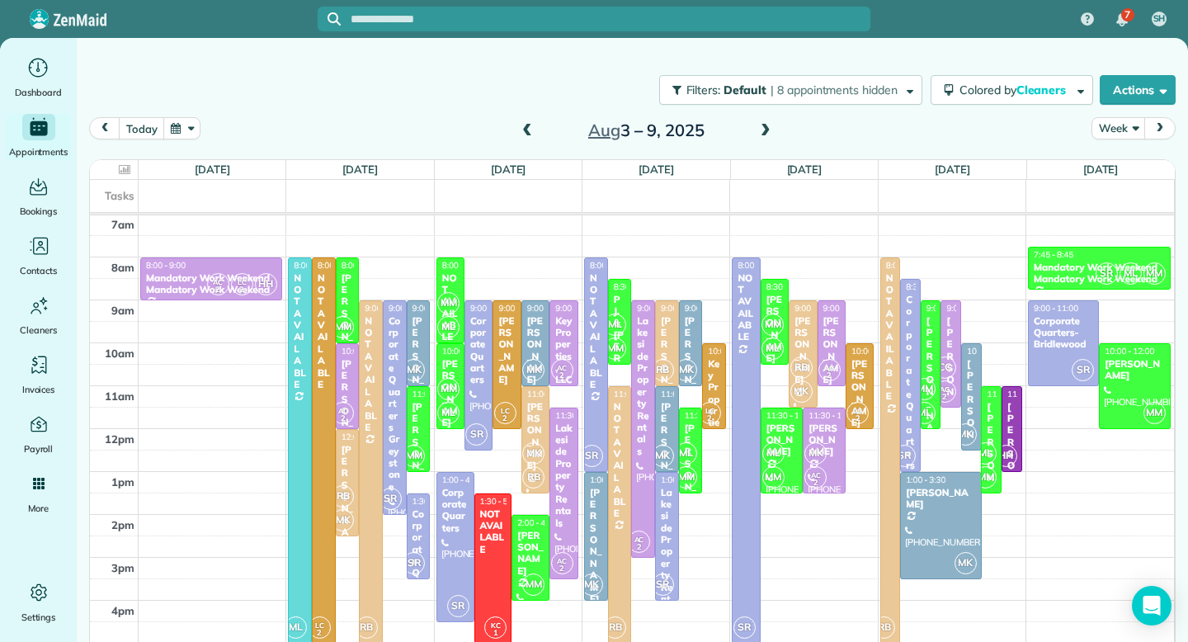
click at [522, 130] on span at bounding box center [527, 131] width 18 height 15
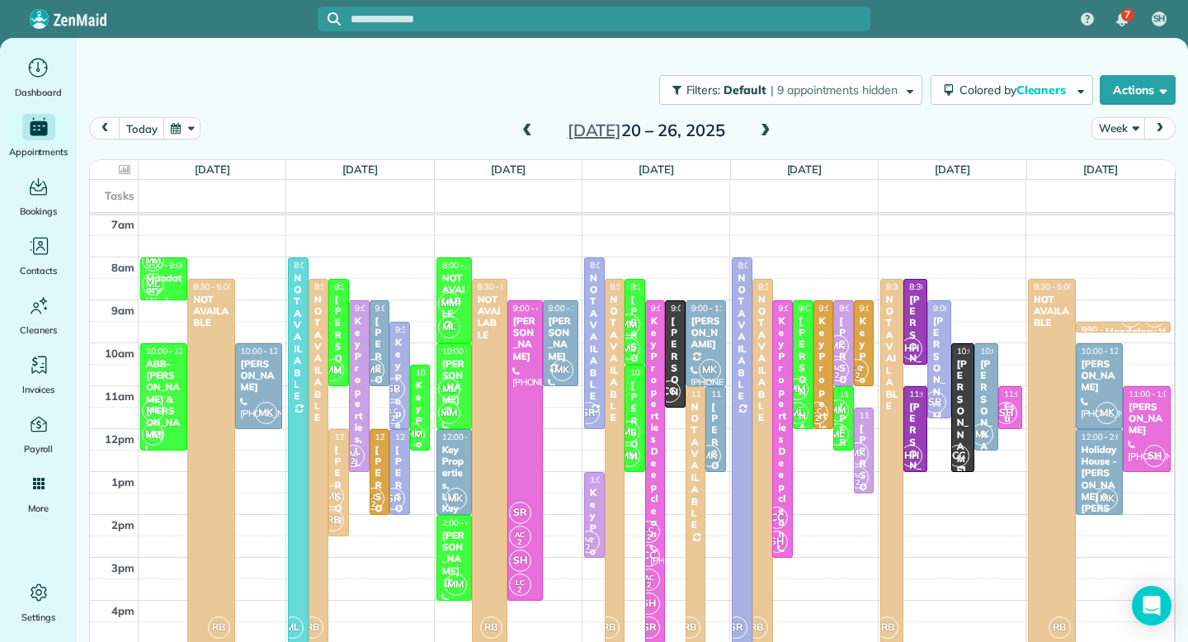
click at [961, 379] on div "[PERSON_NAME]" at bounding box center [963, 417] width 14 height 119
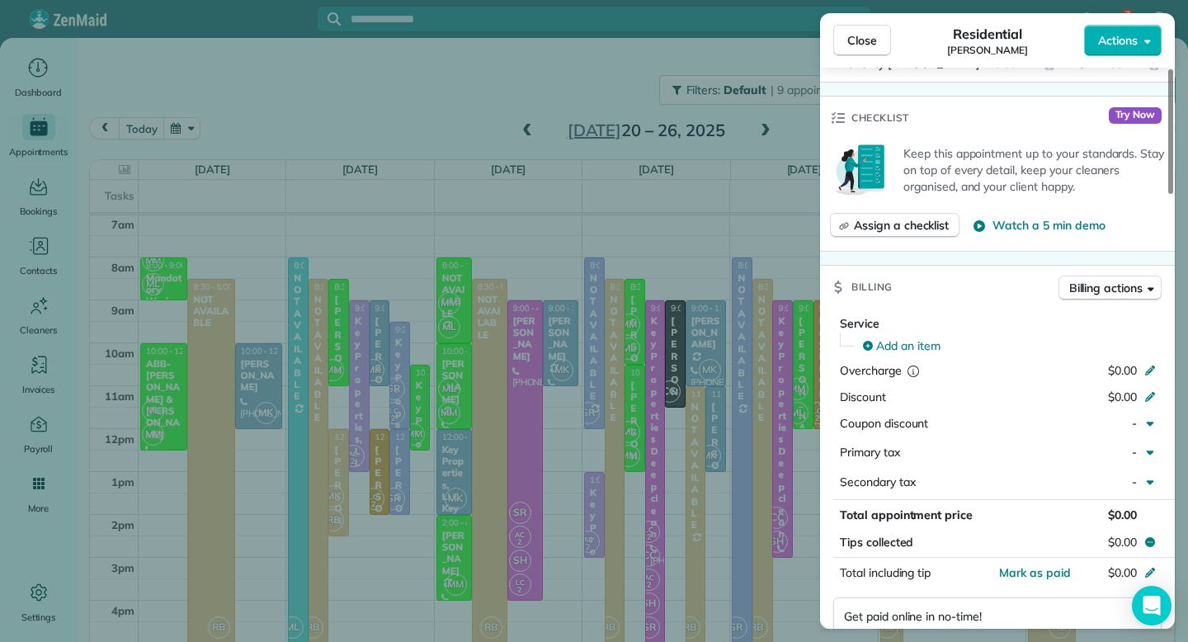
scroll to position [533, 0]
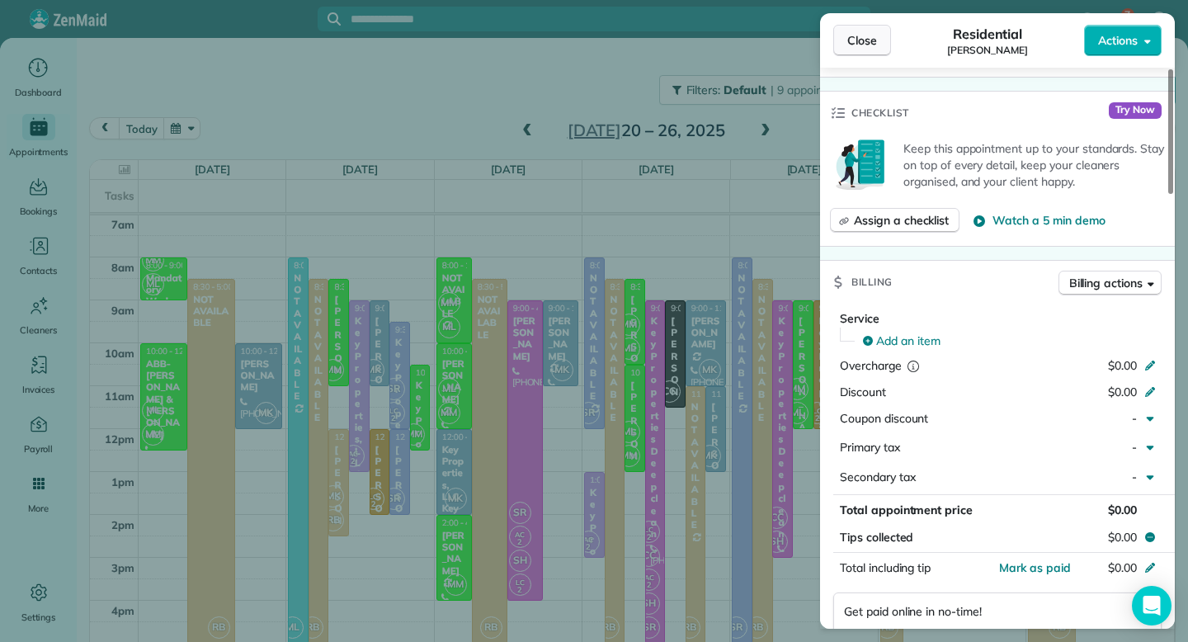
click at [868, 45] on span "Close" at bounding box center [862, 40] width 30 height 16
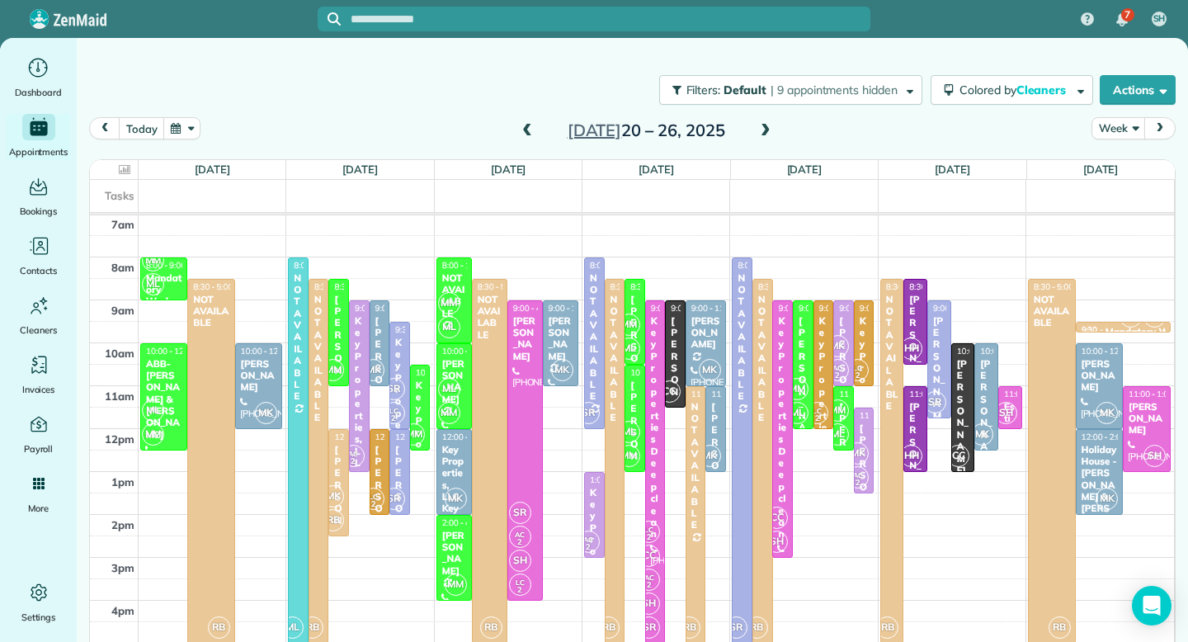
click at [527, 130] on span at bounding box center [527, 131] width 18 height 15
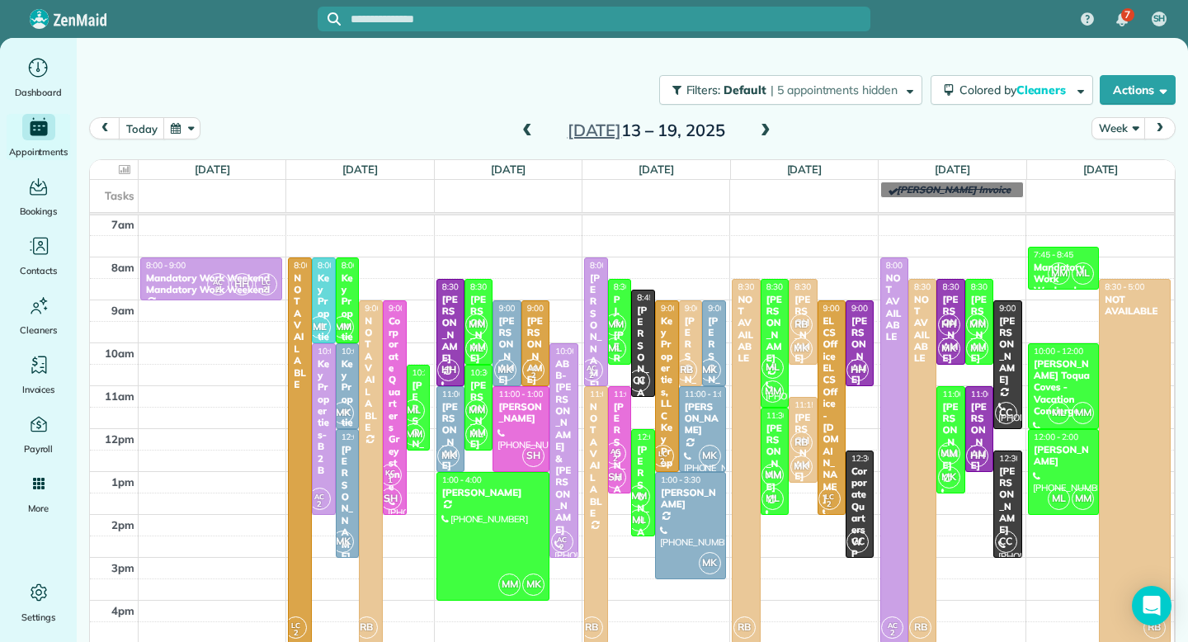
click at [527, 130] on span at bounding box center [527, 131] width 18 height 15
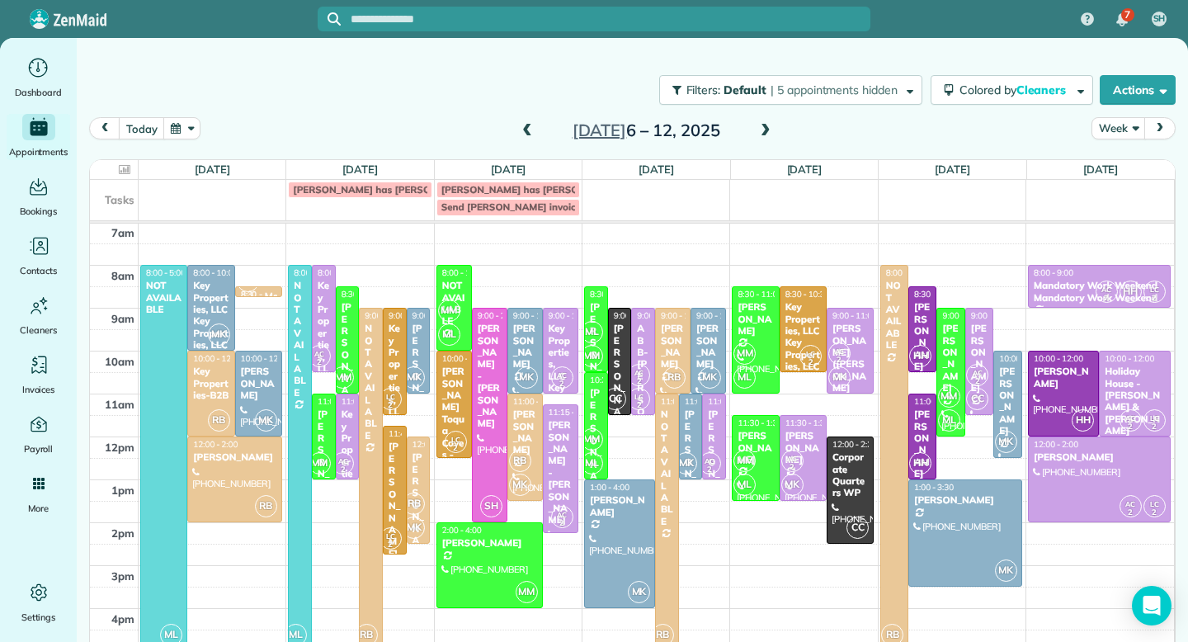
click at [527, 130] on span at bounding box center [527, 131] width 18 height 15
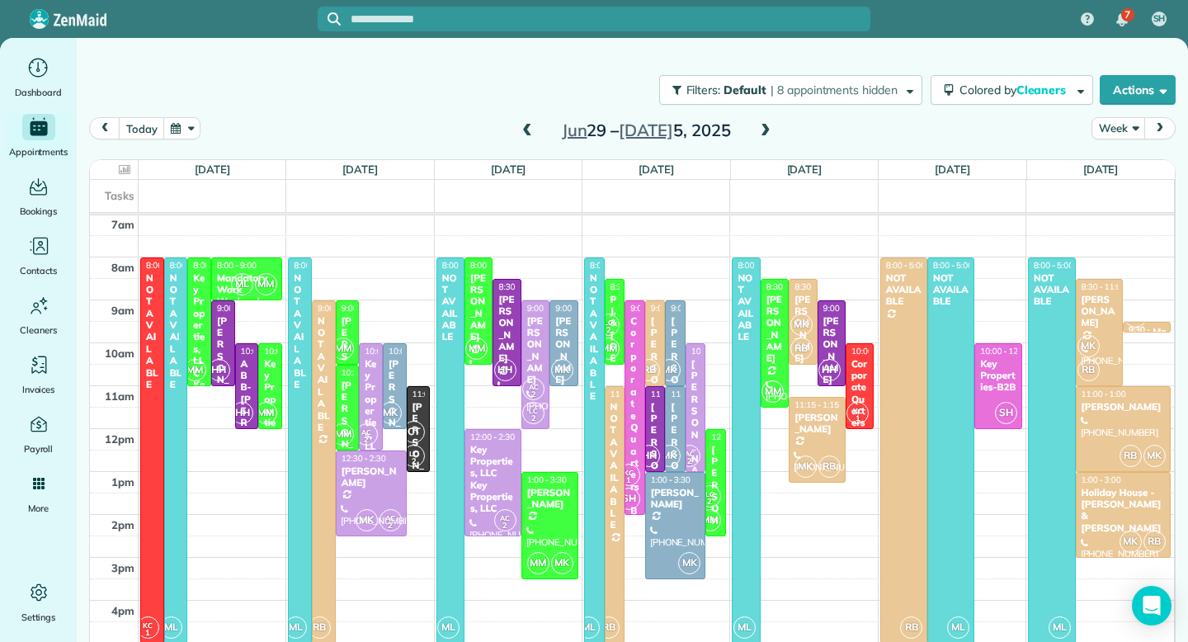
click at [765, 130] on span at bounding box center [765, 131] width 18 height 15
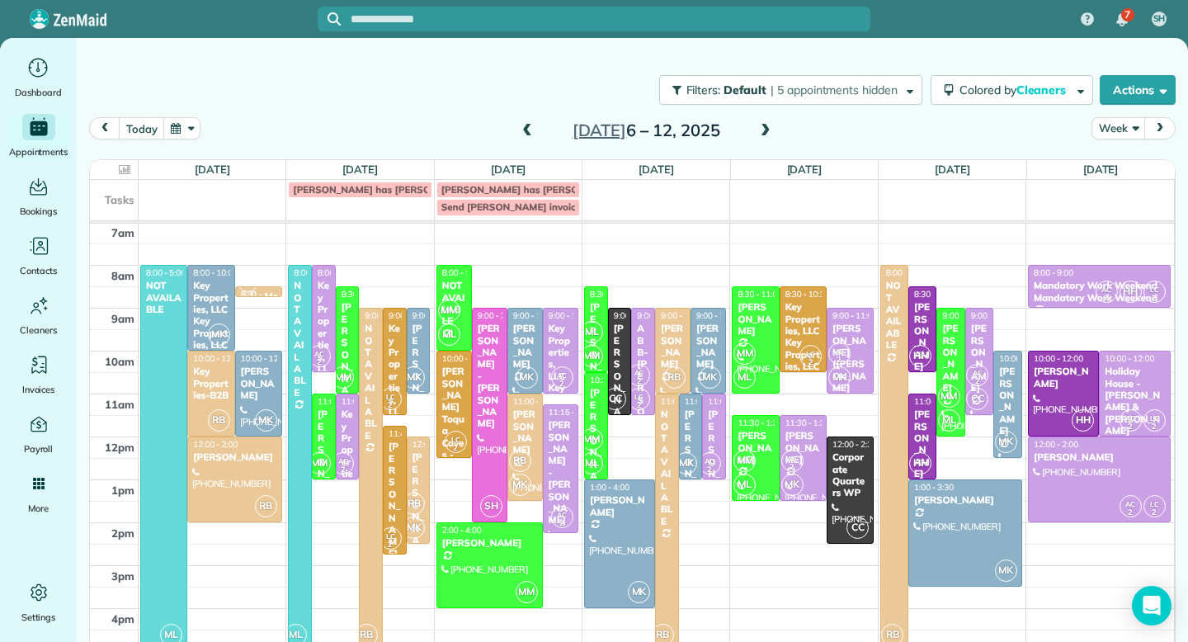
click at [526, 132] on span at bounding box center [527, 131] width 18 height 15
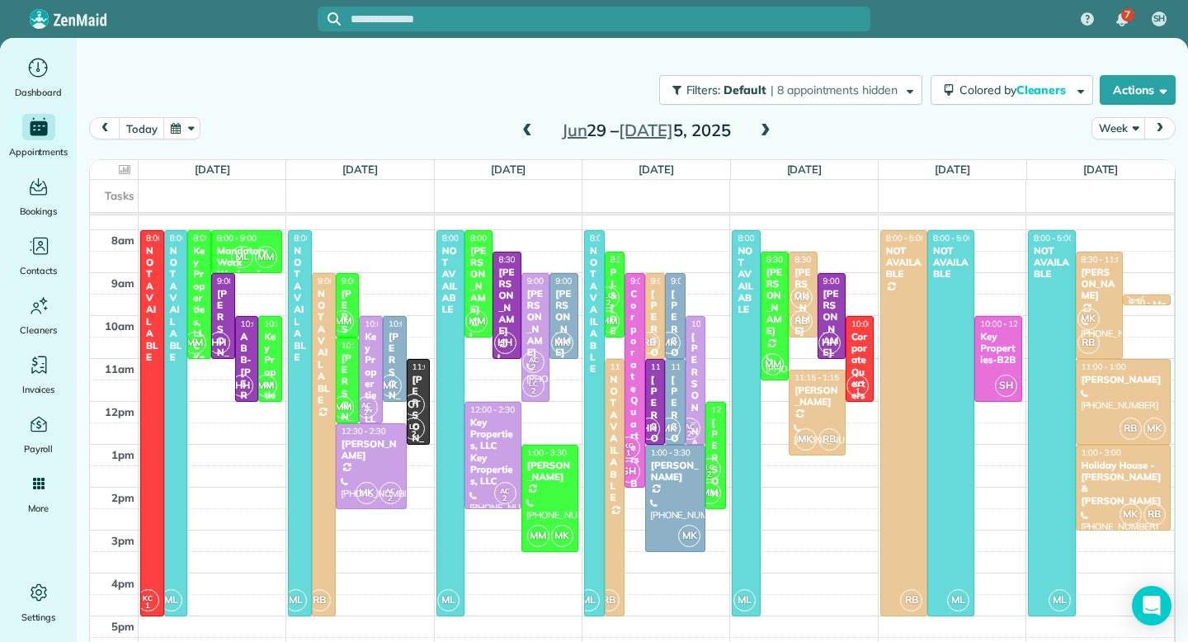
scroll to position [289, 0]
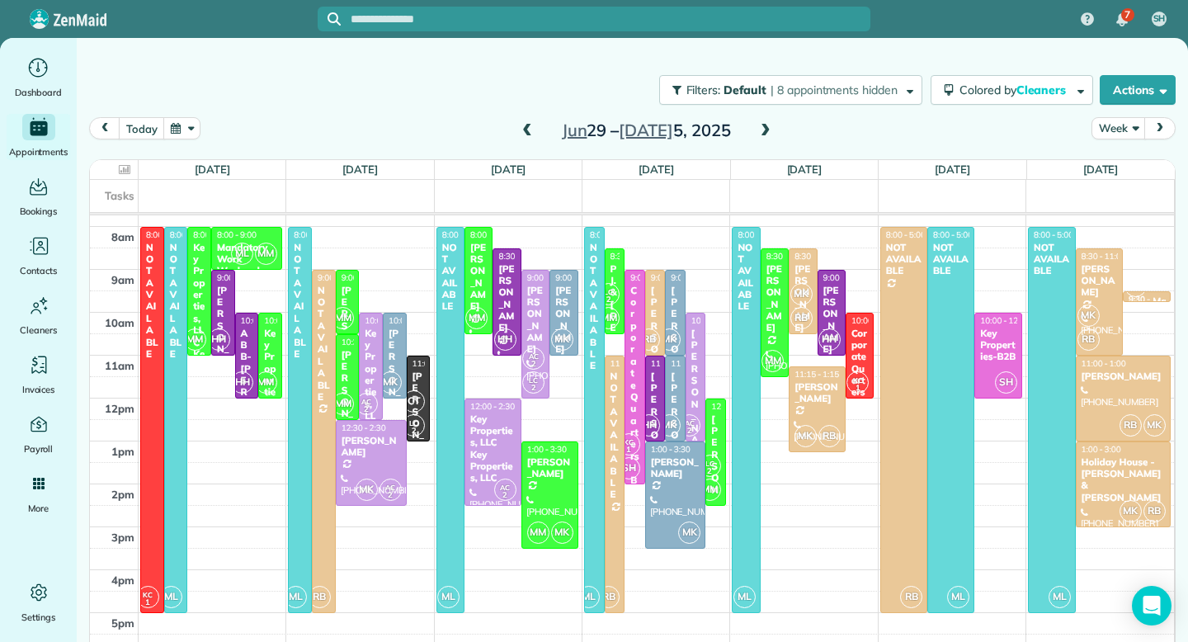
click at [527, 128] on span at bounding box center [527, 131] width 18 height 15
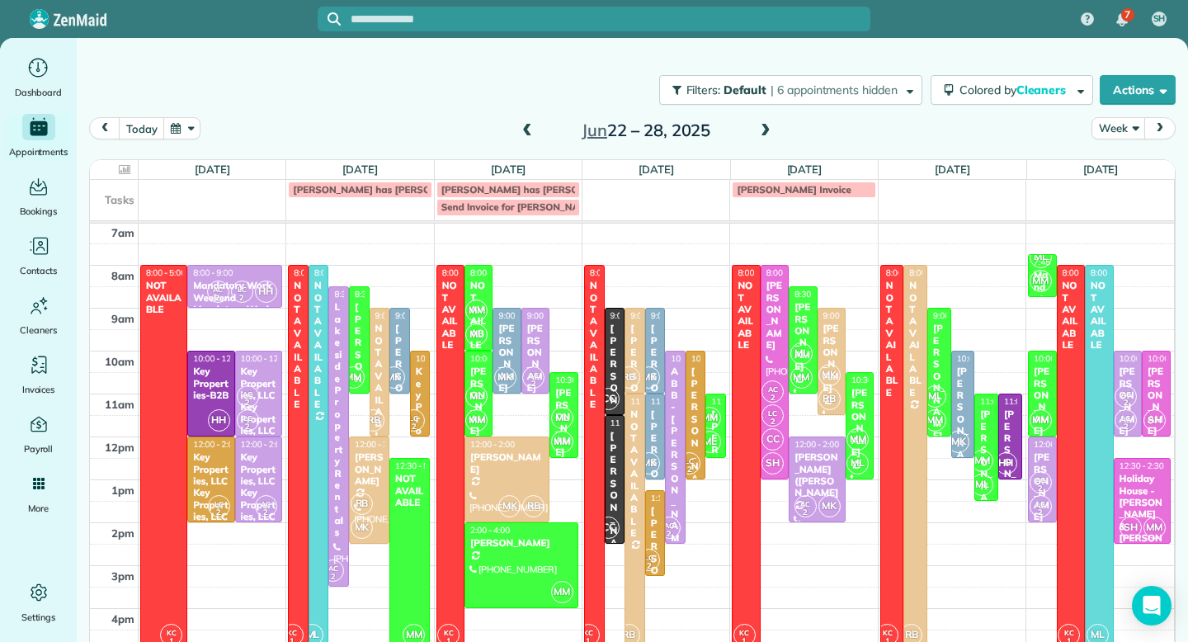
click at [525, 131] on span at bounding box center [527, 131] width 18 height 15
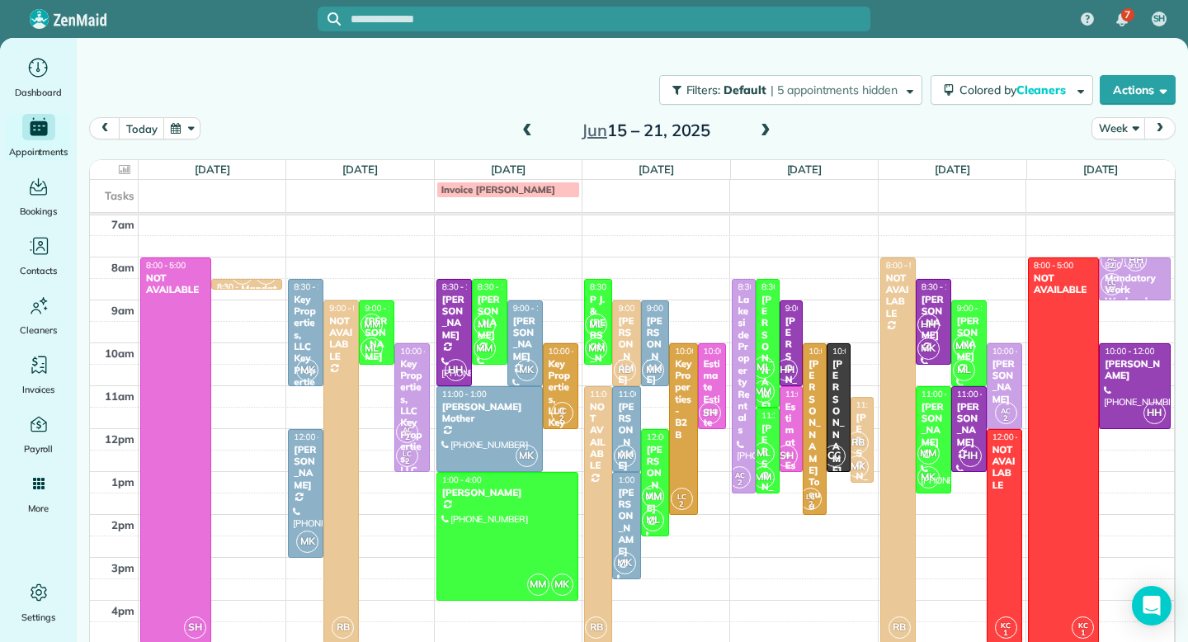
click at [527, 132] on span at bounding box center [527, 131] width 18 height 15
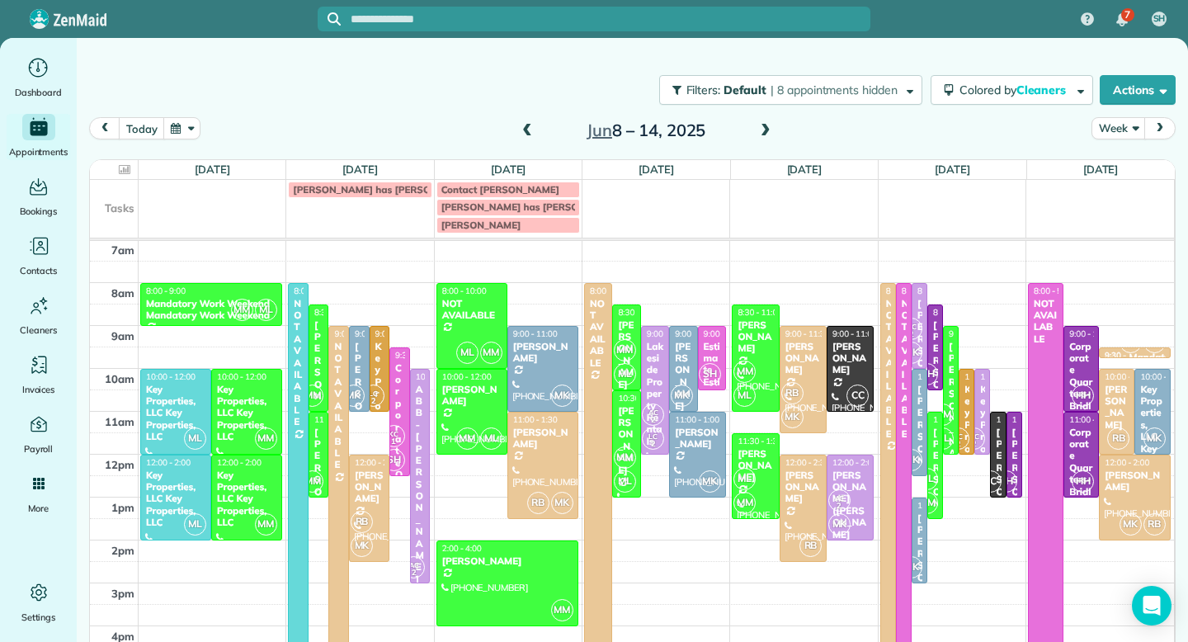
click at [764, 130] on span at bounding box center [765, 131] width 18 height 15
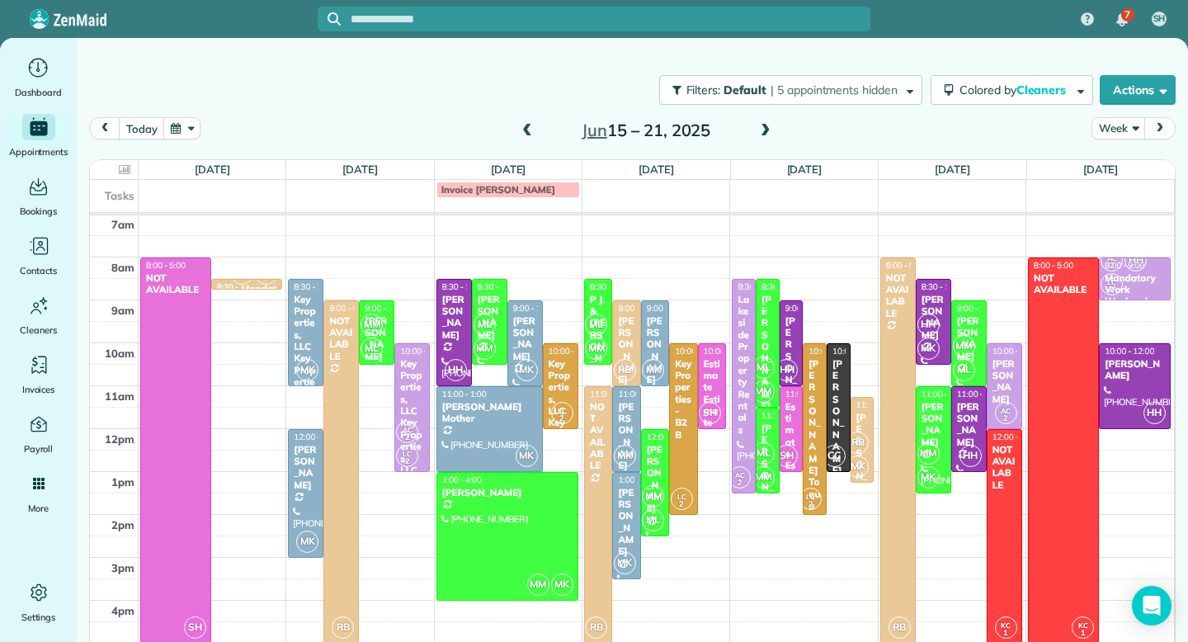
click at [764, 130] on span at bounding box center [765, 131] width 18 height 15
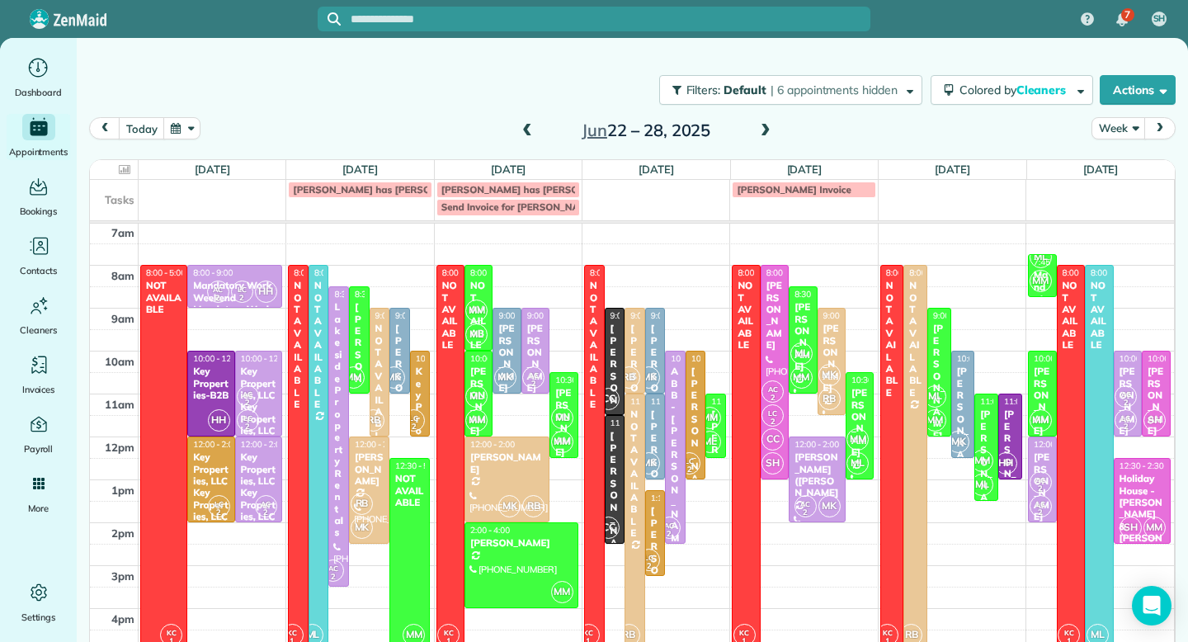
click at [764, 130] on span at bounding box center [765, 131] width 18 height 15
